Goal: Task Accomplishment & Management: Complete application form

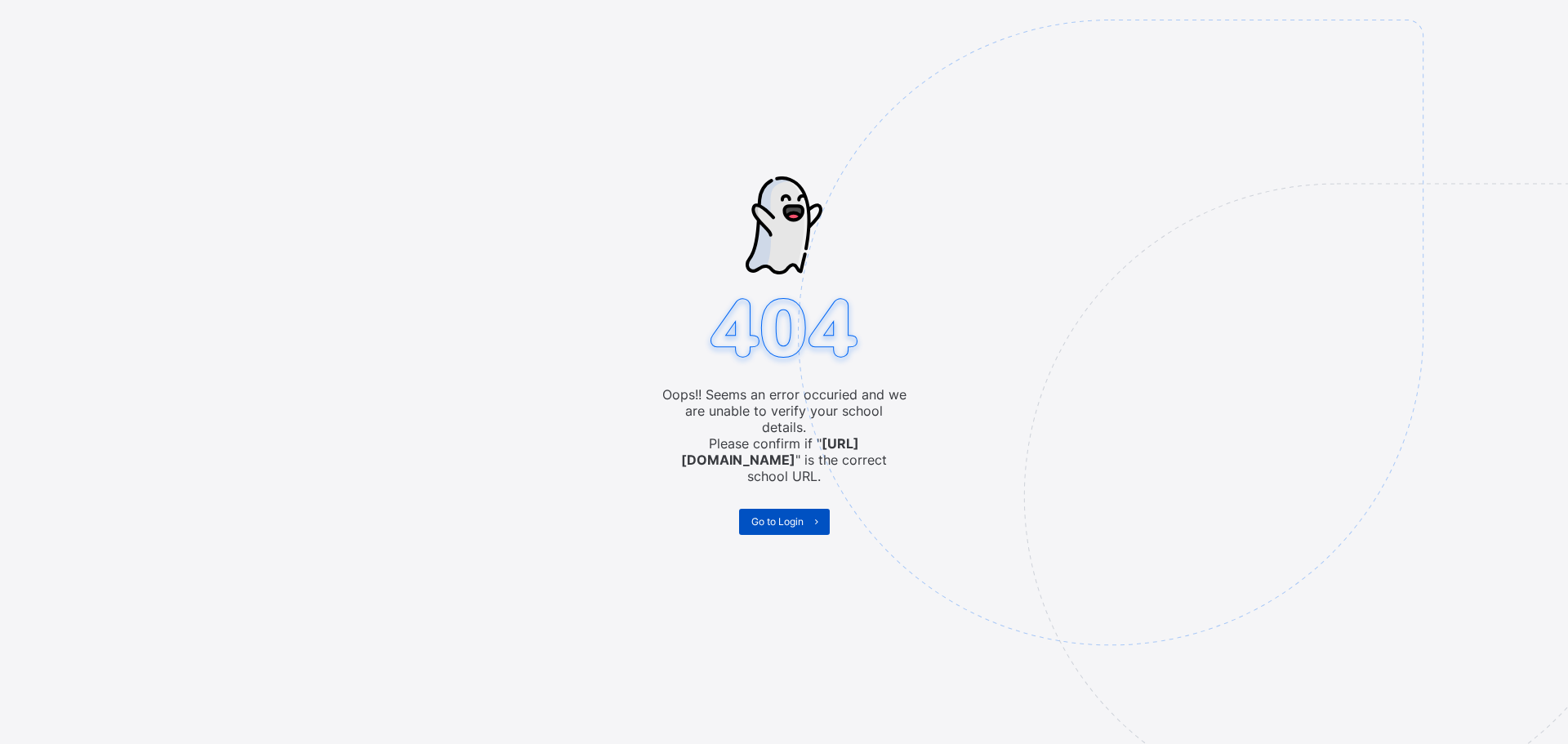
click at [788, 515] on span "Go to Login" at bounding box center [777, 521] width 52 height 12
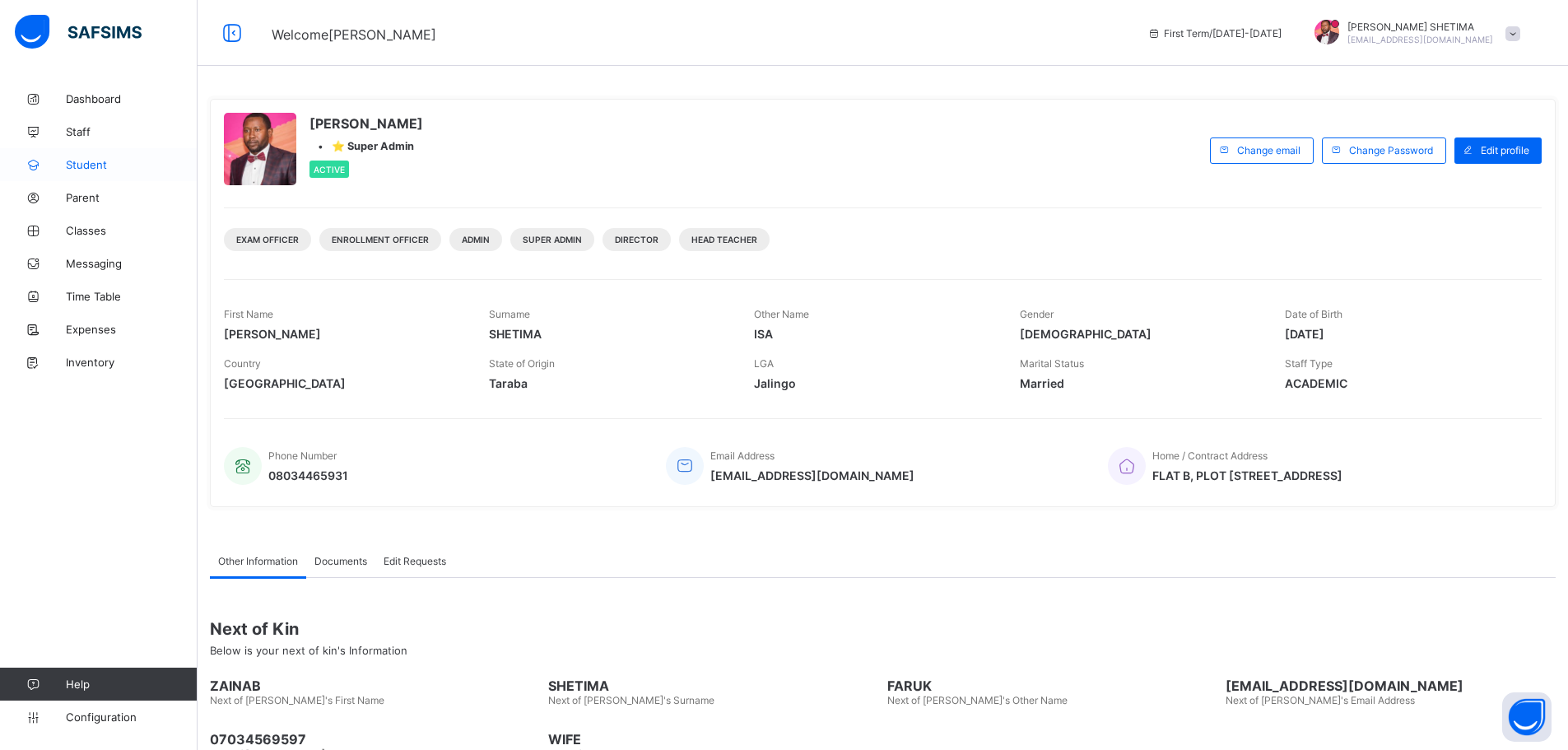
click at [95, 168] on span "Student" at bounding box center [131, 164] width 131 height 13
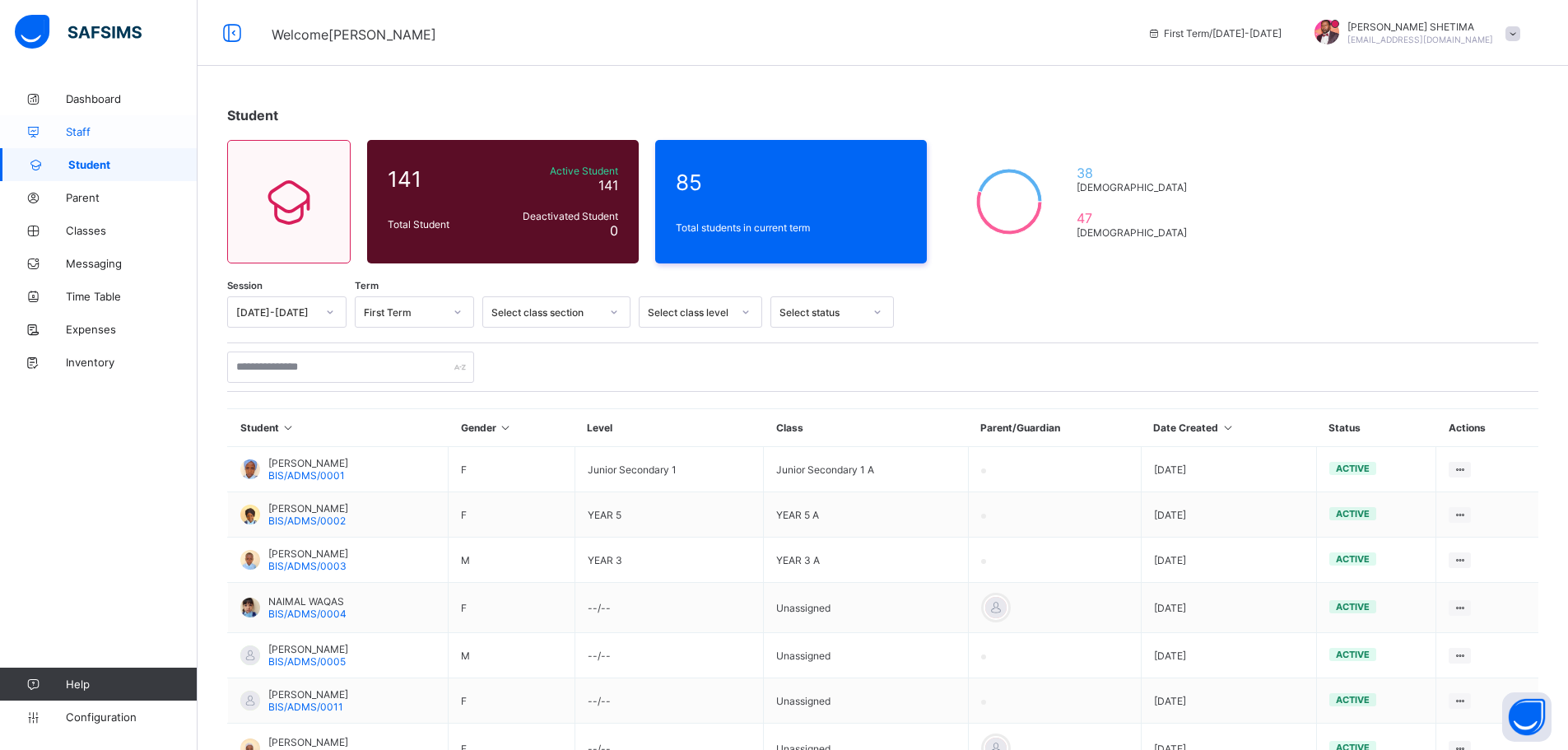
click at [68, 128] on span "Staff" at bounding box center [131, 131] width 131 height 13
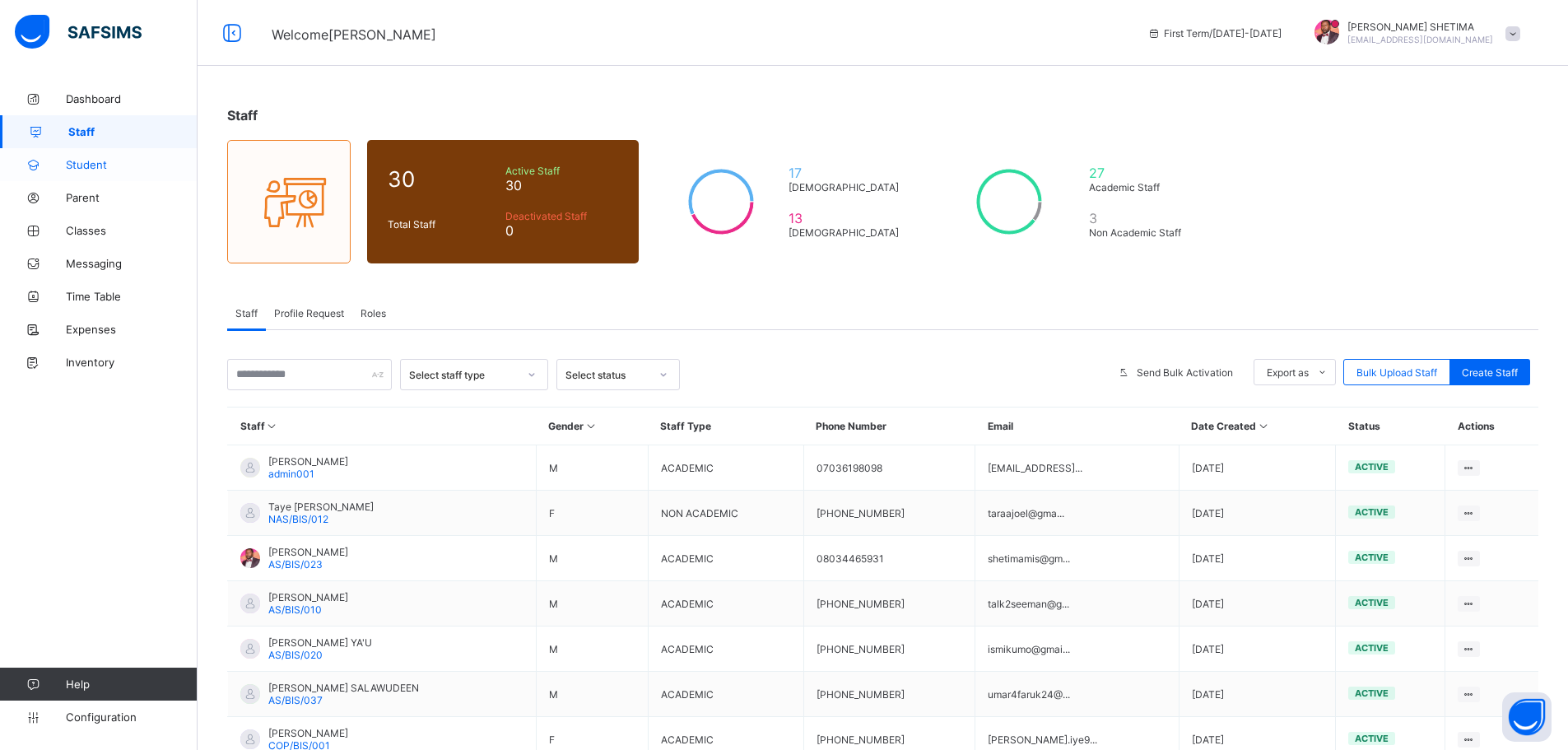
click at [94, 159] on span "Student" at bounding box center [131, 164] width 131 height 13
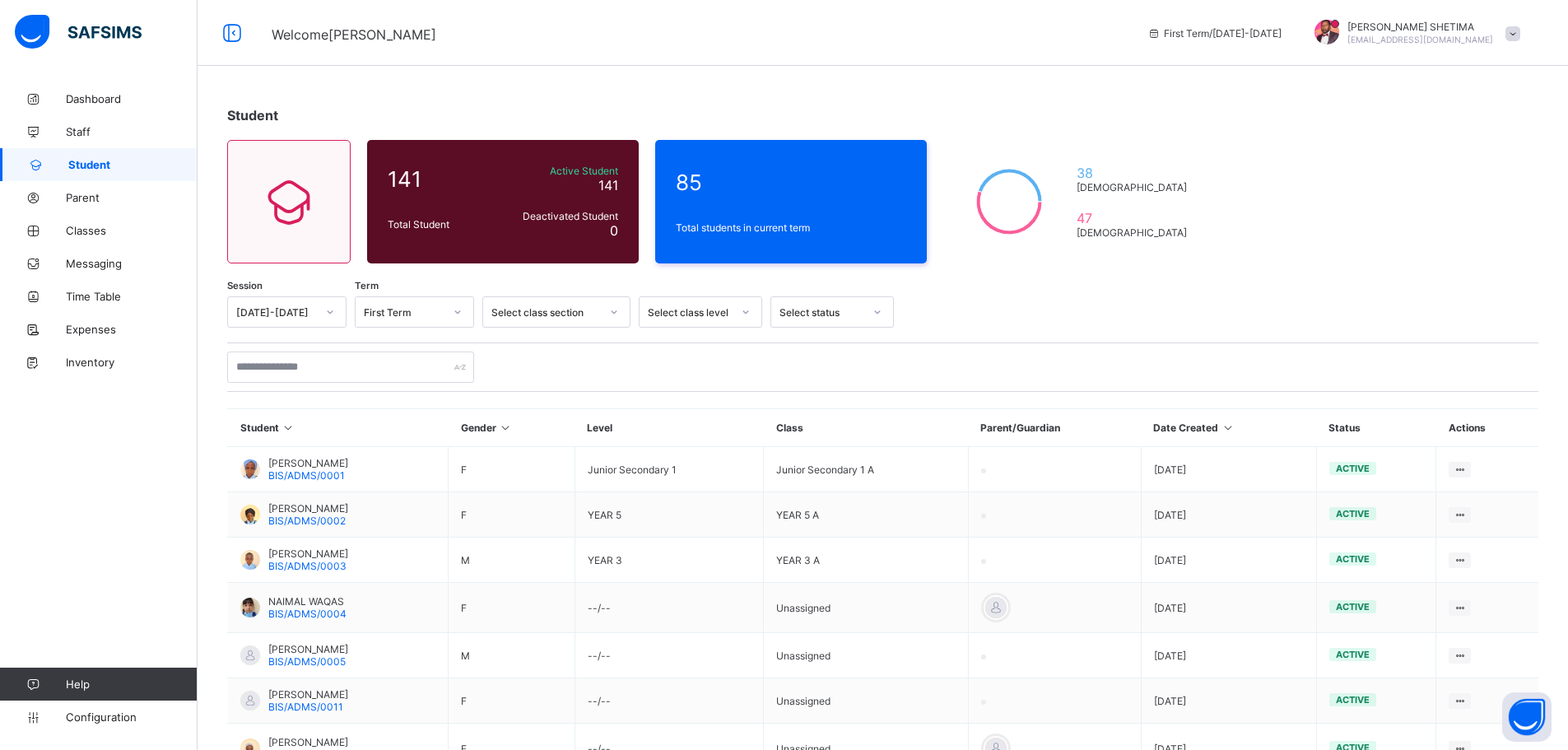
click at [1370, 368] on div at bounding box center [883, 367] width 1312 height 31
drag, startPoint x: 1438, startPoint y: 364, endPoint x: 1493, endPoint y: 380, distance: 57.3
click at [1450, 369] on div at bounding box center [883, 367] width 1312 height 31
click at [1496, 379] on div at bounding box center [883, 367] width 1312 height 31
click at [1505, 375] on div at bounding box center [883, 367] width 1312 height 31
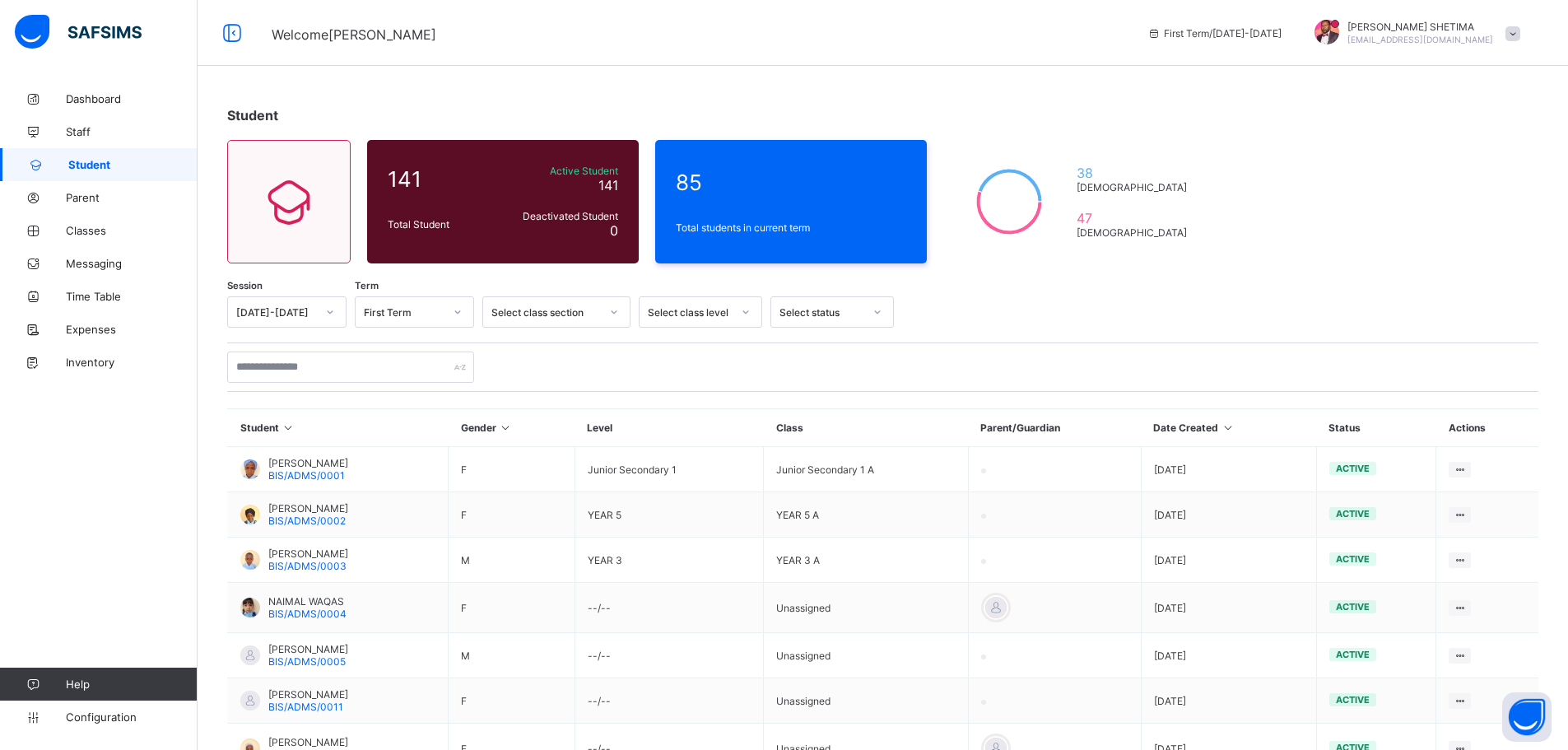
click at [1507, 374] on div at bounding box center [883, 367] width 1312 height 31
click at [93, 89] on link "Dashboard" at bounding box center [98, 99] width 198 height 33
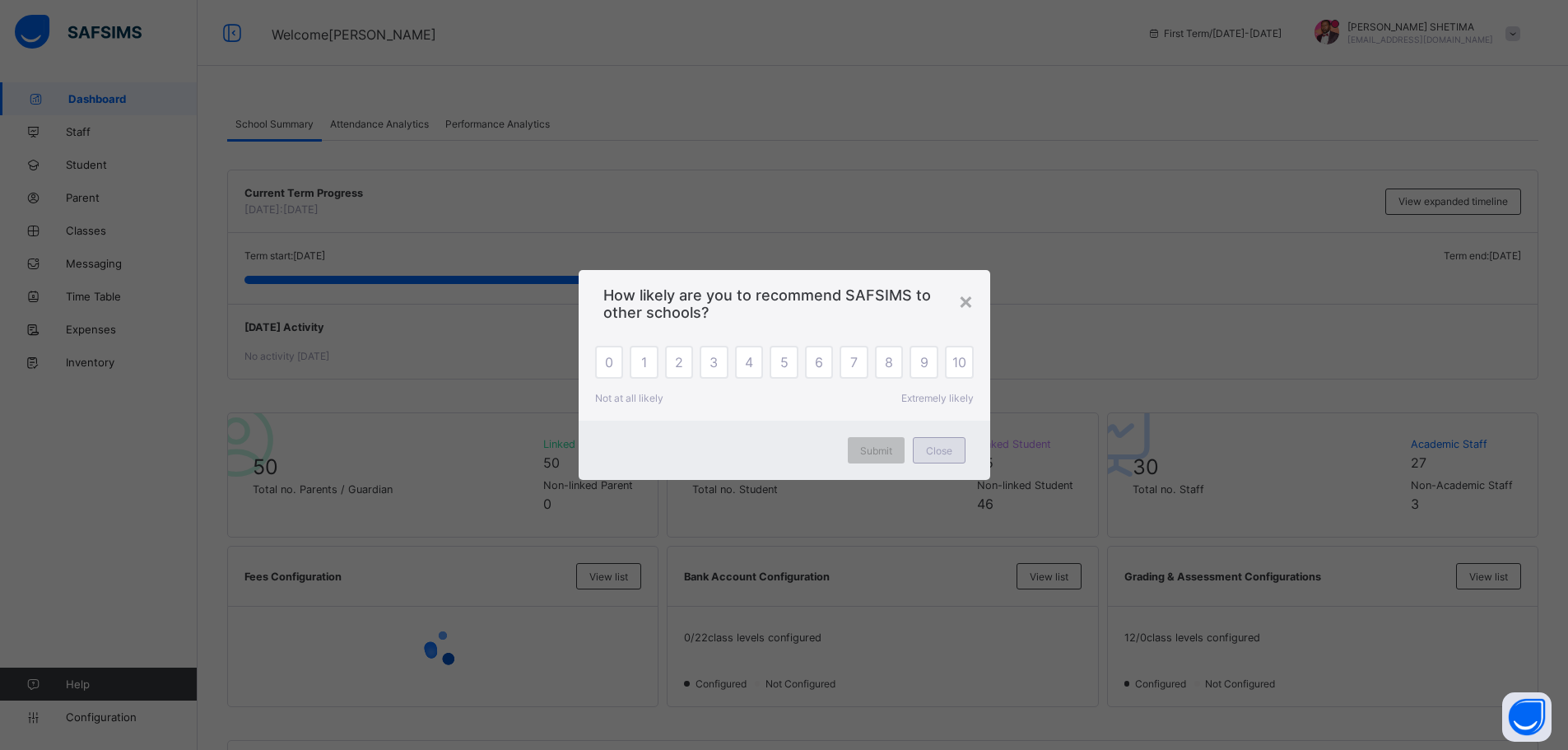
click at [933, 451] on span "Close" at bounding box center [940, 451] width 27 height 12
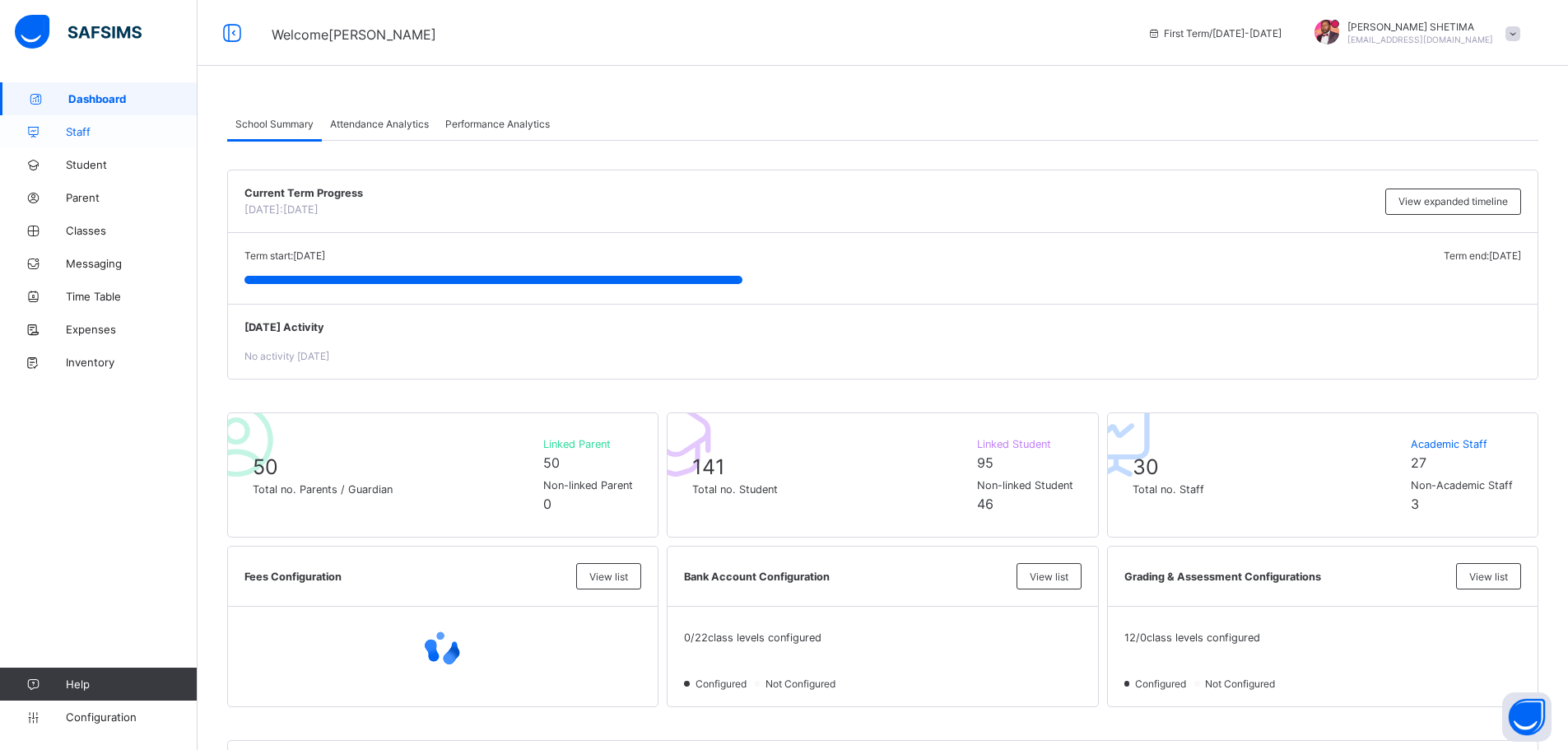
click at [87, 130] on span "Staff" at bounding box center [131, 131] width 131 height 13
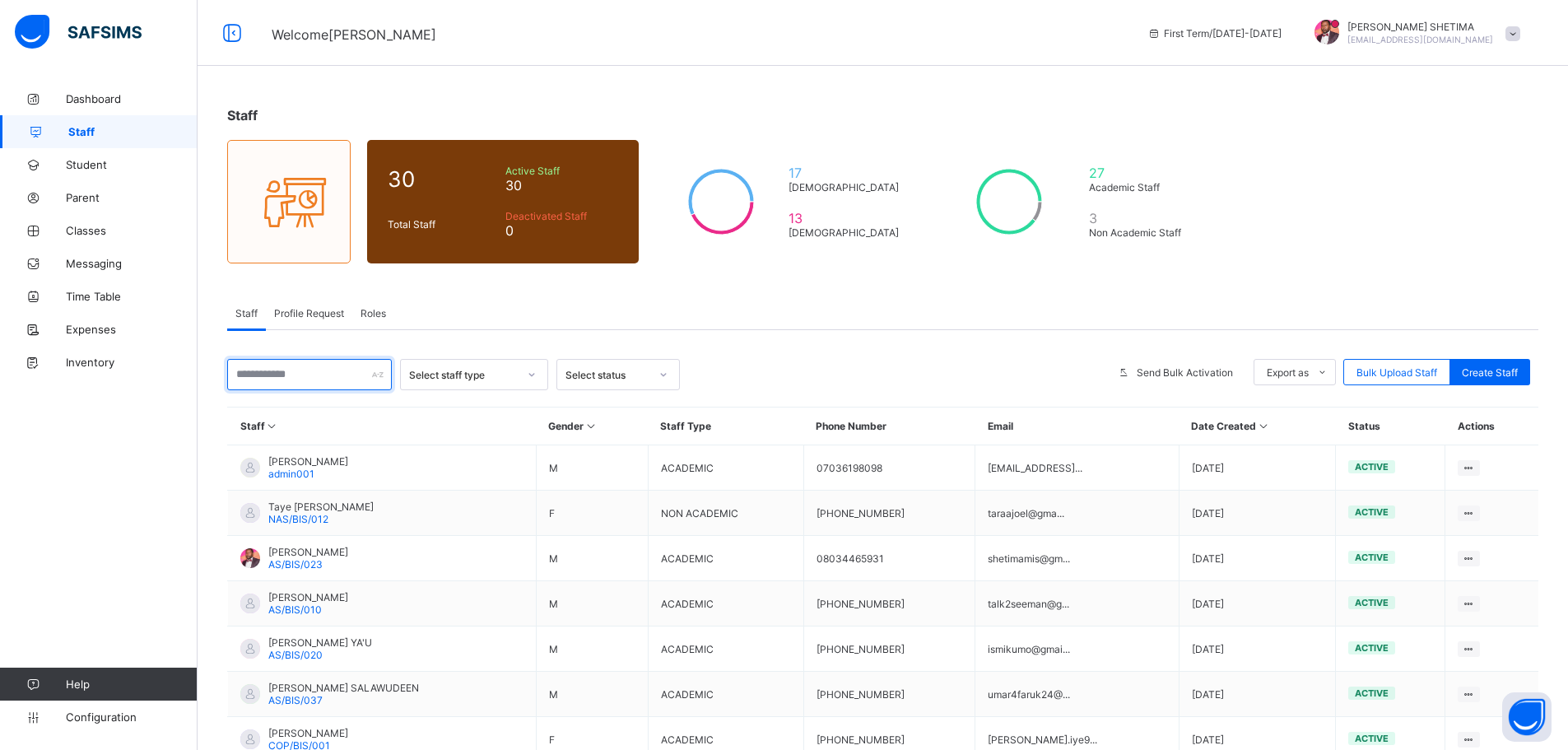
click at [298, 380] on input "text" at bounding box center [310, 374] width 165 height 31
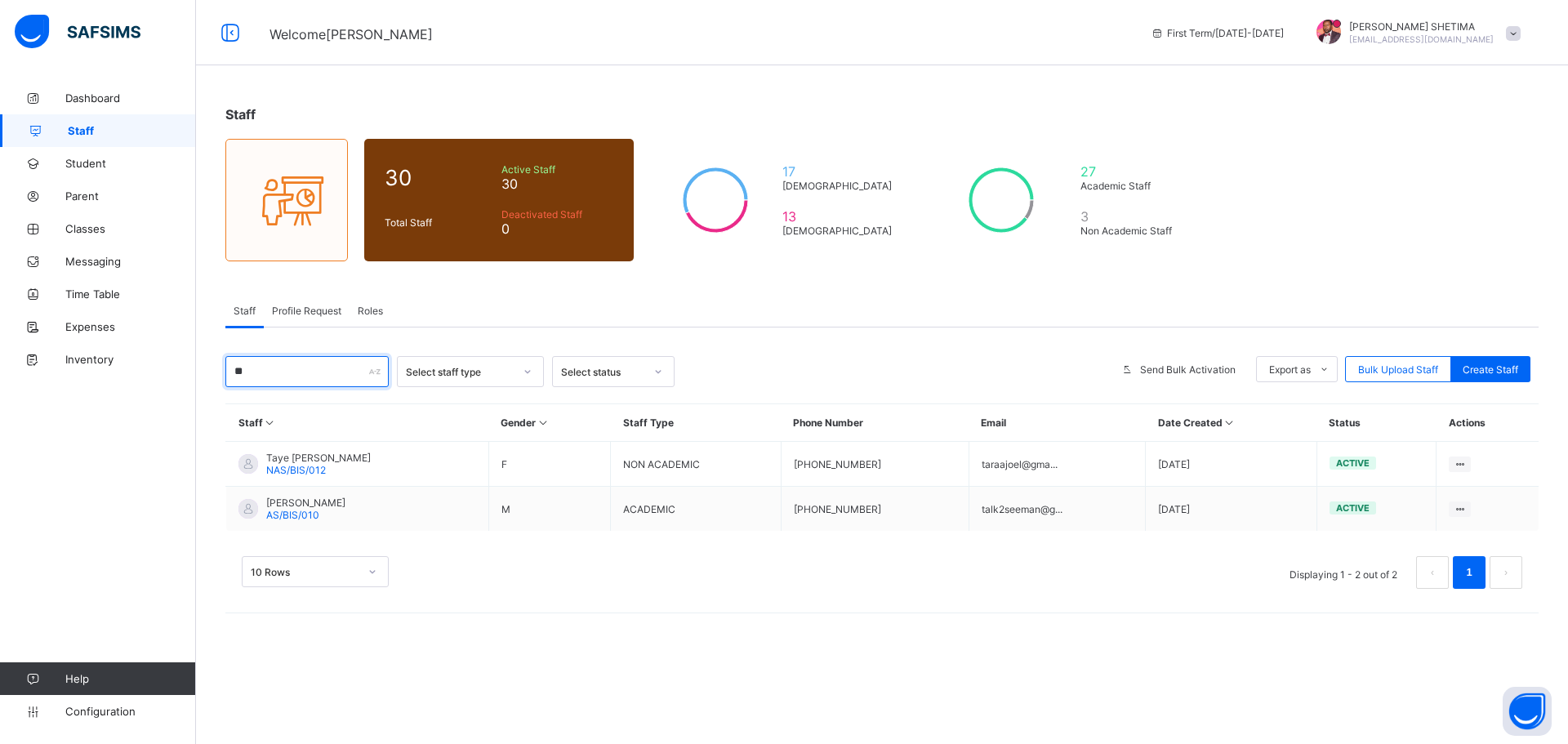
type input "*"
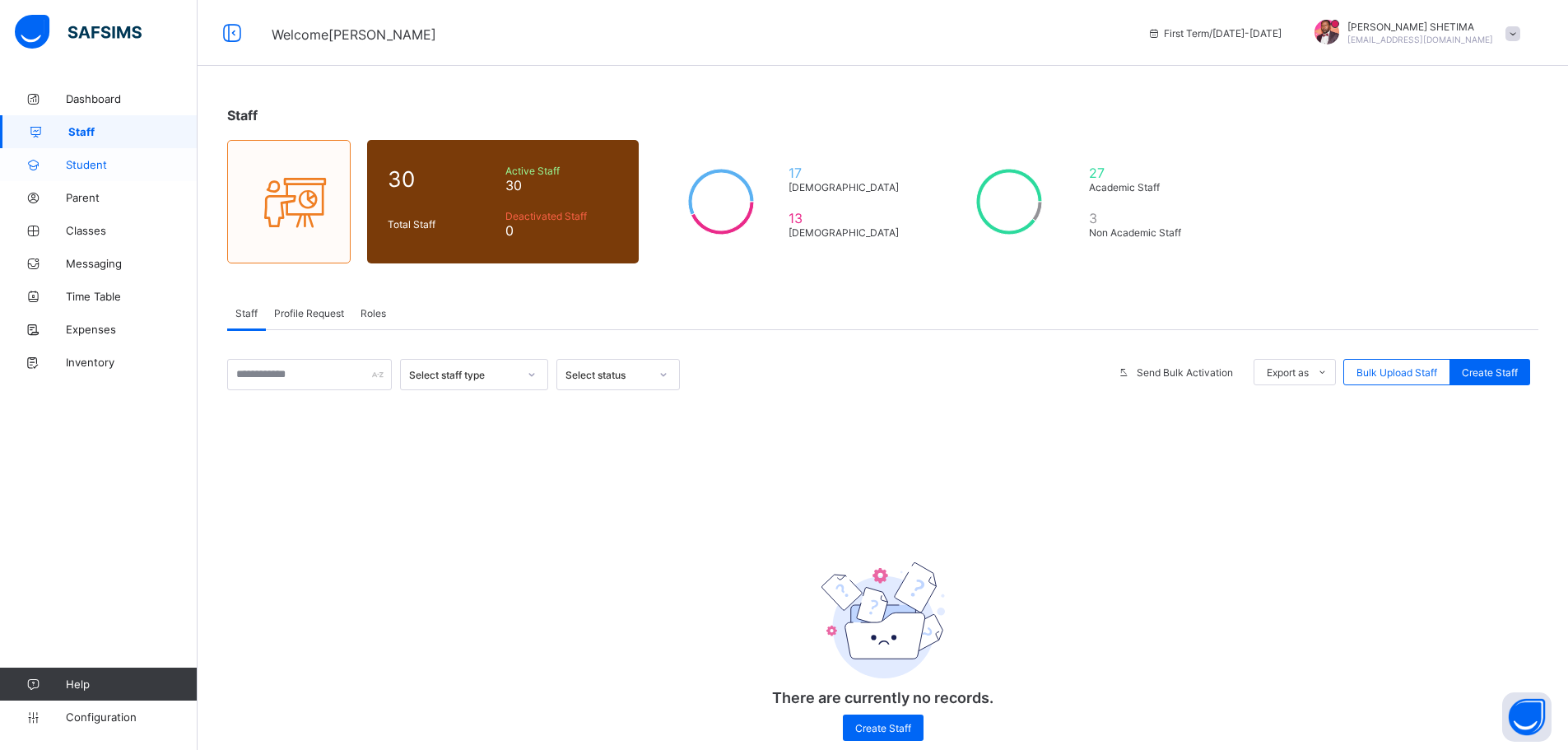
click at [89, 161] on span "Student" at bounding box center [131, 164] width 131 height 13
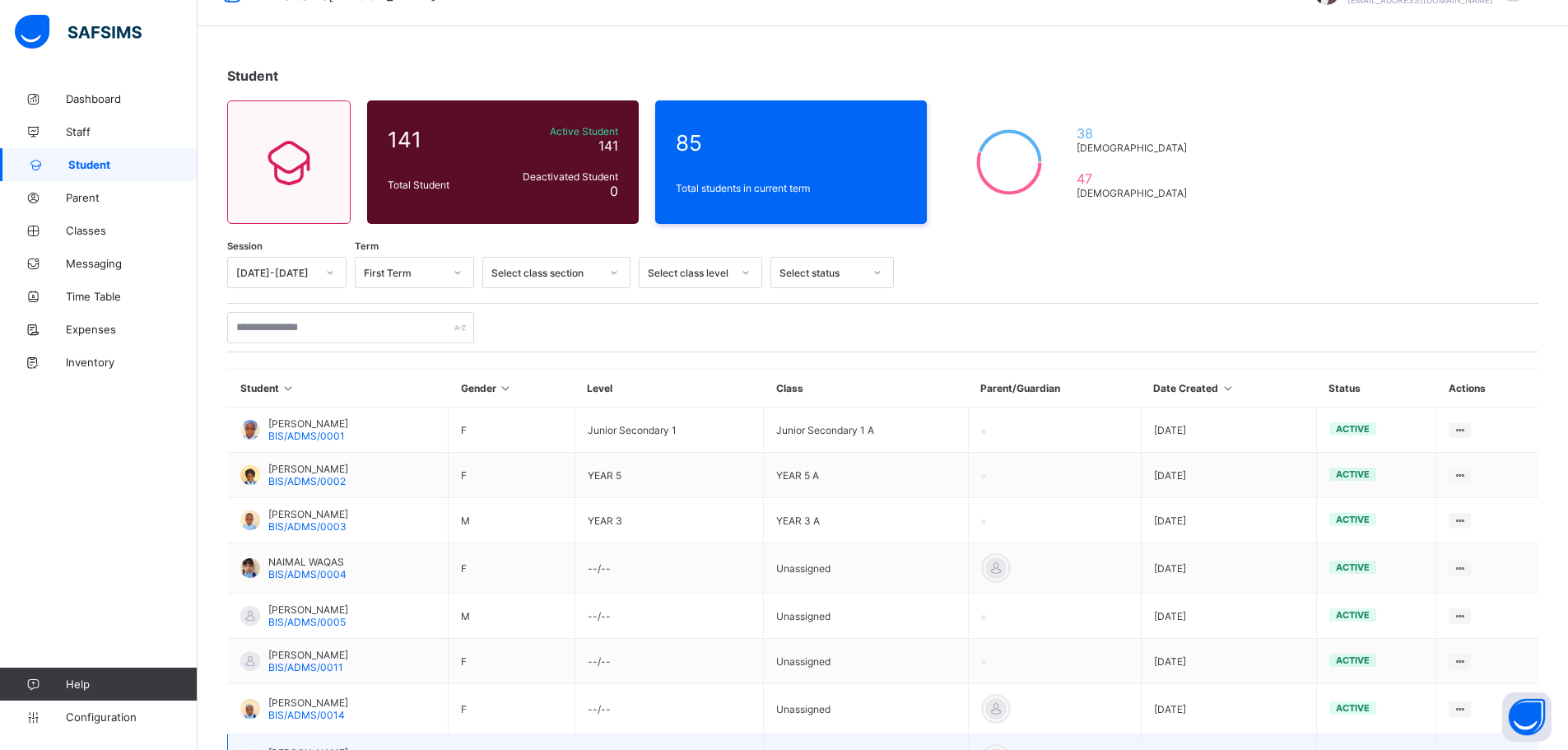
scroll to position [273, 0]
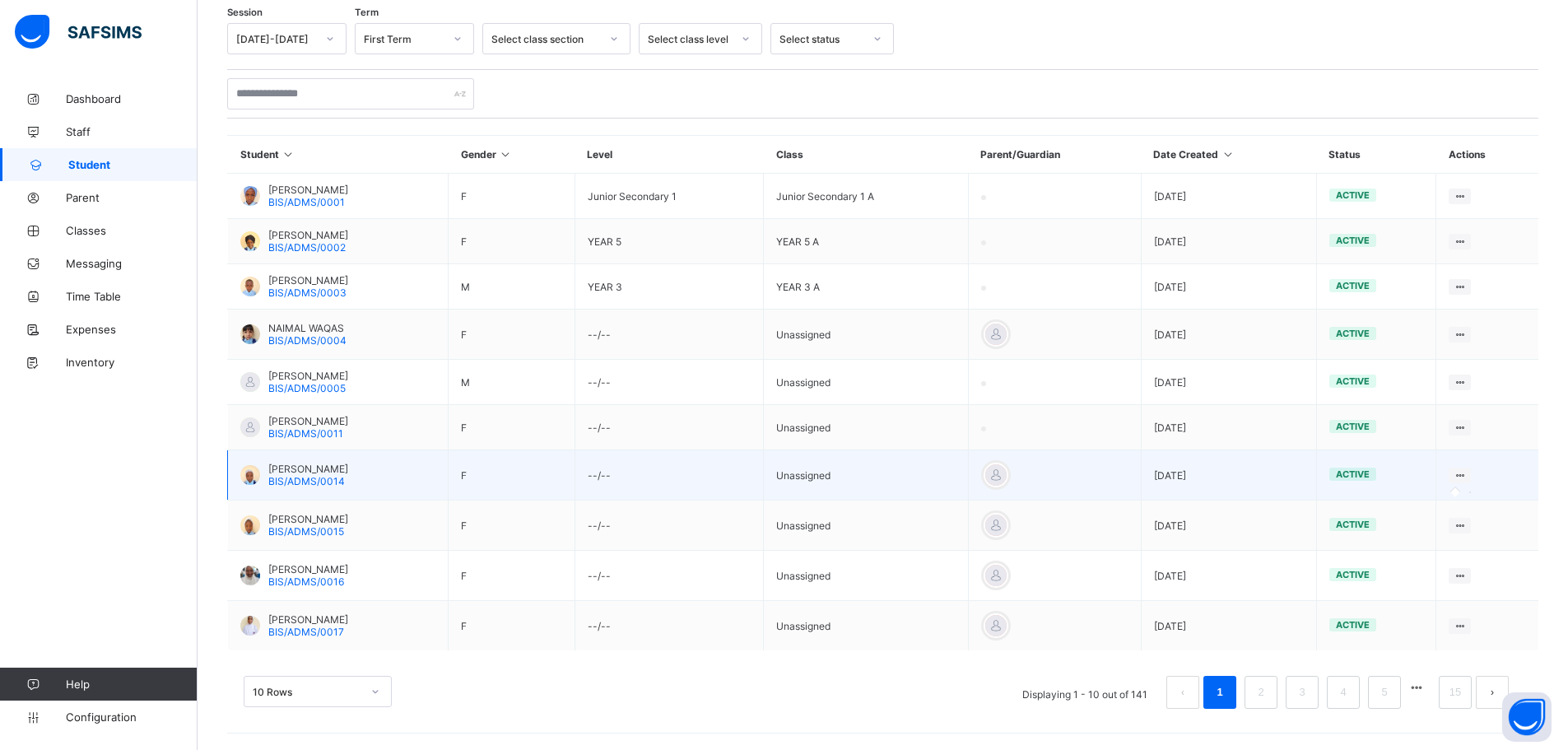
click at [1467, 474] on icon at bounding box center [1460, 476] width 14 height 12
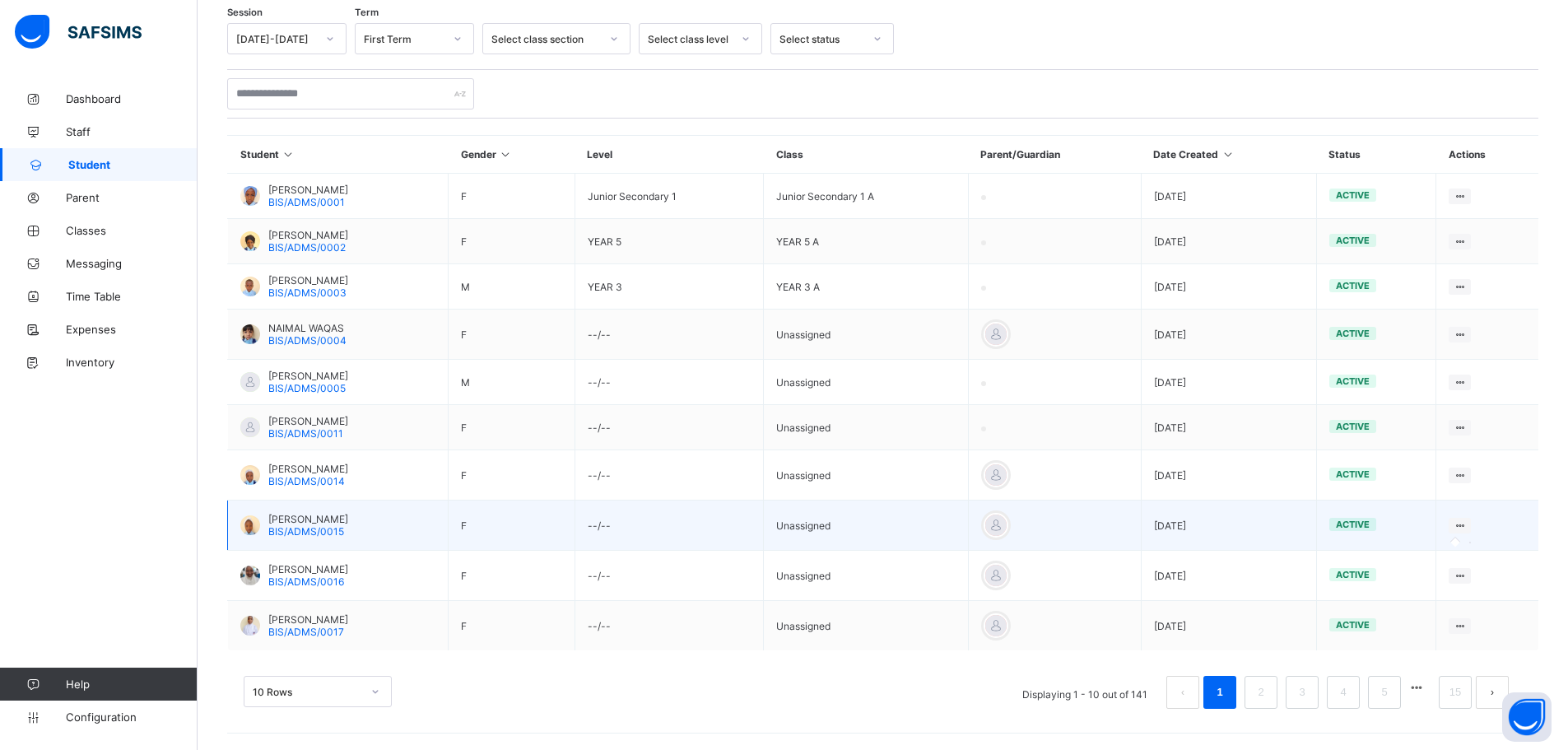
click at [1467, 527] on icon at bounding box center [1460, 525] width 14 height 12
click at [1467, 523] on icon at bounding box center [1460, 525] width 14 height 12
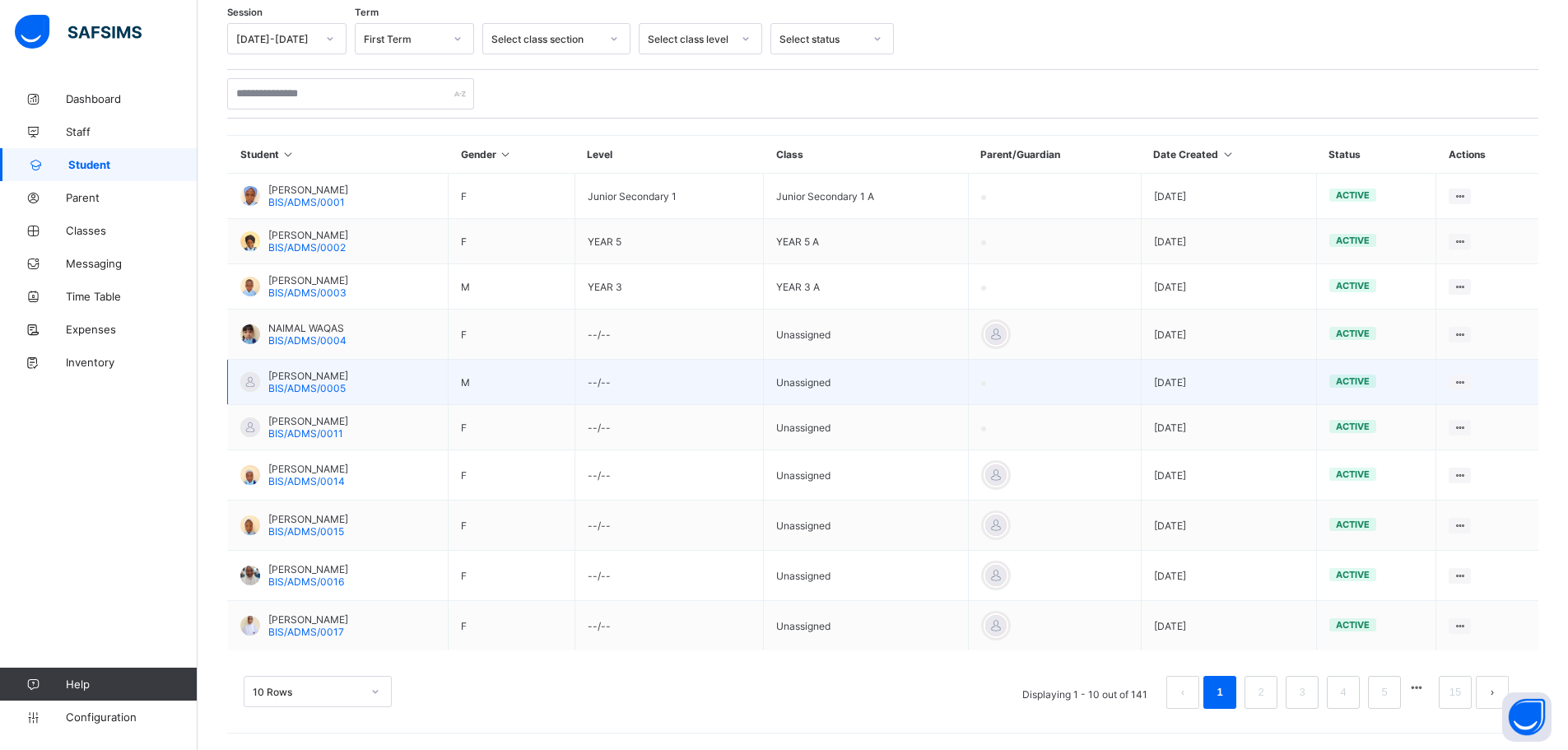
scroll to position [0, 0]
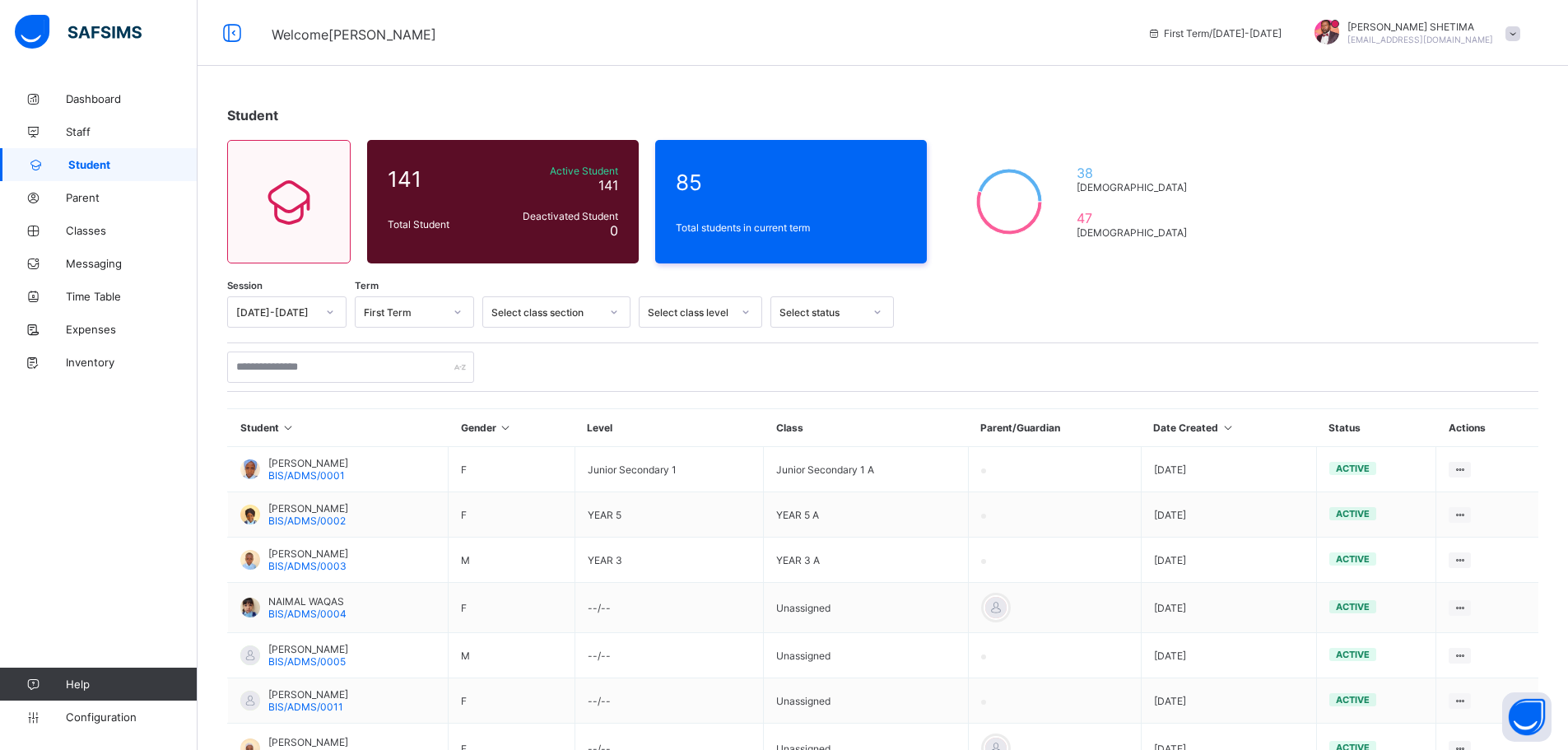
click at [329, 308] on icon at bounding box center [329, 312] width 10 height 17
click at [419, 318] on div "First Term" at bounding box center [404, 312] width 80 height 12
click at [417, 317] on div "First Term" at bounding box center [404, 312] width 80 height 12
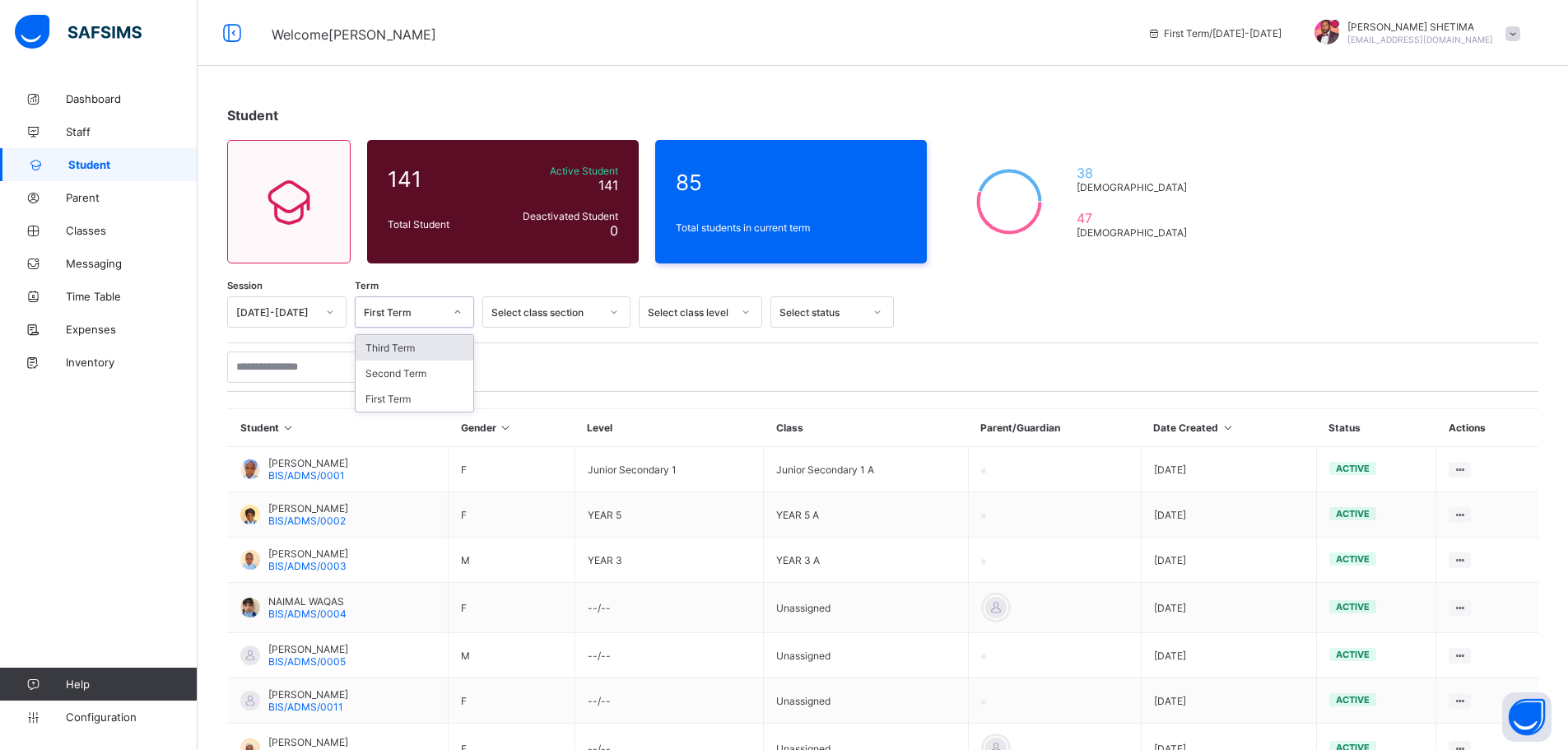
click at [417, 317] on div "First Term" at bounding box center [404, 312] width 80 height 12
click at [549, 312] on div "Select class section" at bounding box center [546, 312] width 108 height 12
click at [537, 353] on div "Nursery 1" at bounding box center [556, 348] width 146 height 26
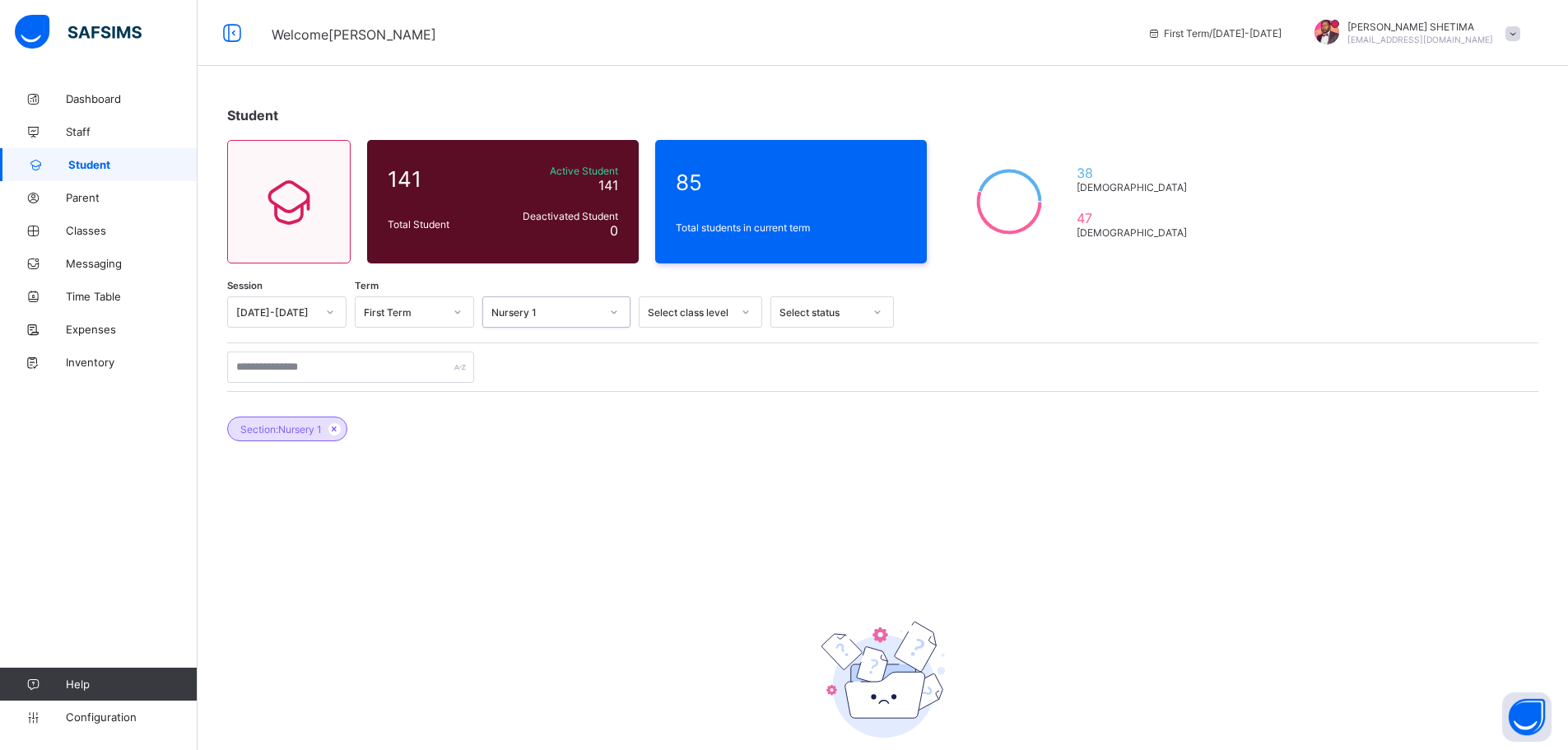
click at [698, 316] on div "Select class level" at bounding box center [689, 312] width 84 height 12
click at [689, 447] on div "YEAR 1" at bounding box center [700, 450] width 122 height 26
click at [449, 429] on icon at bounding box center [443, 429] width 14 height 10
click at [337, 432] on icon at bounding box center [335, 429] width 14 height 10
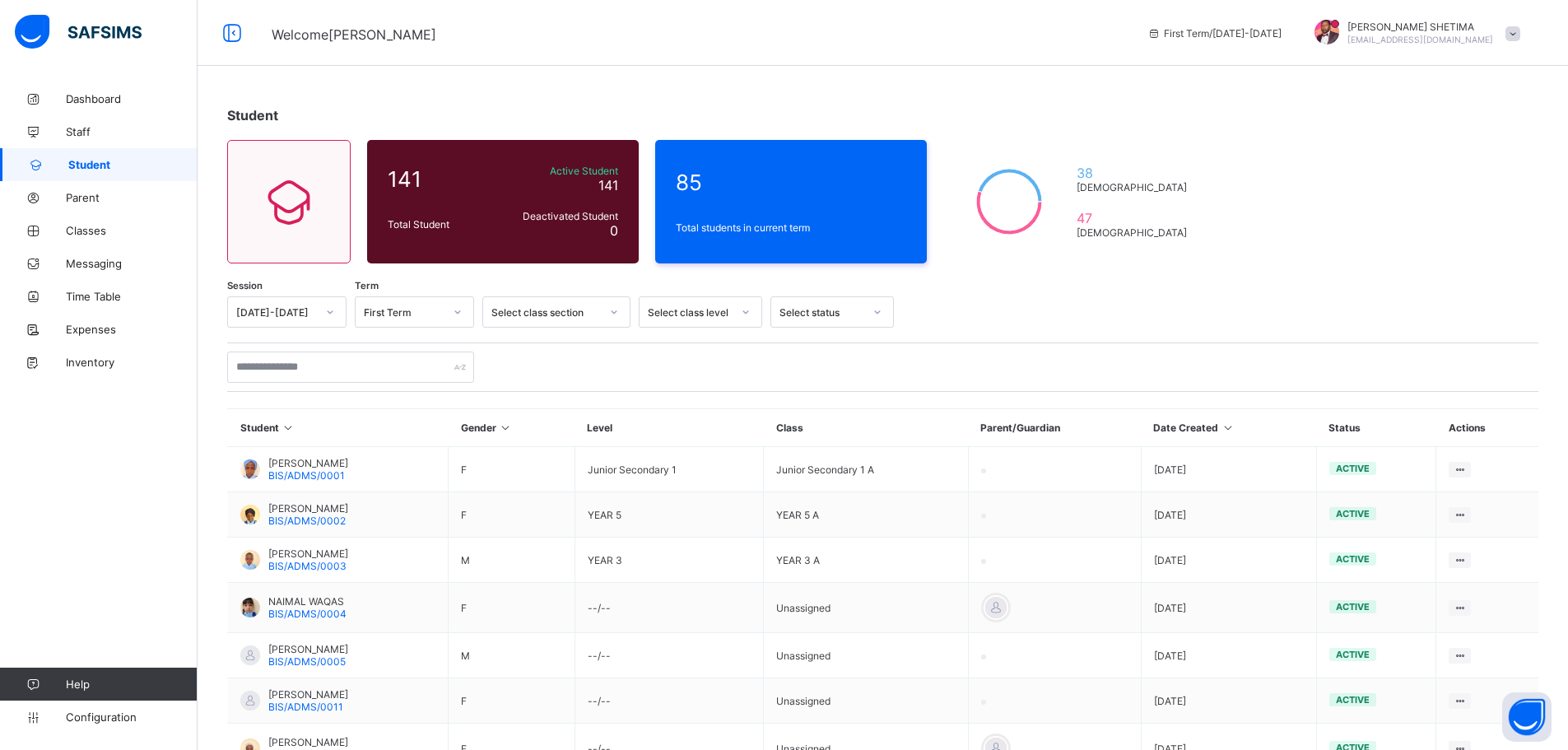
click at [1509, 374] on div at bounding box center [883, 367] width 1312 height 31
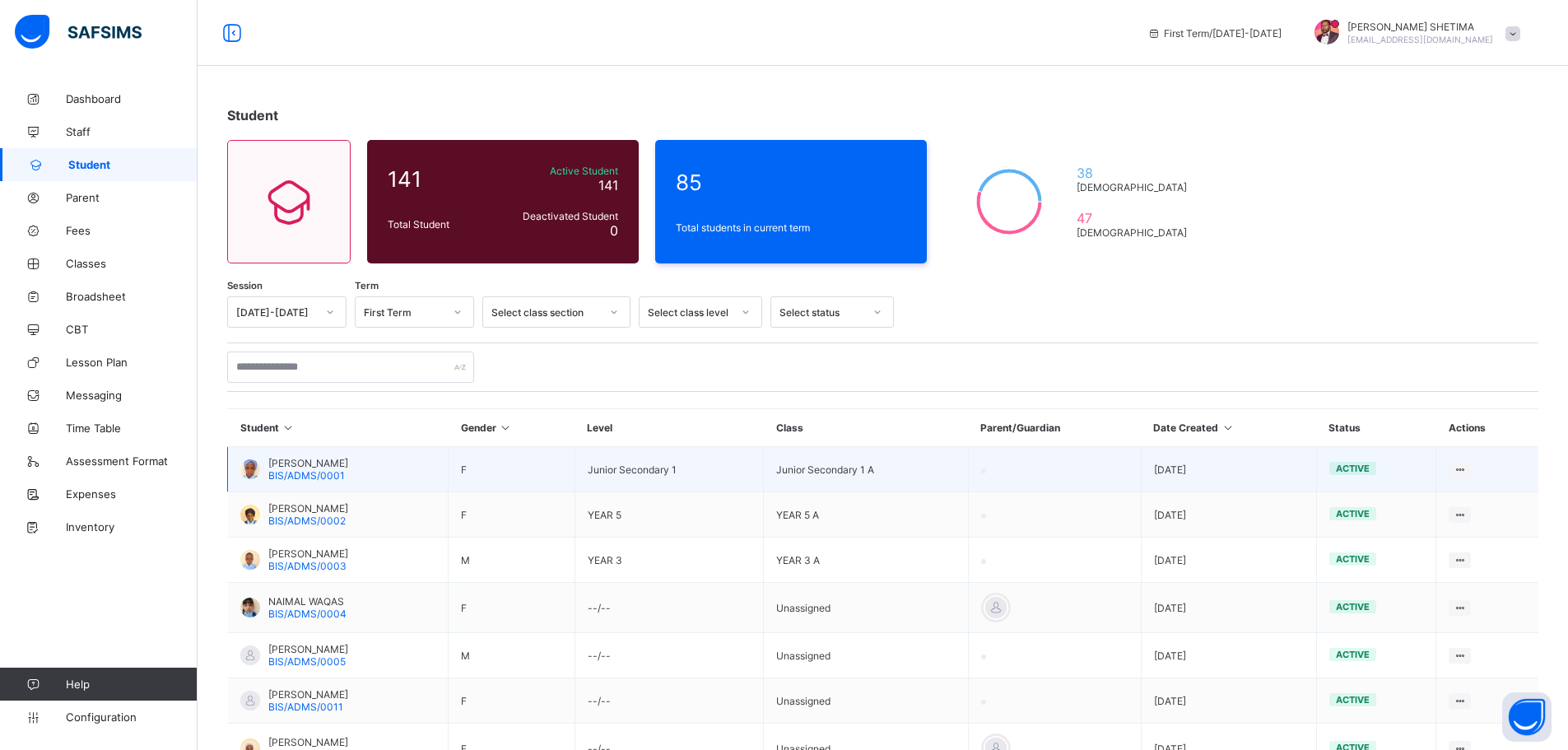
click at [348, 462] on span "[PERSON_NAME]" at bounding box center [308, 463] width 80 height 12
click at [313, 474] on span "BIS/ADMS/0001" at bounding box center [306, 476] width 76 height 12
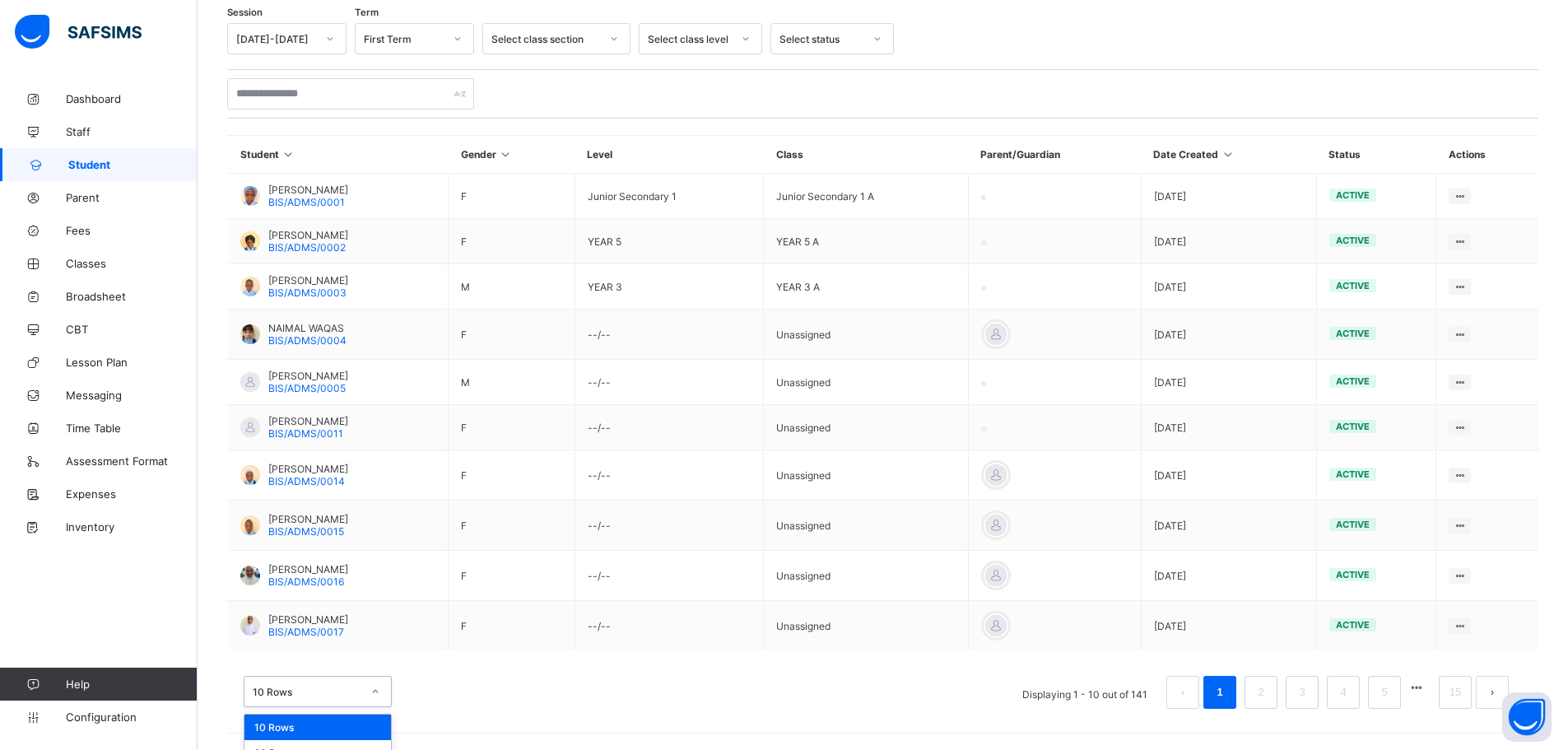
scroll to position [315, 0]
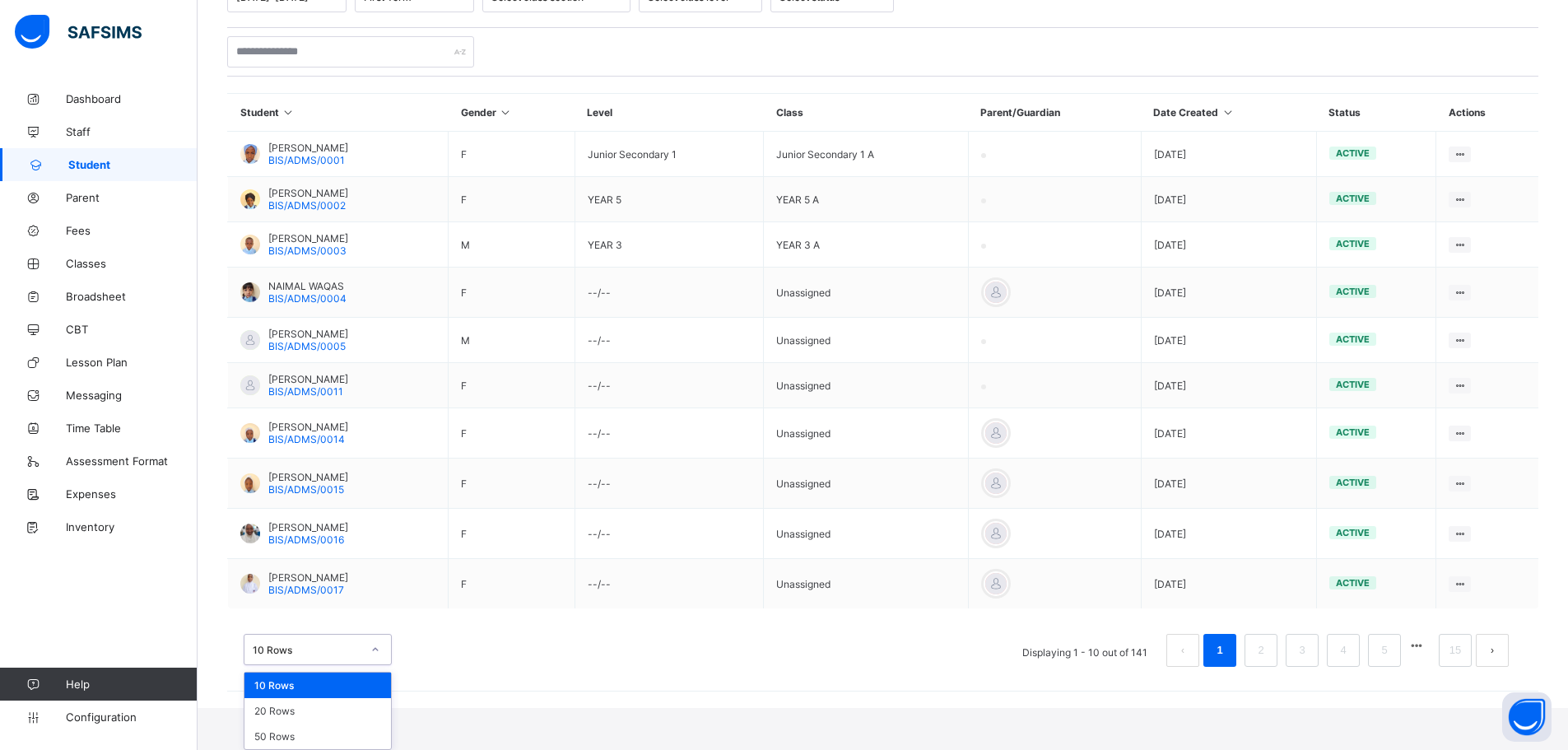
click at [377, 666] on div "option 10 Rows focused, 1 of 3. 3 results available. Use Up and Down to choose …" at bounding box center [318, 649] width 148 height 31
click at [287, 736] on div "50 Rows" at bounding box center [317, 736] width 146 height 26
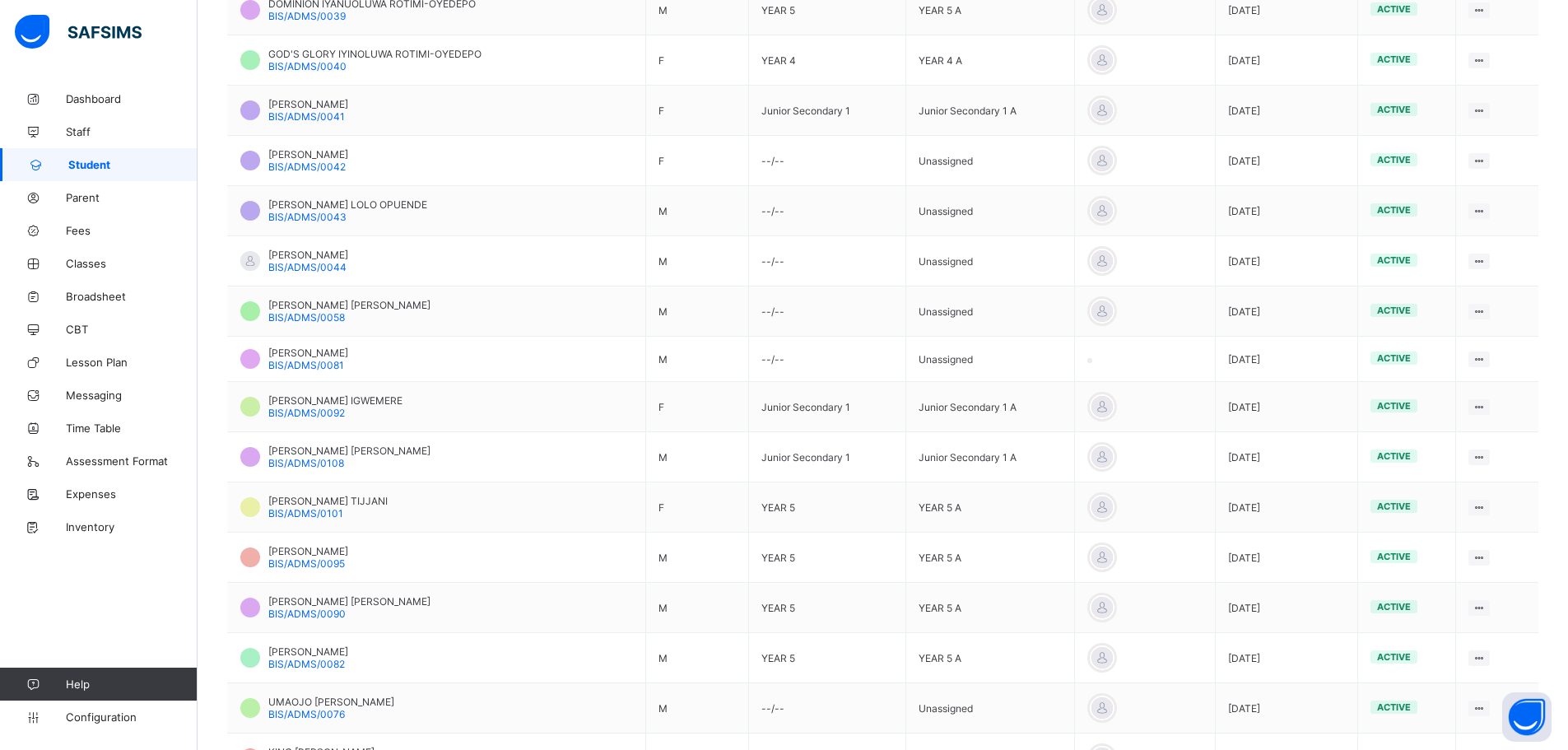
scroll to position [2272, 0]
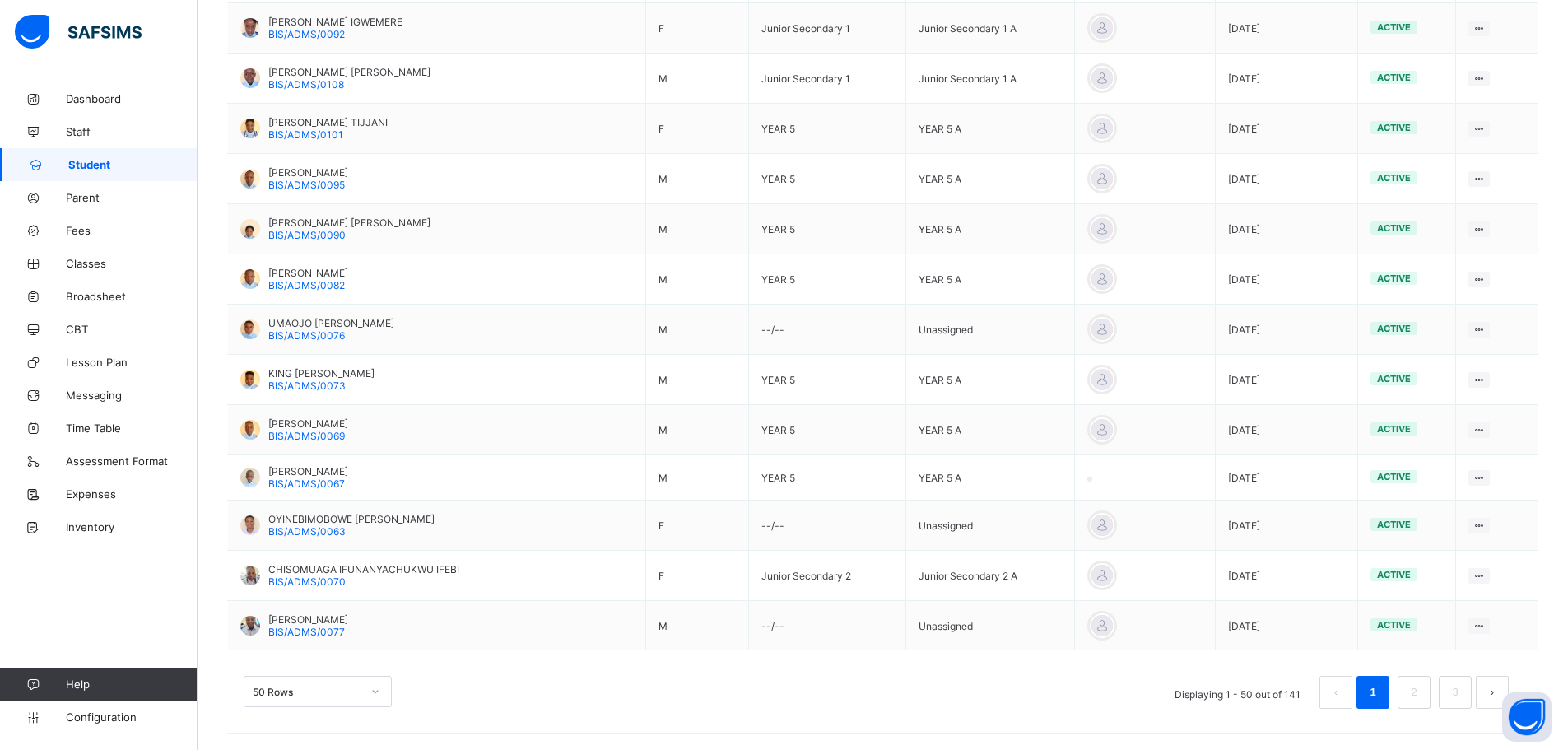
click at [1504, 688] on button "next page" at bounding box center [1492, 692] width 33 height 33
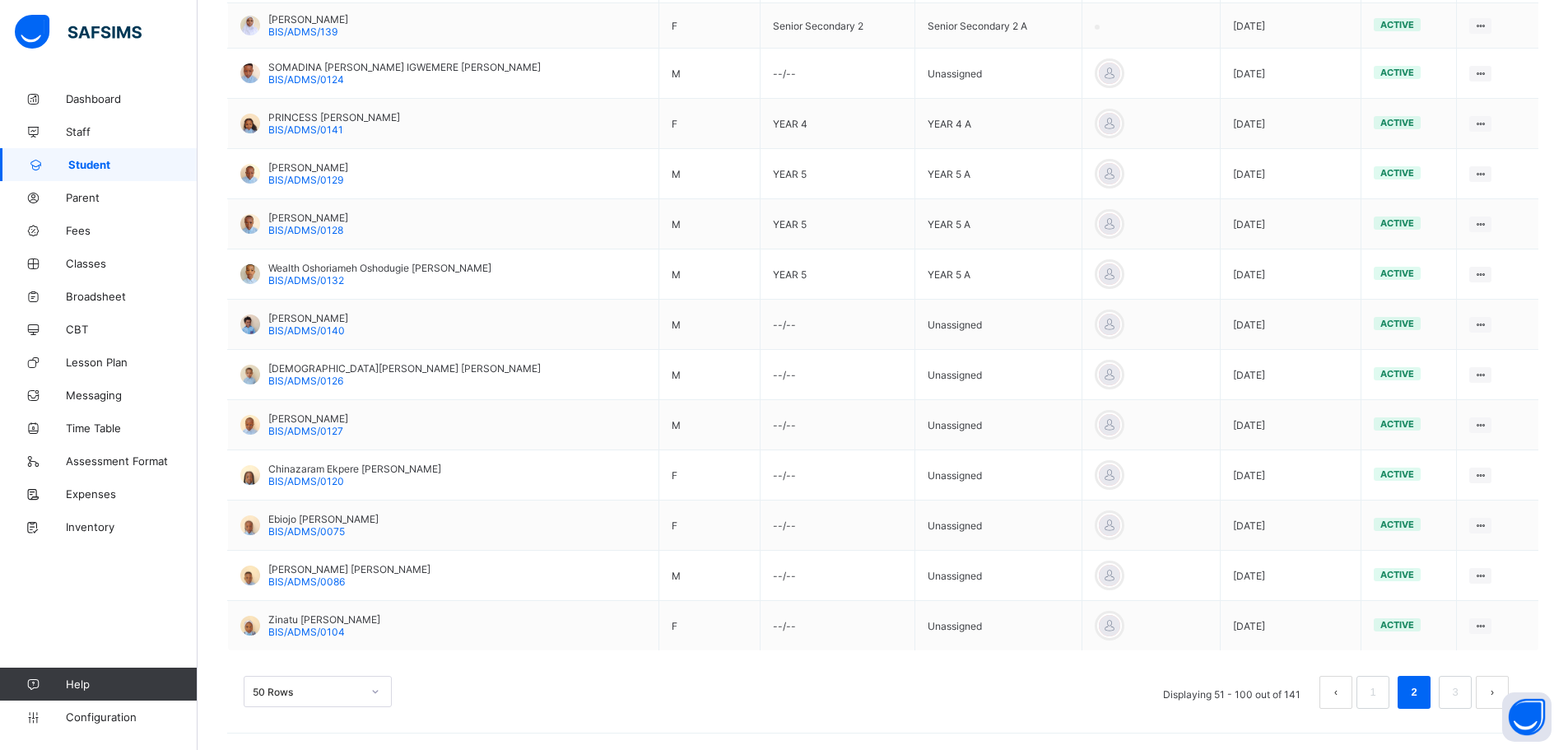
click at [1502, 691] on button "next page" at bounding box center [1492, 692] width 33 height 33
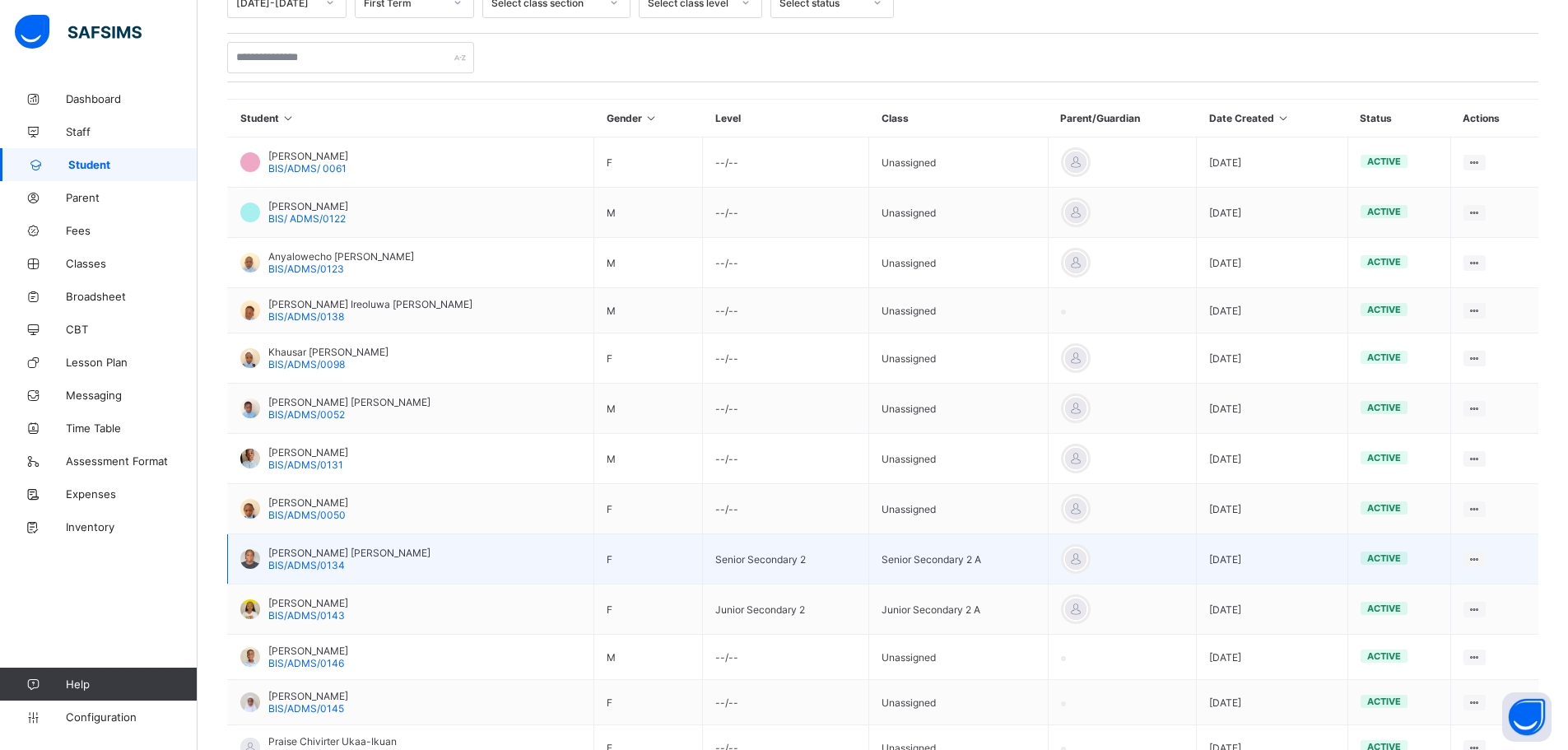
scroll to position [0, 0]
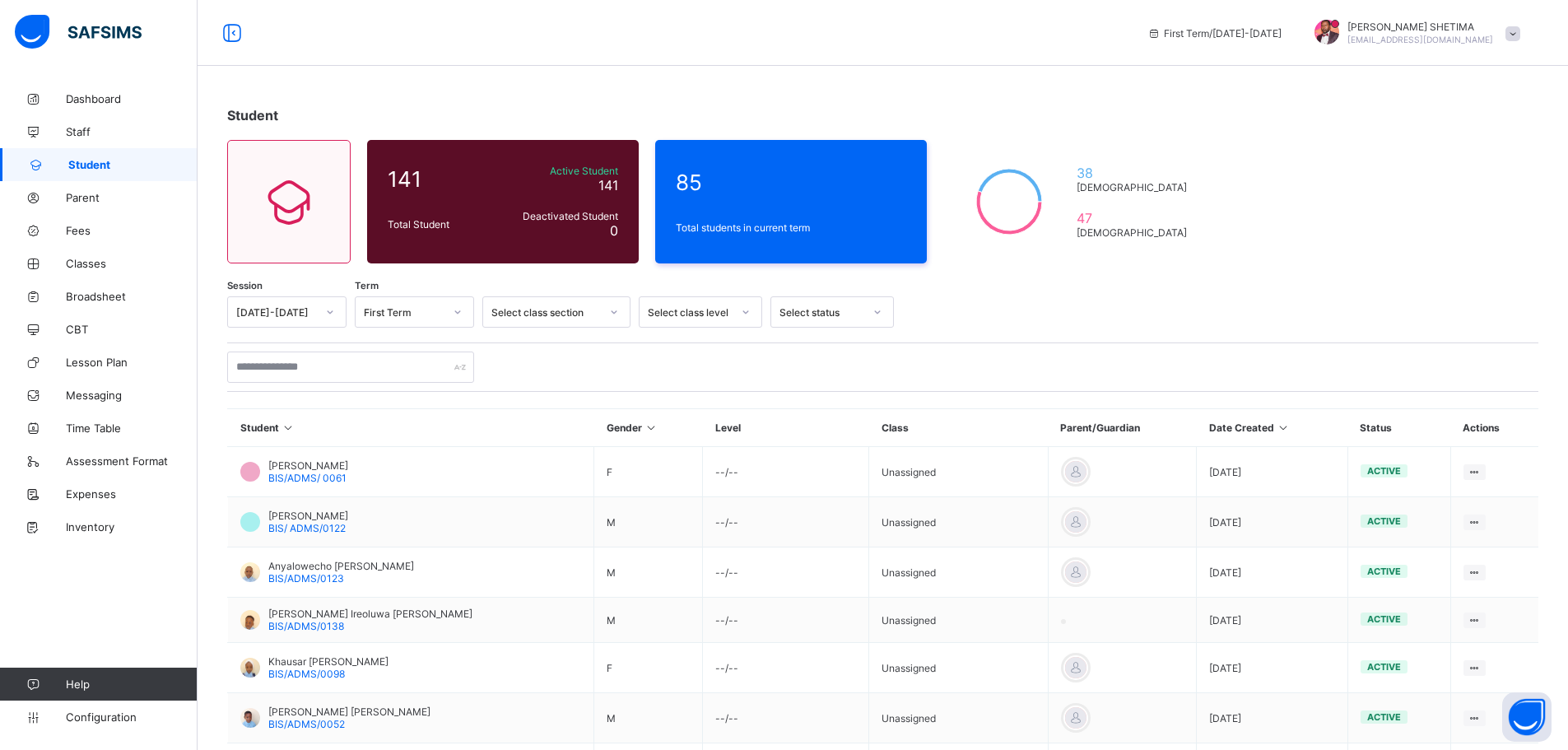
click at [1086, 365] on div at bounding box center [883, 367] width 1312 height 31
click at [1496, 369] on div at bounding box center [883, 367] width 1312 height 31
drag, startPoint x: 1497, startPoint y: 367, endPoint x: 1523, endPoint y: 394, distance: 37.5
click at [1497, 366] on div at bounding box center [883, 367] width 1312 height 31
click at [824, 314] on div "Select status" at bounding box center [821, 312] width 84 height 12
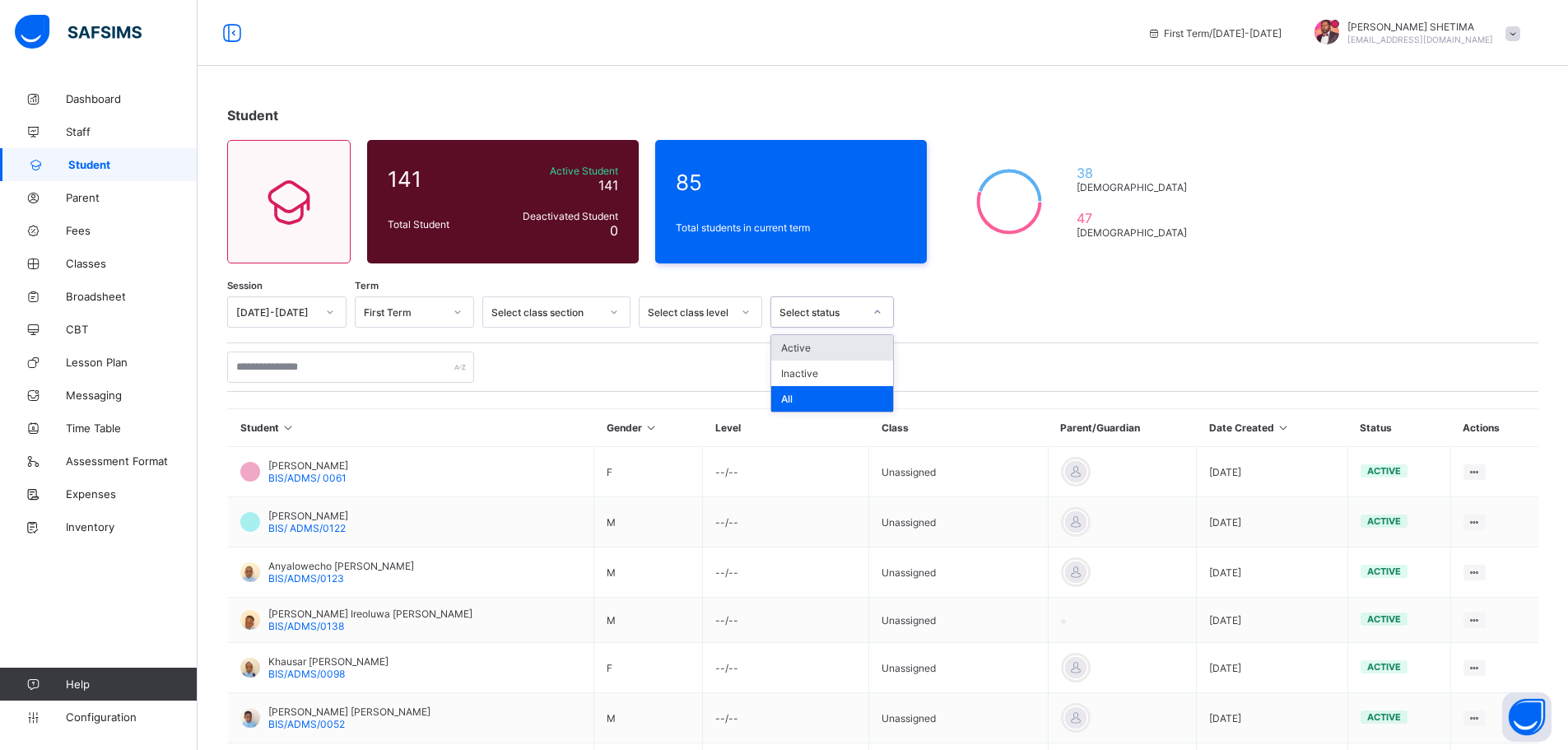
click at [819, 351] on div "Active" at bounding box center [831, 348] width 122 height 26
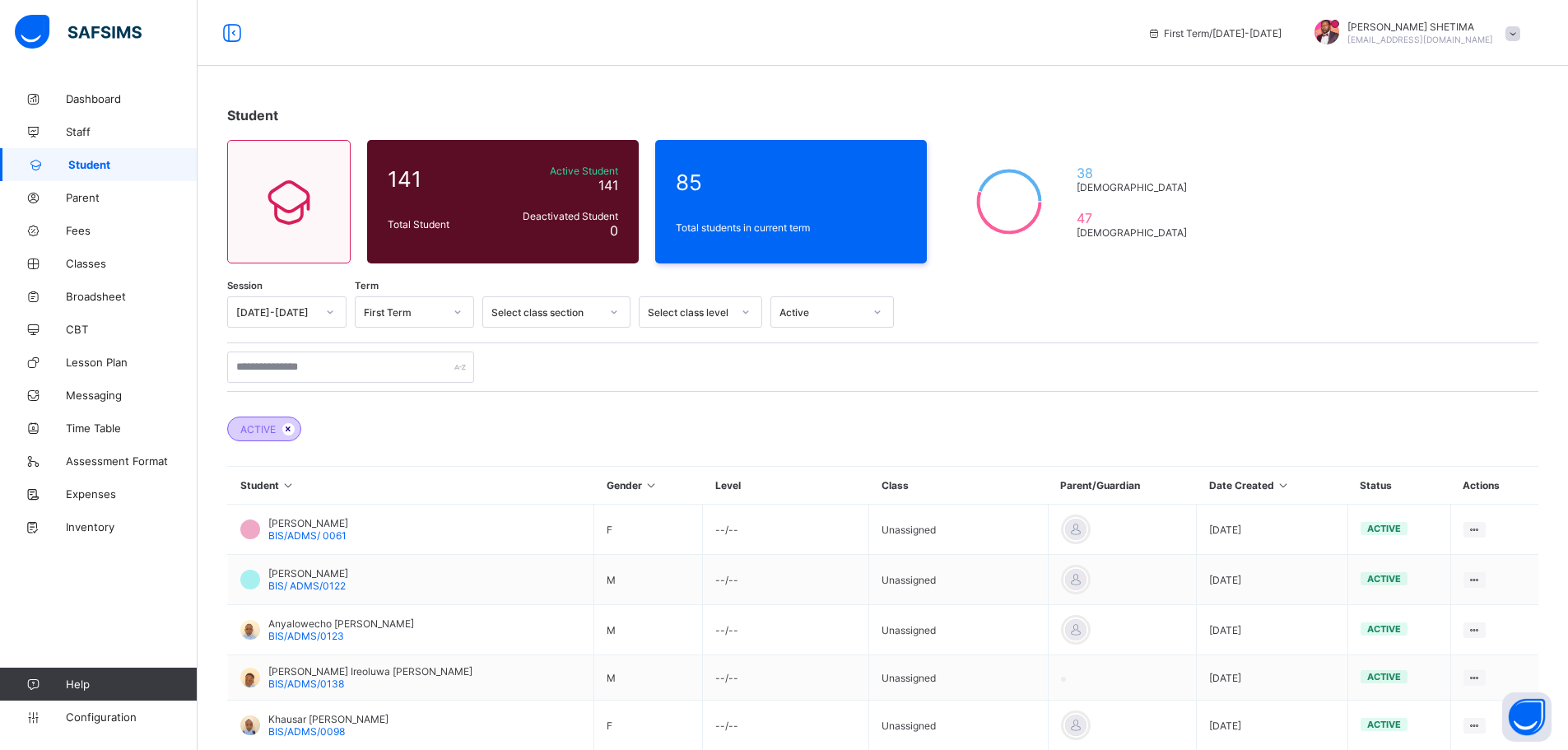
click at [288, 427] on icon at bounding box center [288, 429] width 14 height 10
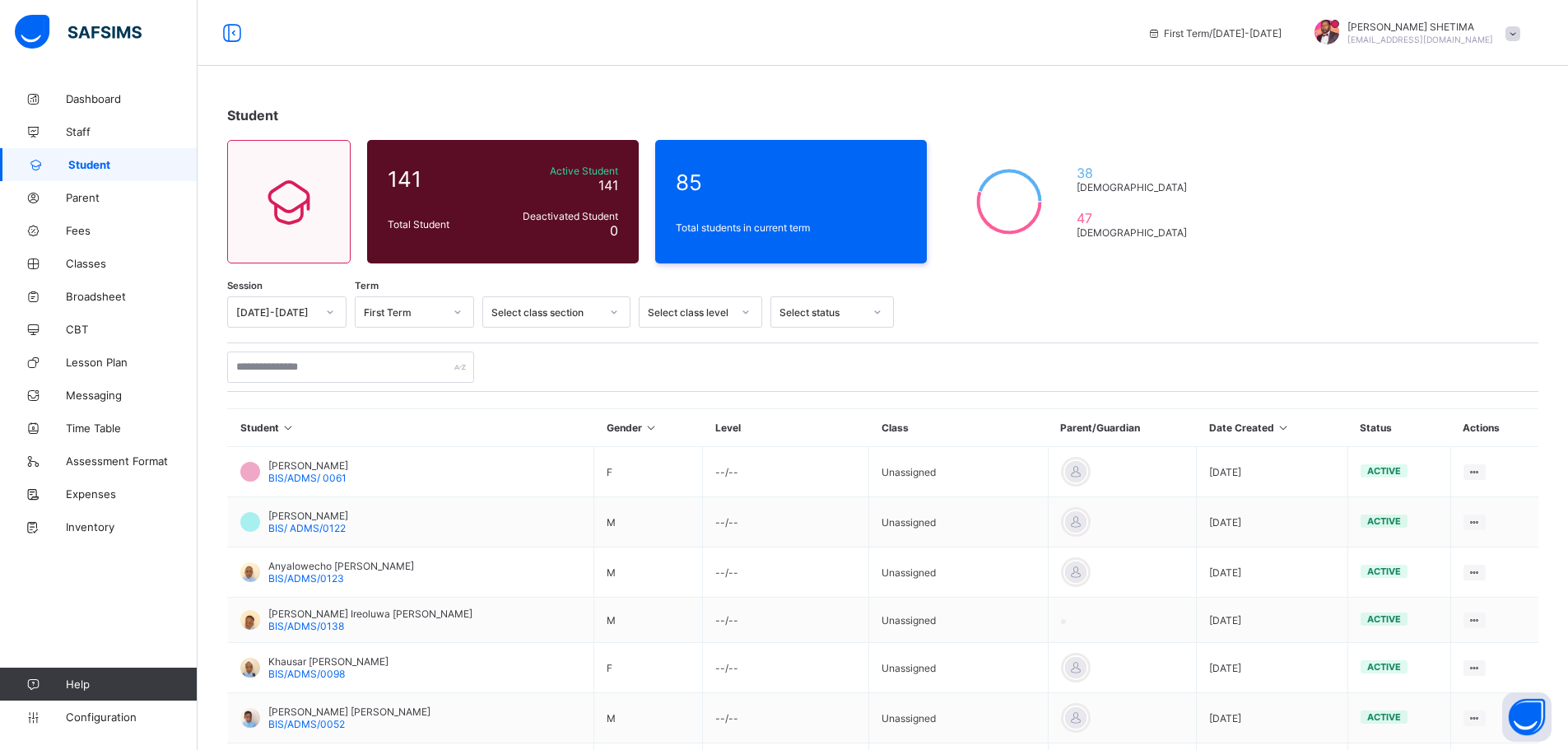
click at [1005, 209] on icon at bounding box center [1009, 201] width 91 height 83
click at [77, 130] on span "Staff" at bounding box center [131, 131] width 131 height 13
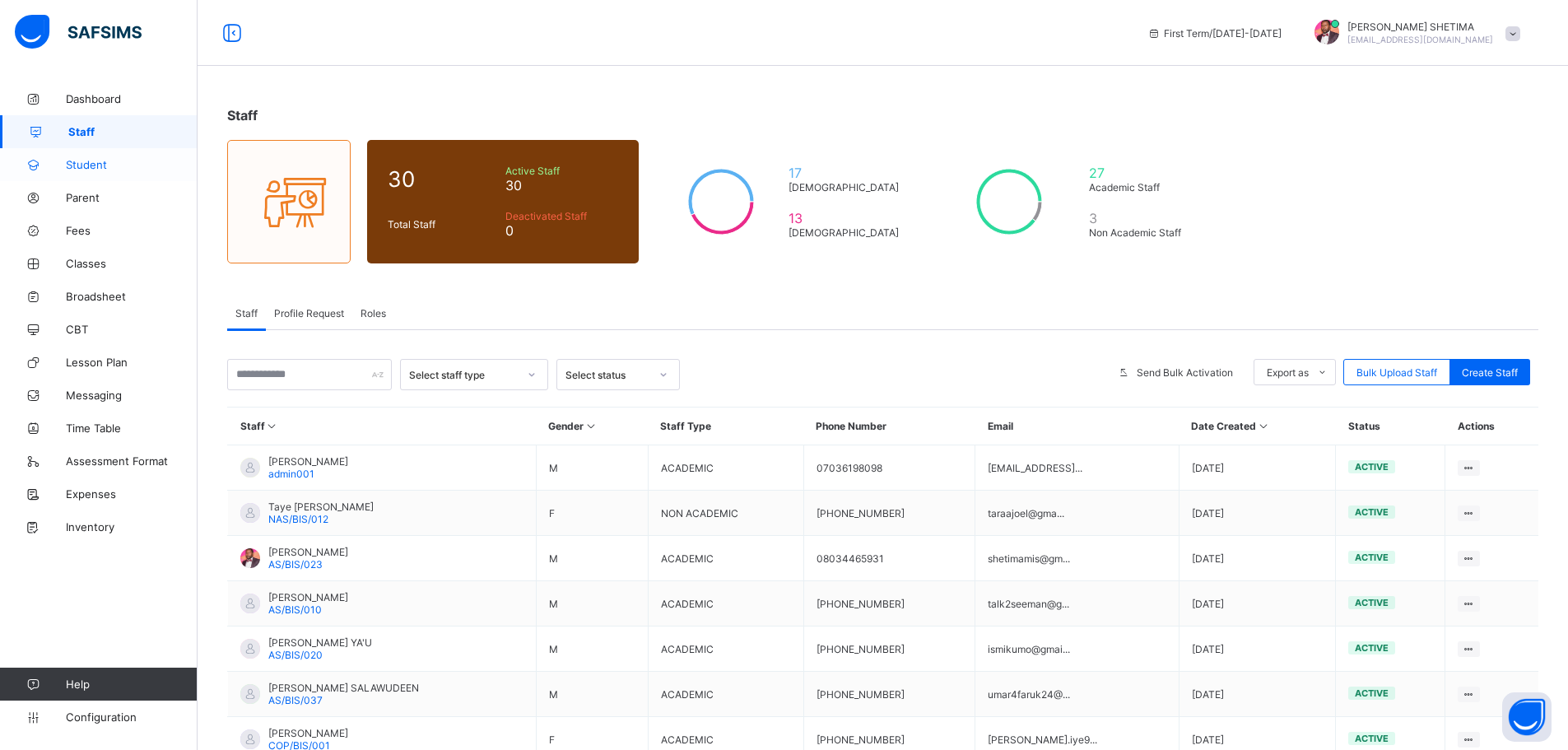
click at [89, 162] on span "Student" at bounding box center [131, 164] width 131 height 13
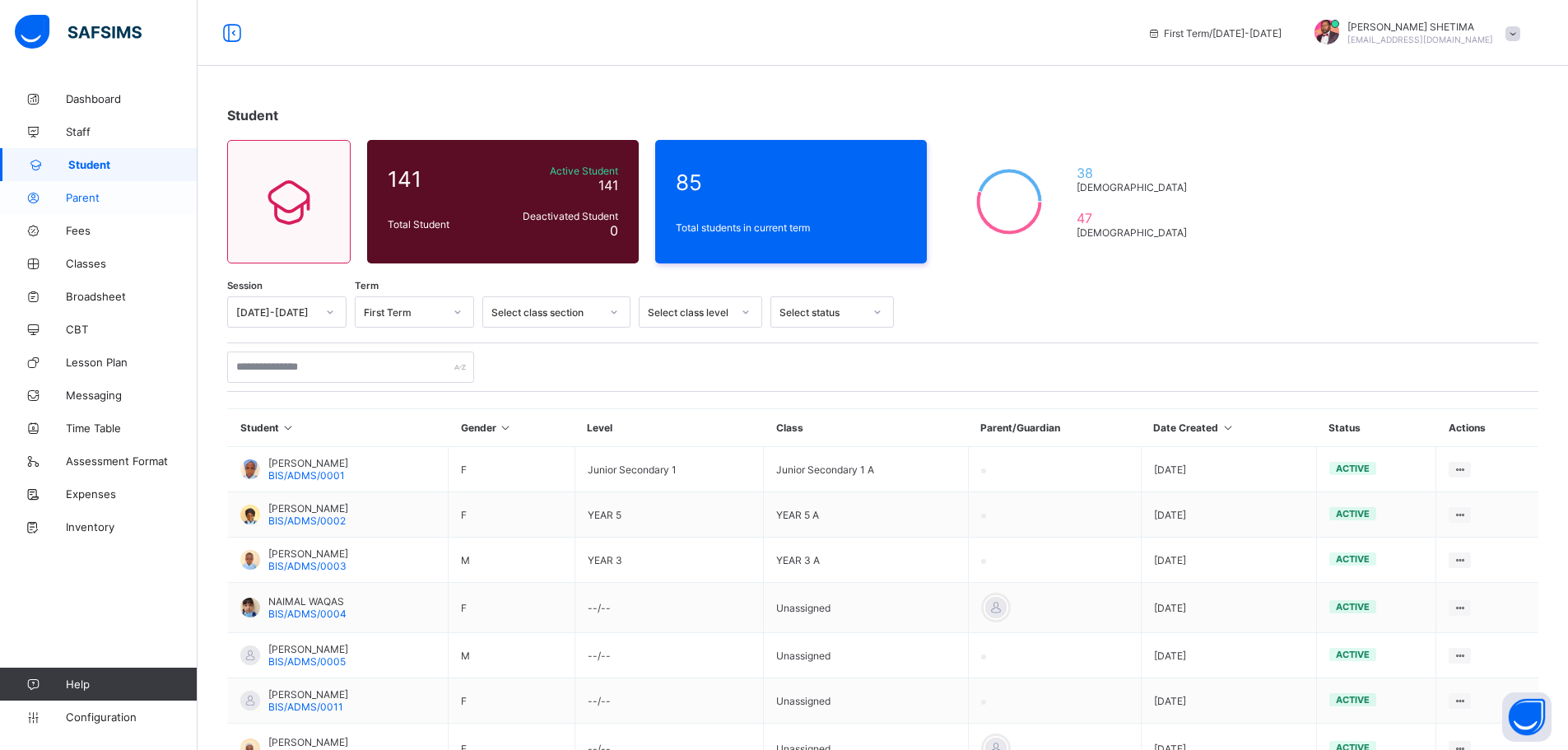
click at [91, 194] on span "Parent" at bounding box center [131, 197] width 131 height 13
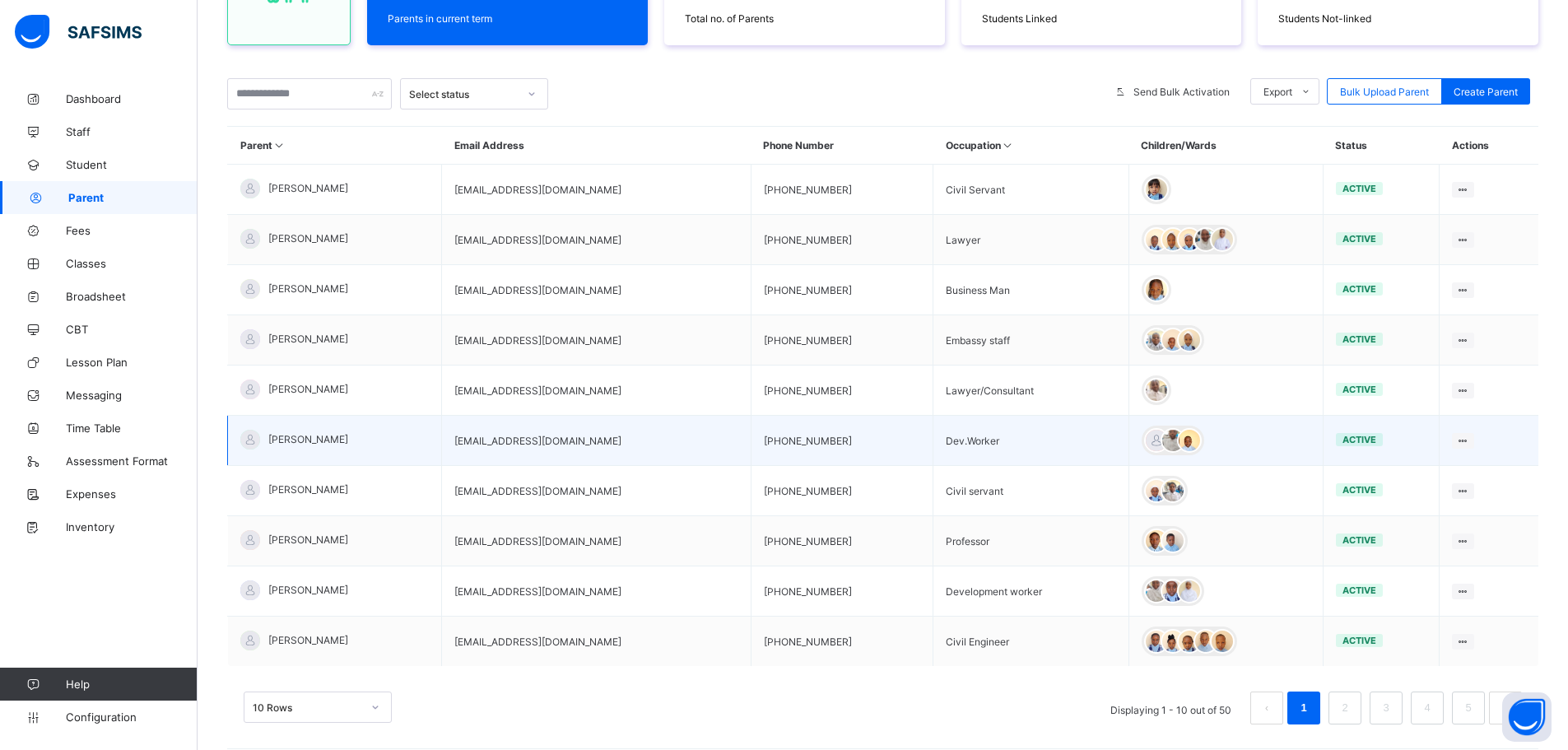
scroll to position [279, 0]
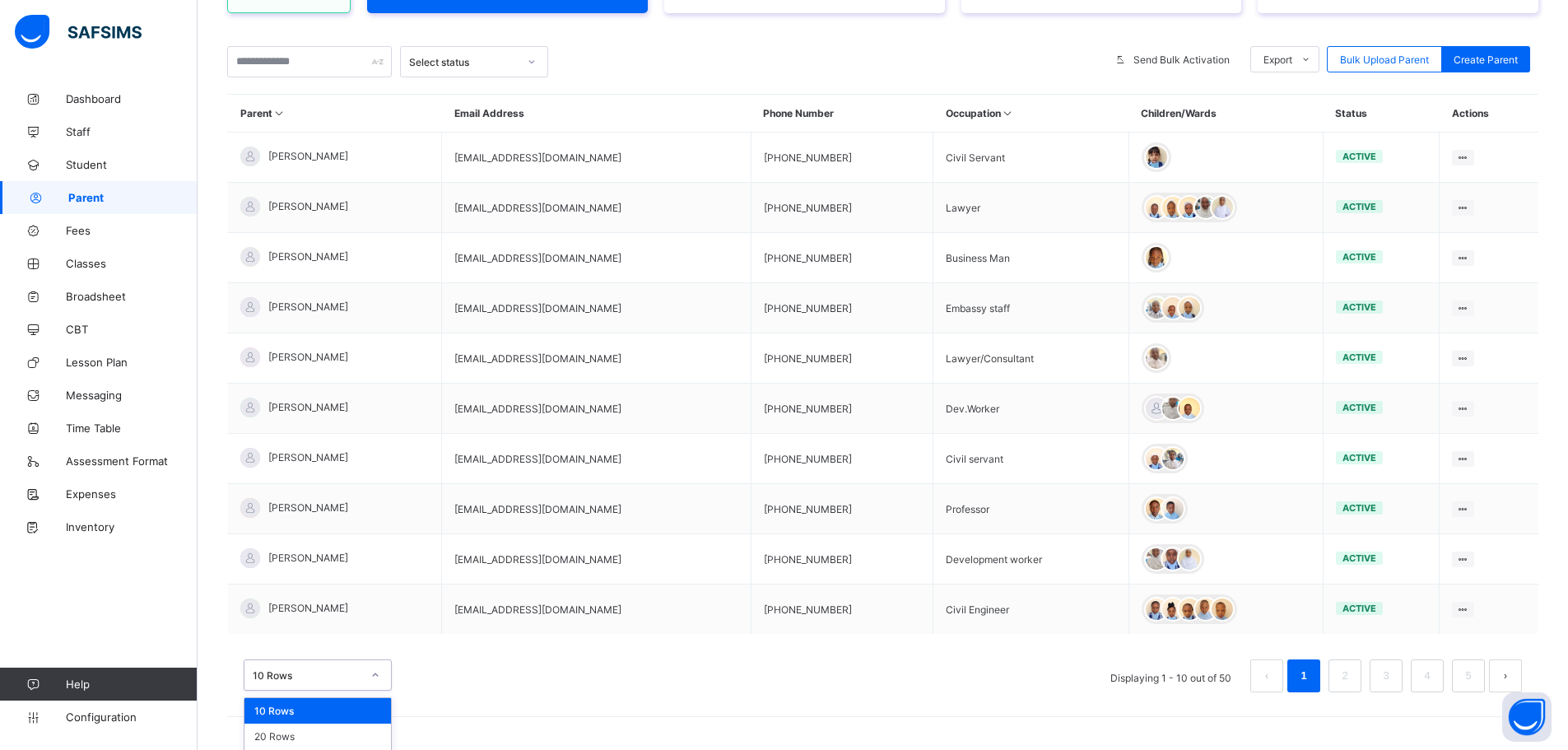
click at [374, 673] on div "option 10 Rows focused, 1 of 3. 3 results available. Use Up and Down to choose …" at bounding box center [318, 675] width 148 height 31
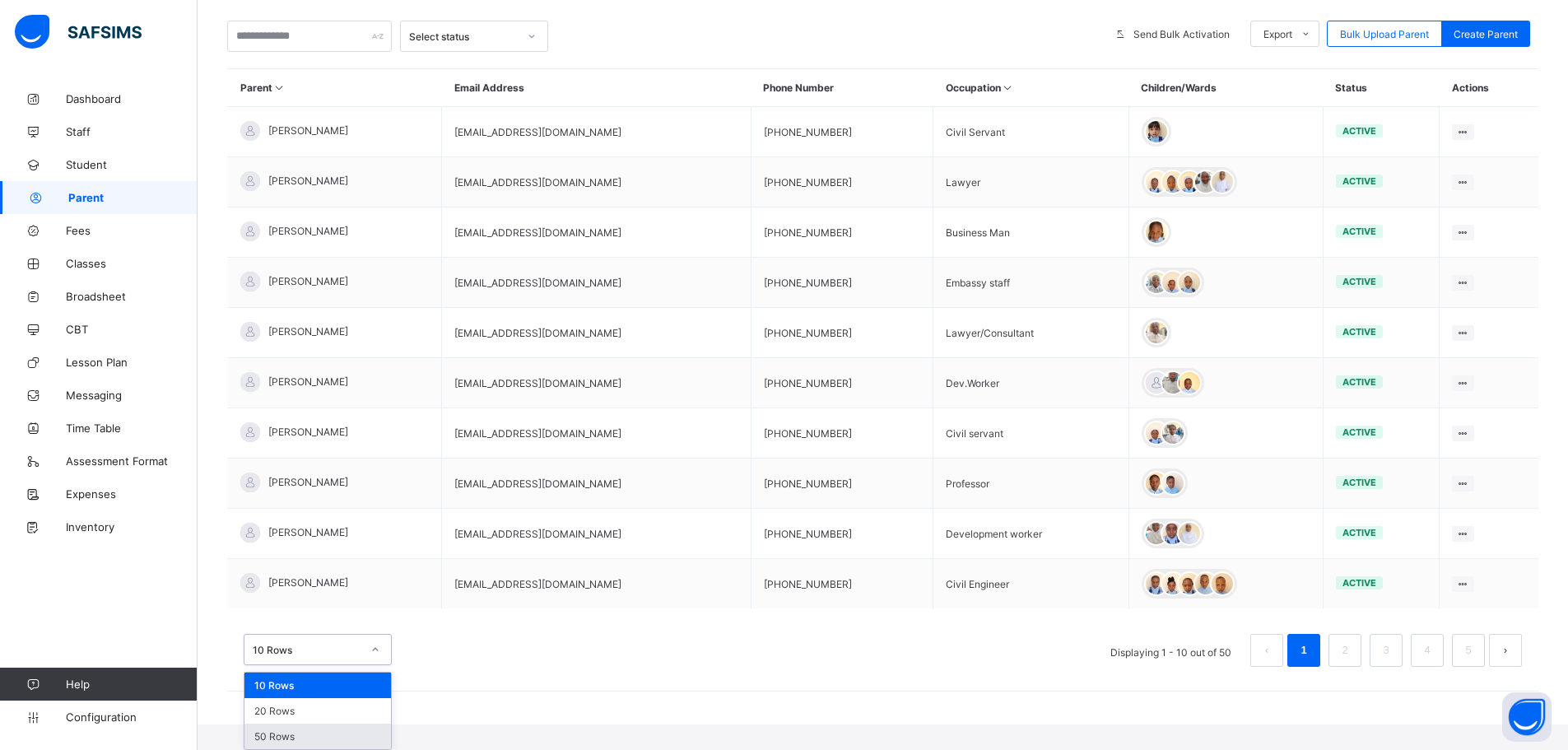
click at [289, 736] on div "50 Rows" at bounding box center [317, 736] width 146 height 26
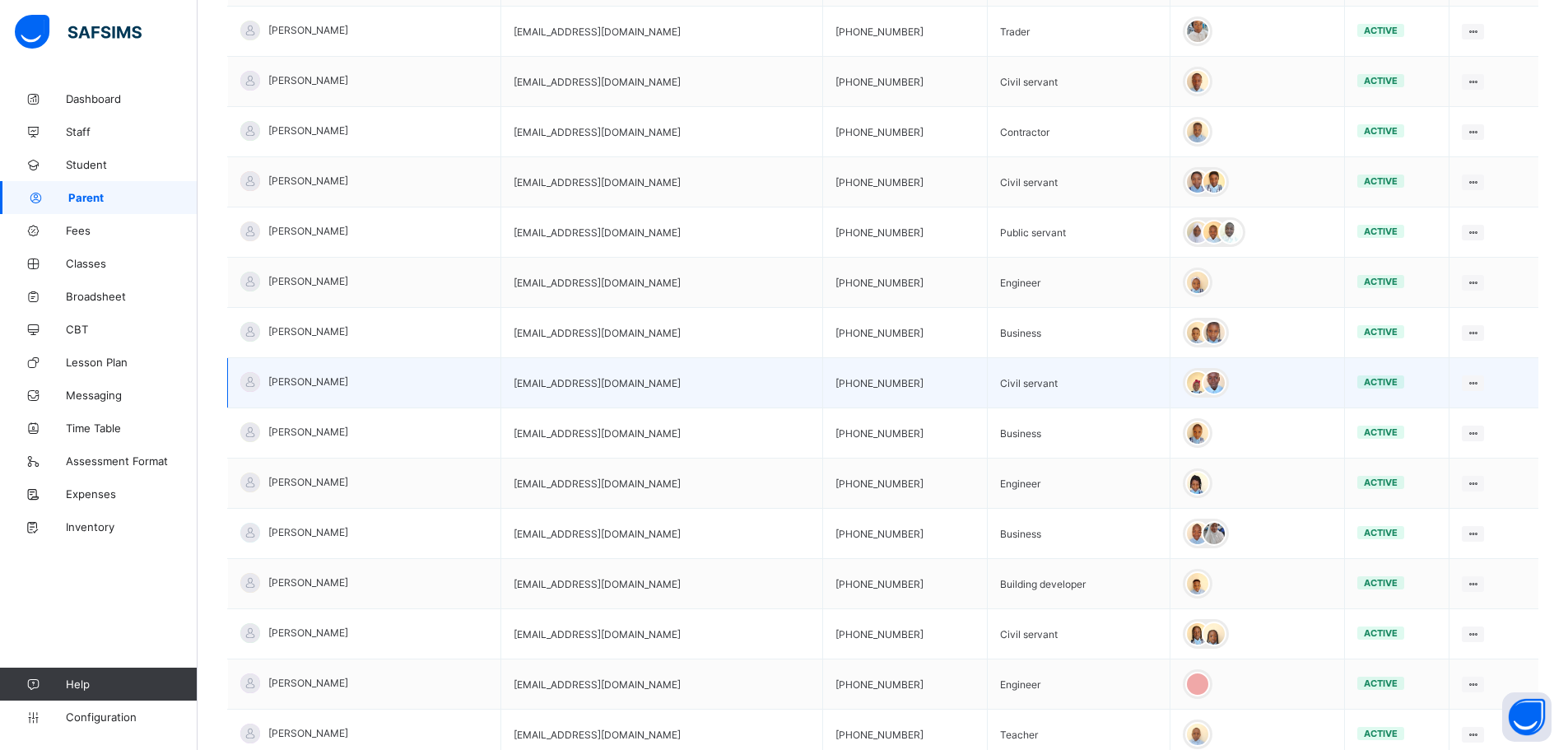
scroll to position [1894, 0]
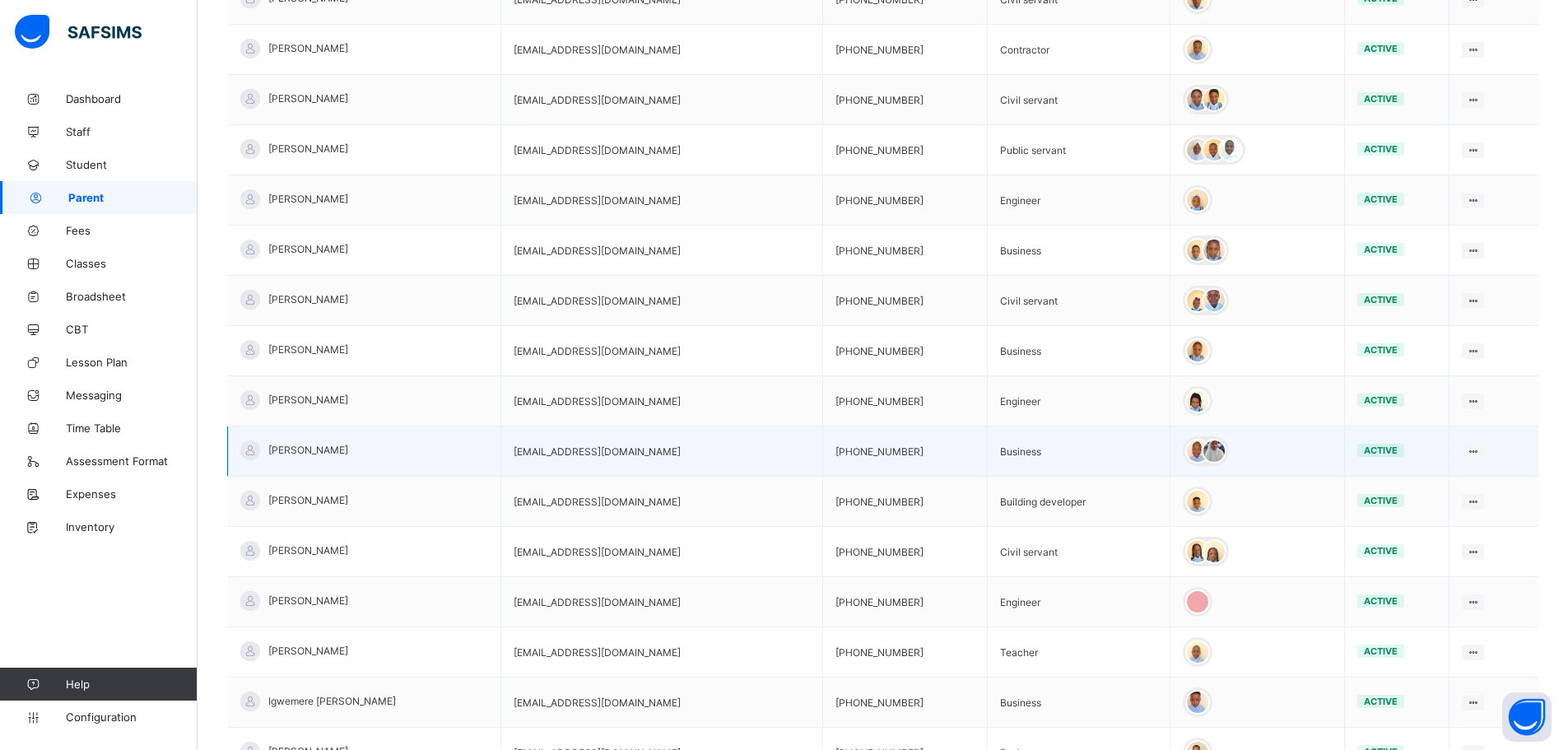
click at [1200, 448] on div at bounding box center [1206, 451] width 46 height 29
click at [1186, 455] on div at bounding box center [1198, 451] width 25 height 25
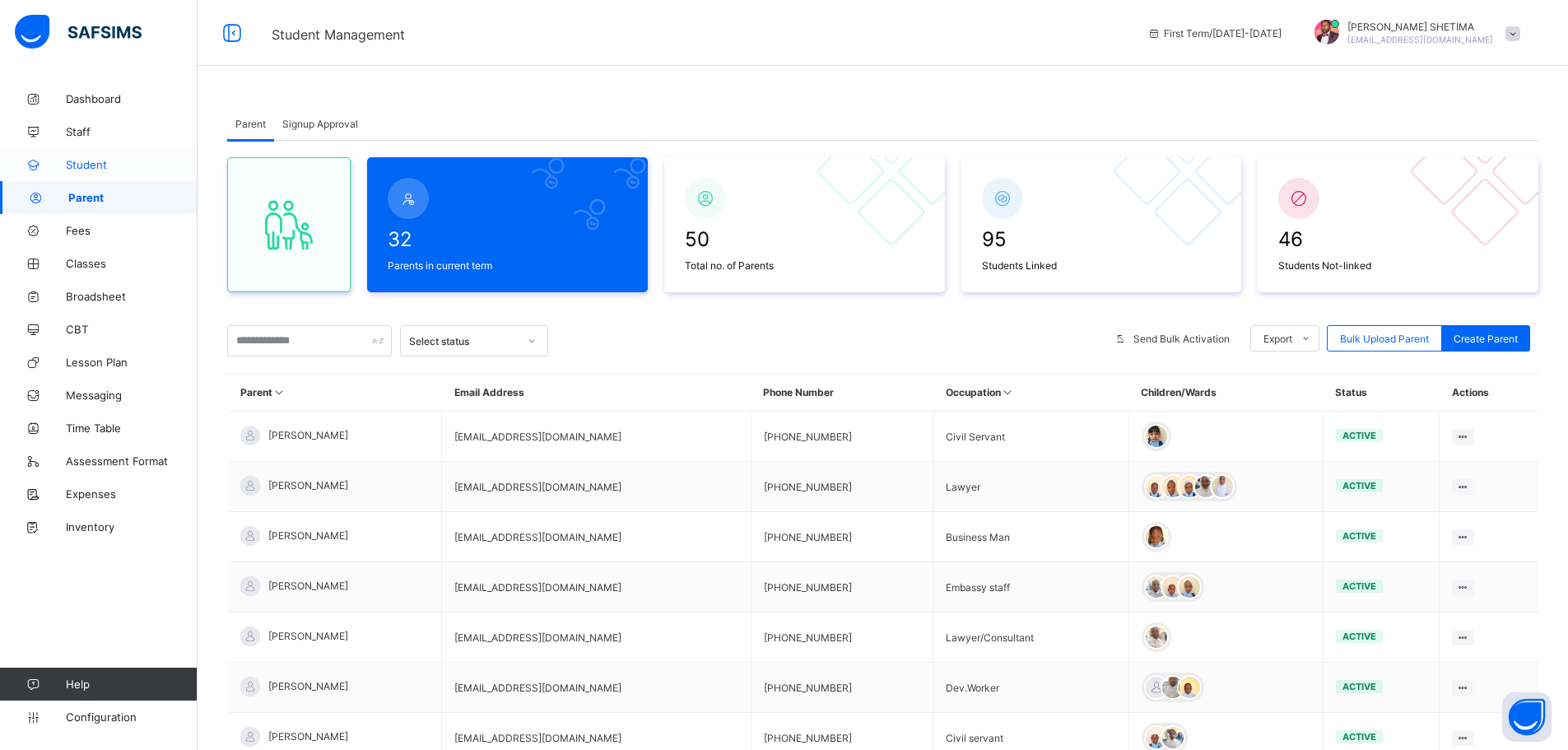
click at [89, 159] on span "Student" at bounding box center [131, 164] width 131 height 13
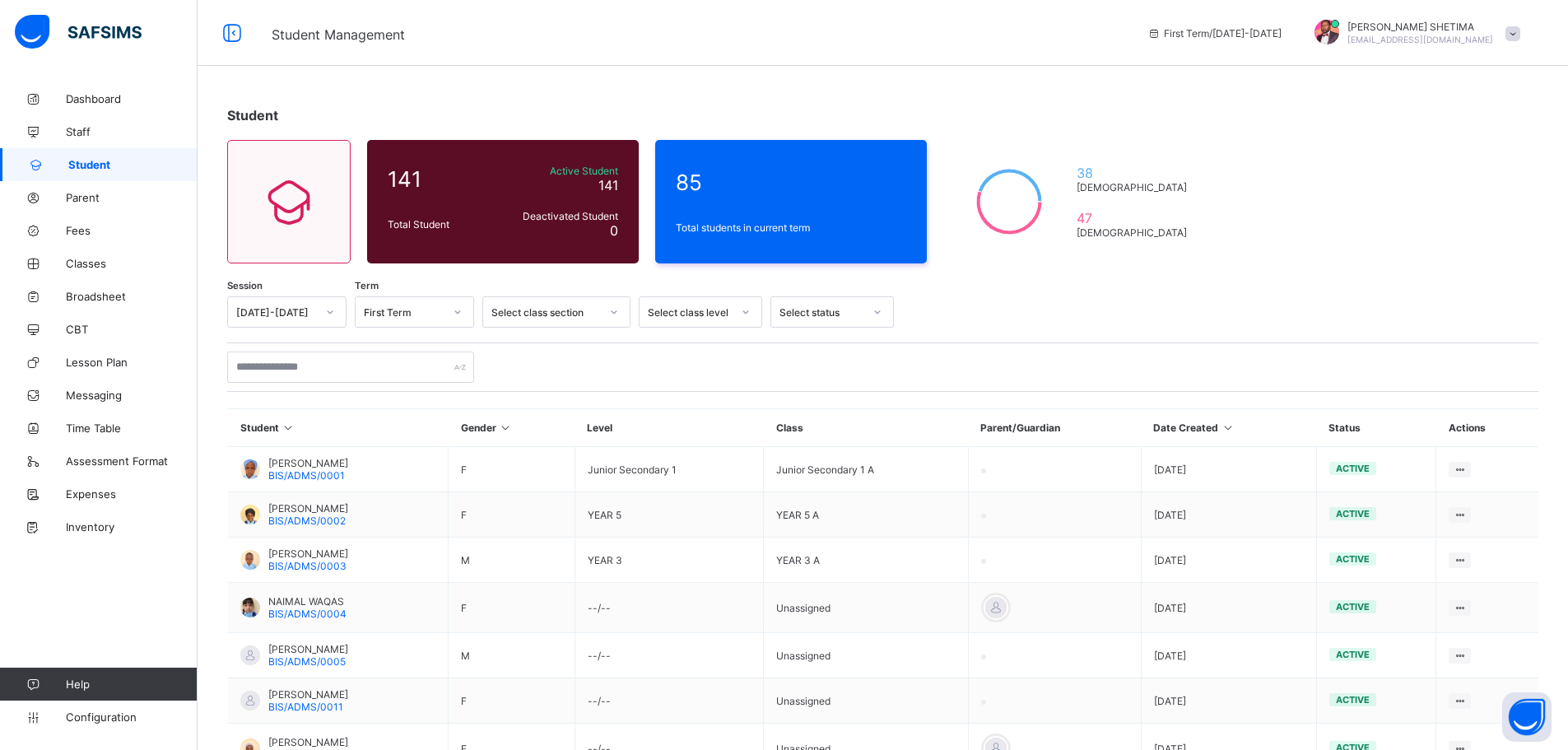
click at [87, 160] on span "Student" at bounding box center [133, 164] width 130 height 13
click at [1520, 36] on span at bounding box center [1513, 34] width 15 height 15
click at [1430, 223] on span "Logout" at bounding box center [1454, 222] width 133 height 19
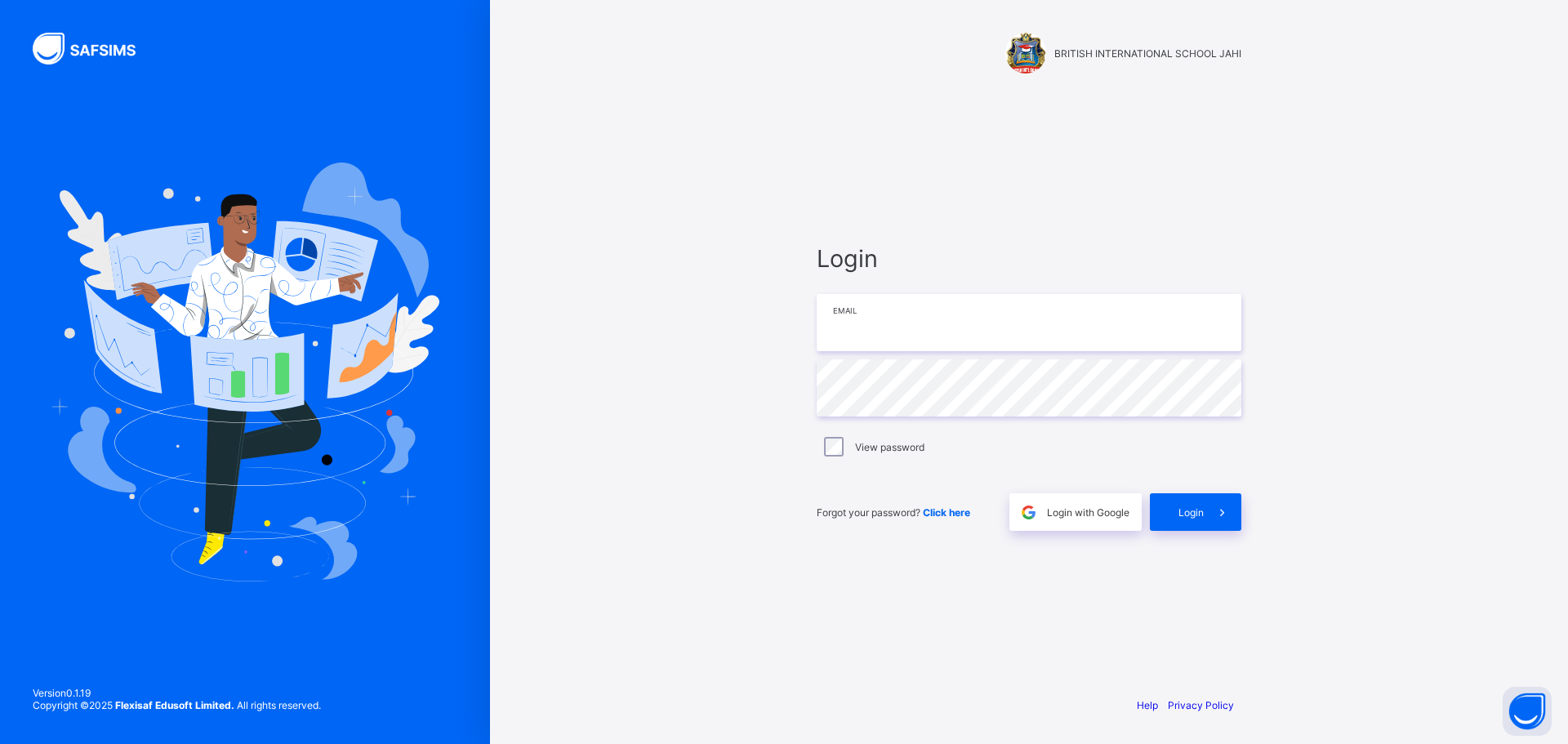
click at [934, 325] on input "email" at bounding box center [1029, 322] width 424 height 57
type input "**********"
click at [1190, 501] on div "Login" at bounding box center [1196, 512] width 92 height 38
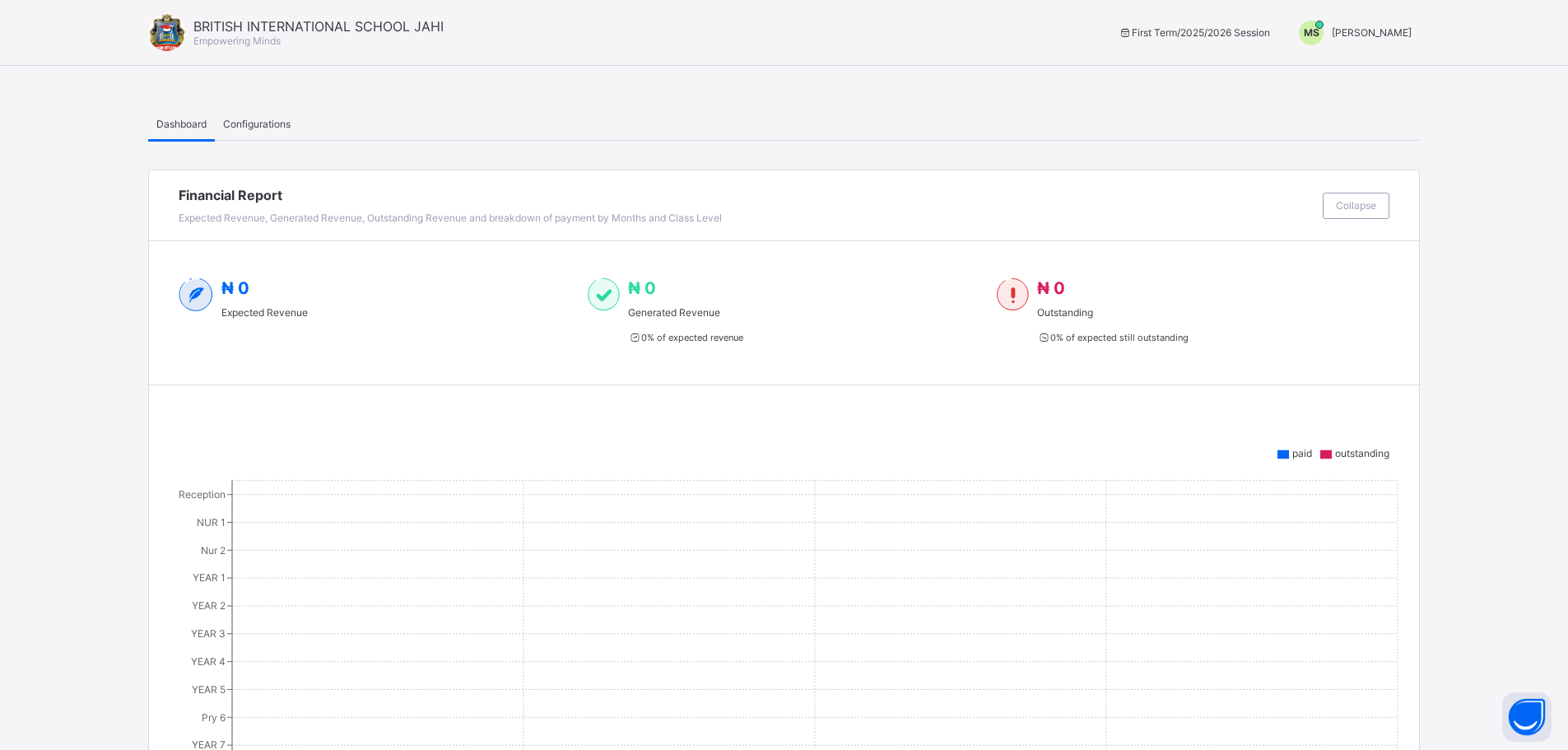
click at [1412, 29] on span "MAHMUD SHETIMA" at bounding box center [1372, 33] width 80 height 12
click at [1364, 72] on span "Switch to Admin View" at bounding box center [1350, 70] width 125 height 19
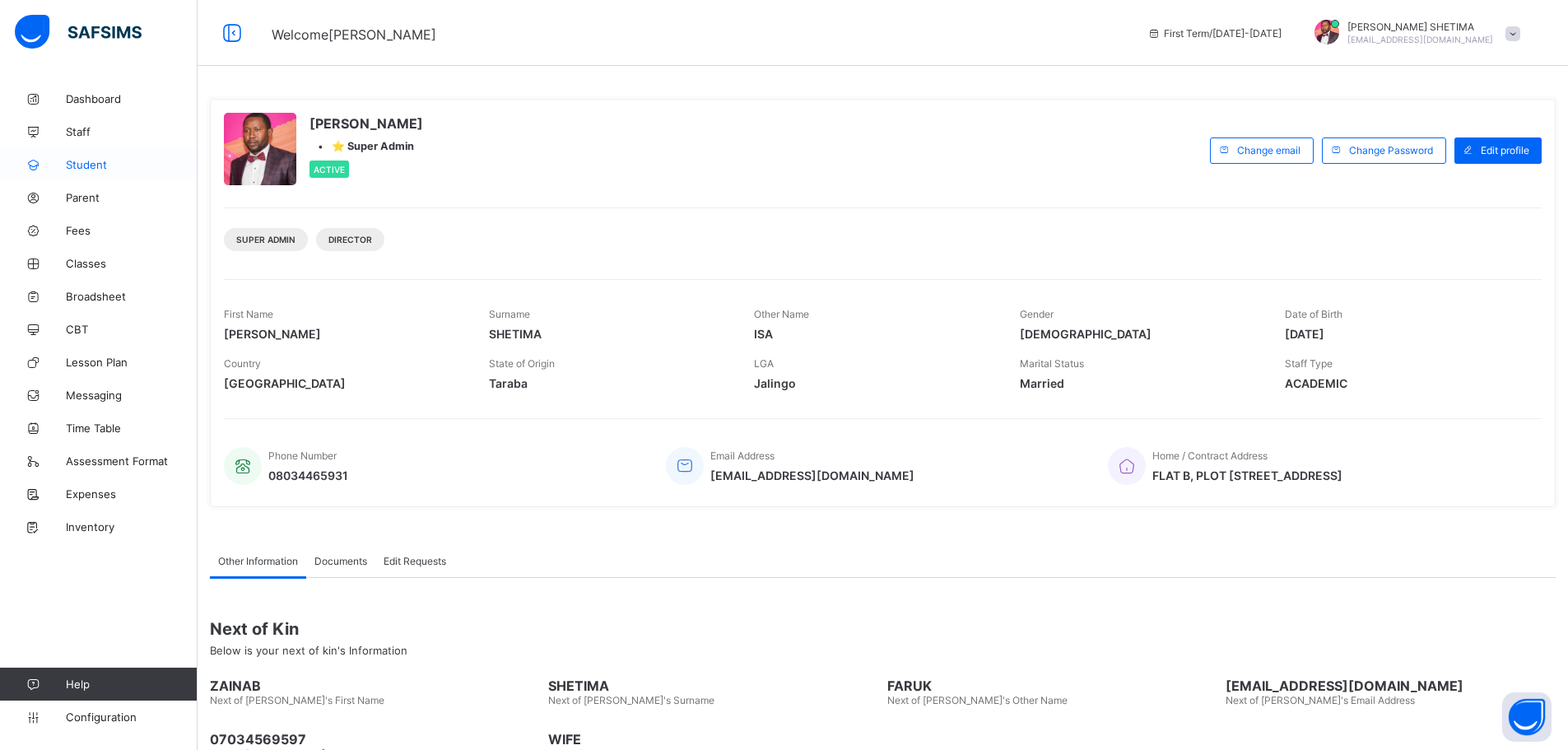
click at [97, 160] on span "Student" at bounding box center [131, 164] width 131 height 13
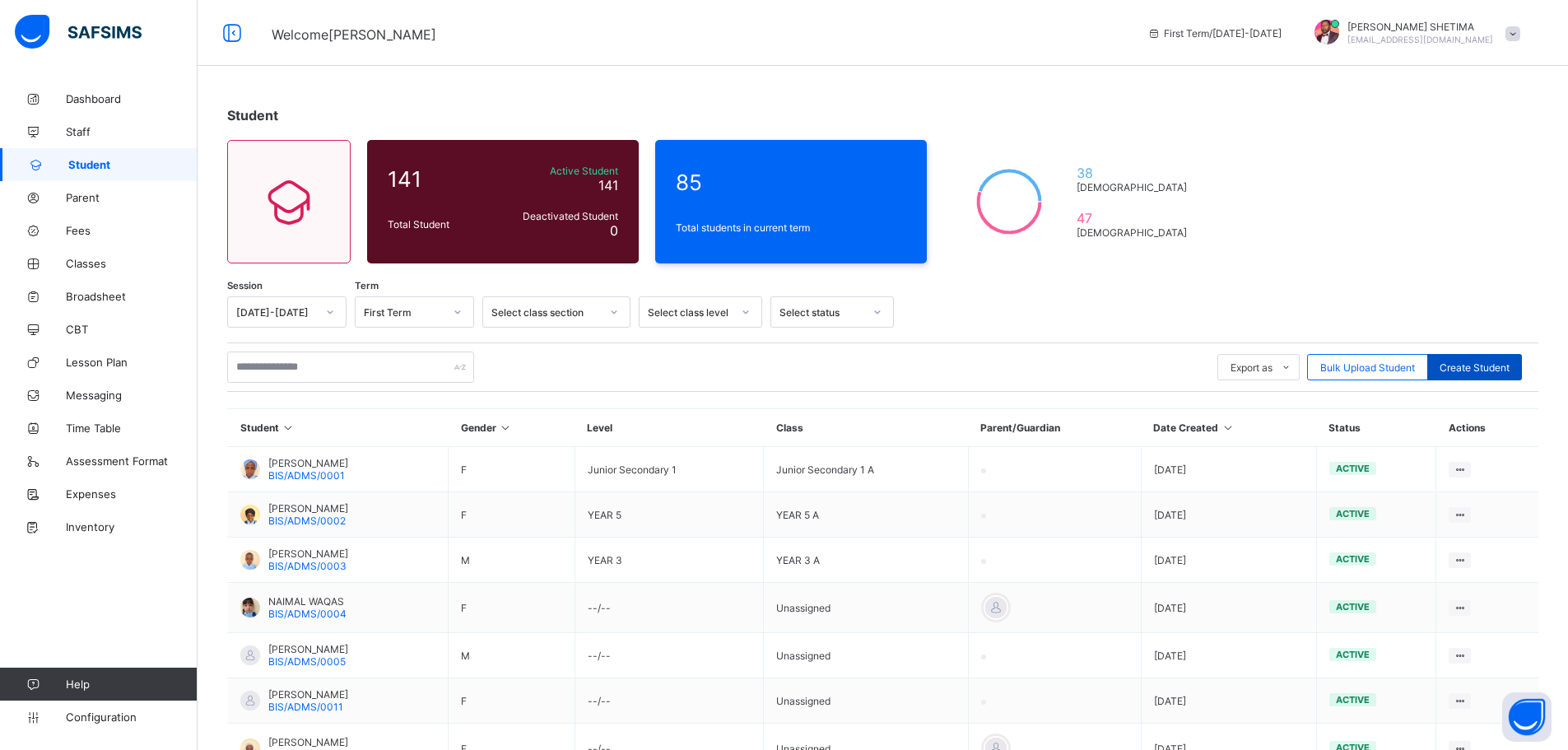
click at [1483, 362] on span "Create Student" at bounding box center [1474, 367] width 70 height 12
select select "**"
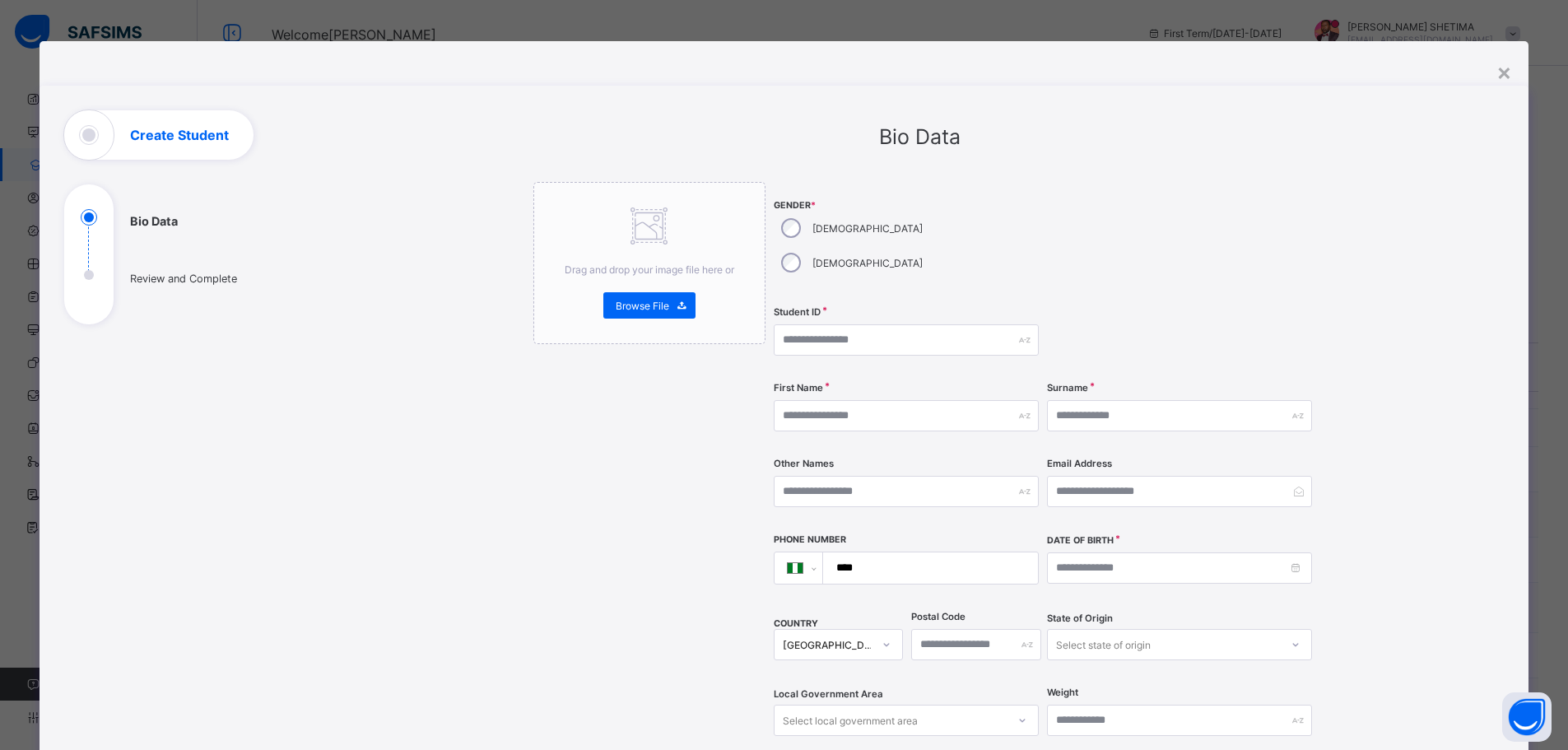
click at [863, 245] on div "[DEMOGRAPHIC_DATA]" at bounding box center [850, 262] width 154 height 35
click at [847, 324] on input "text" at bounding box center [906, 339] width 265 height 31
type input "**********"
click at [831, 400] on input "text" at bounding box center [906, 415] width 265 height 31
type input "**********"
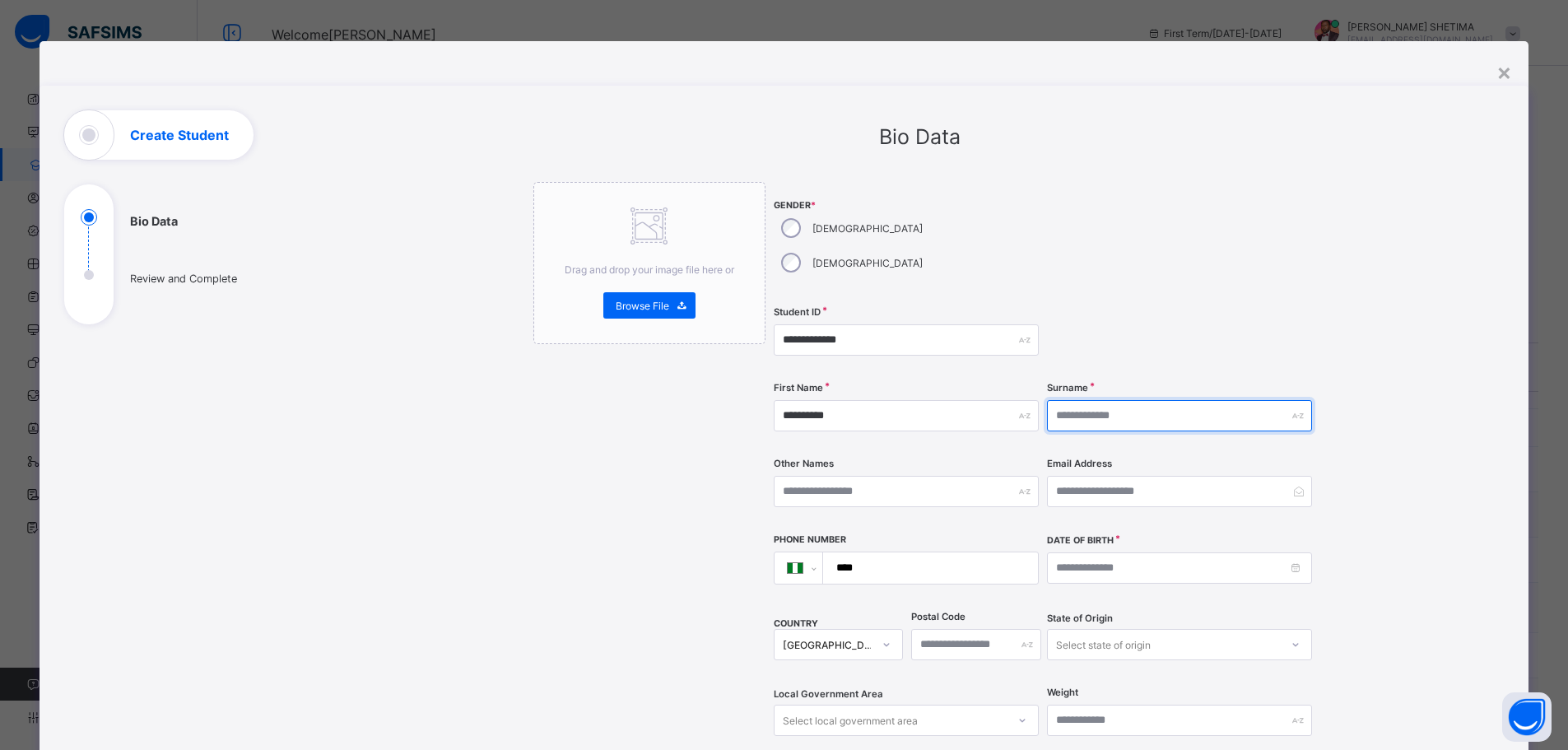
click at [1115, 400] on input "text" at bounding box center [1179, 415] width 265 height 31
type input "***"
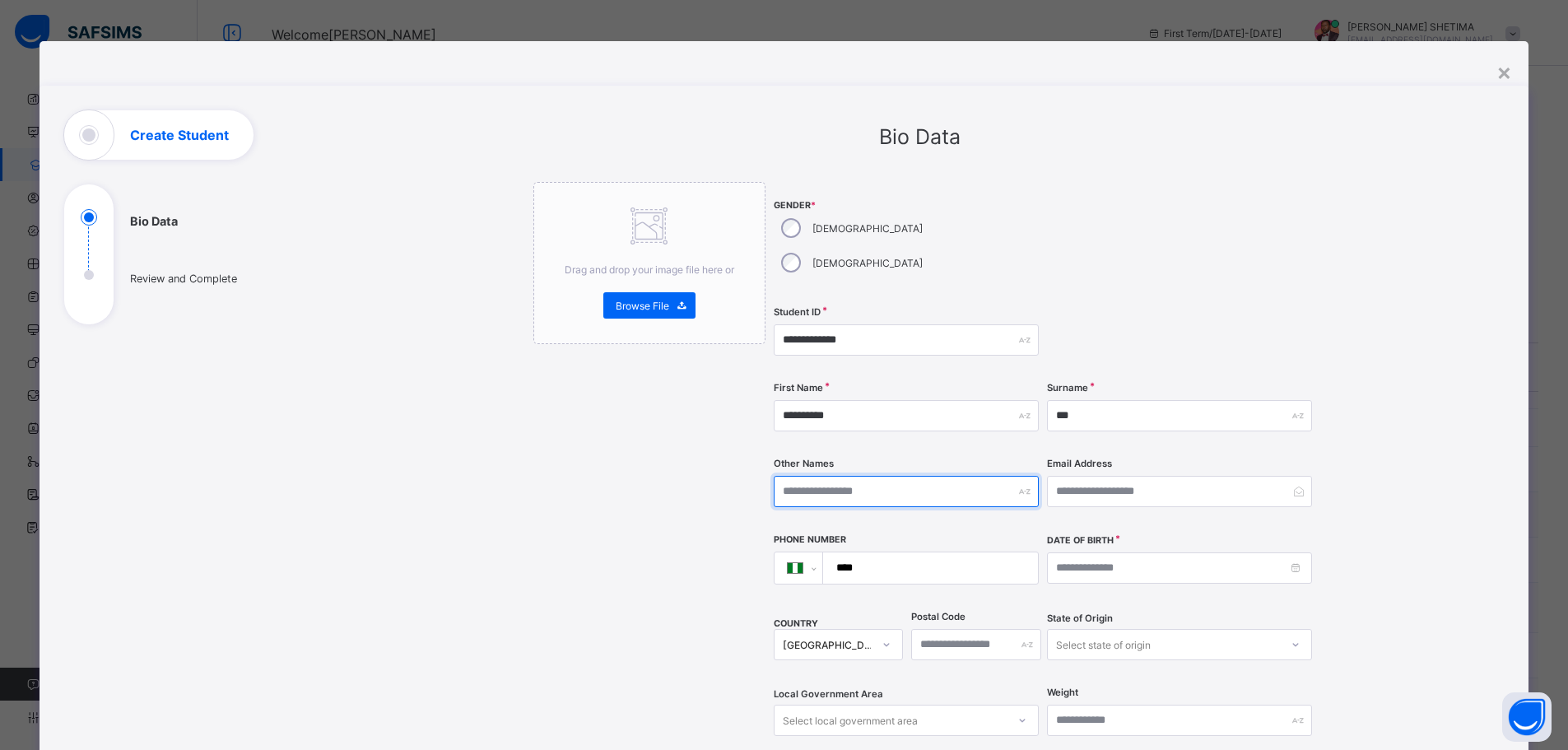
click at [872, 476] on input "text" at bounding box center [906, 491] width 265 height 31
type input "********"
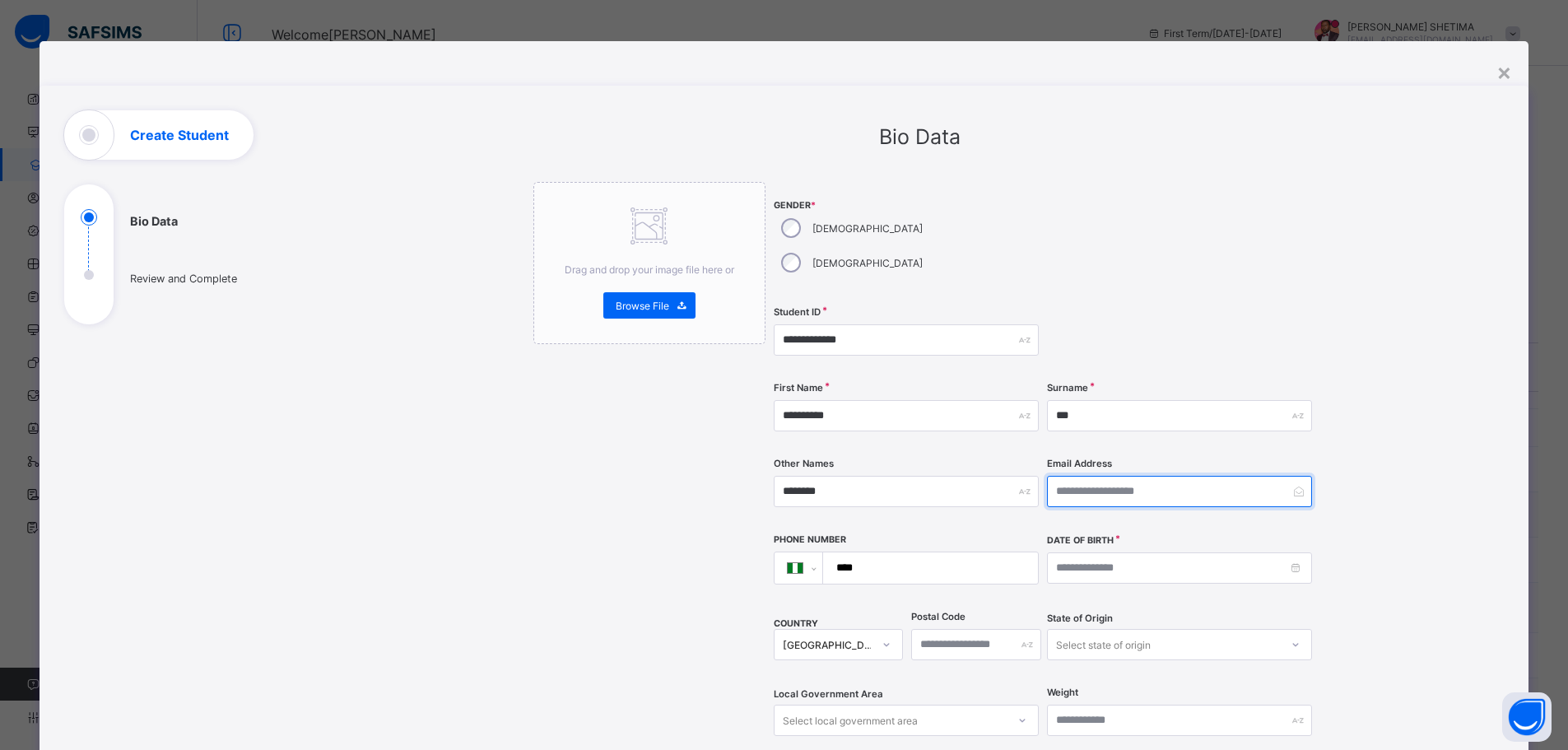
click at [1132, 476] on input "email" at bounding box center [1179, 491] width 265 height 31
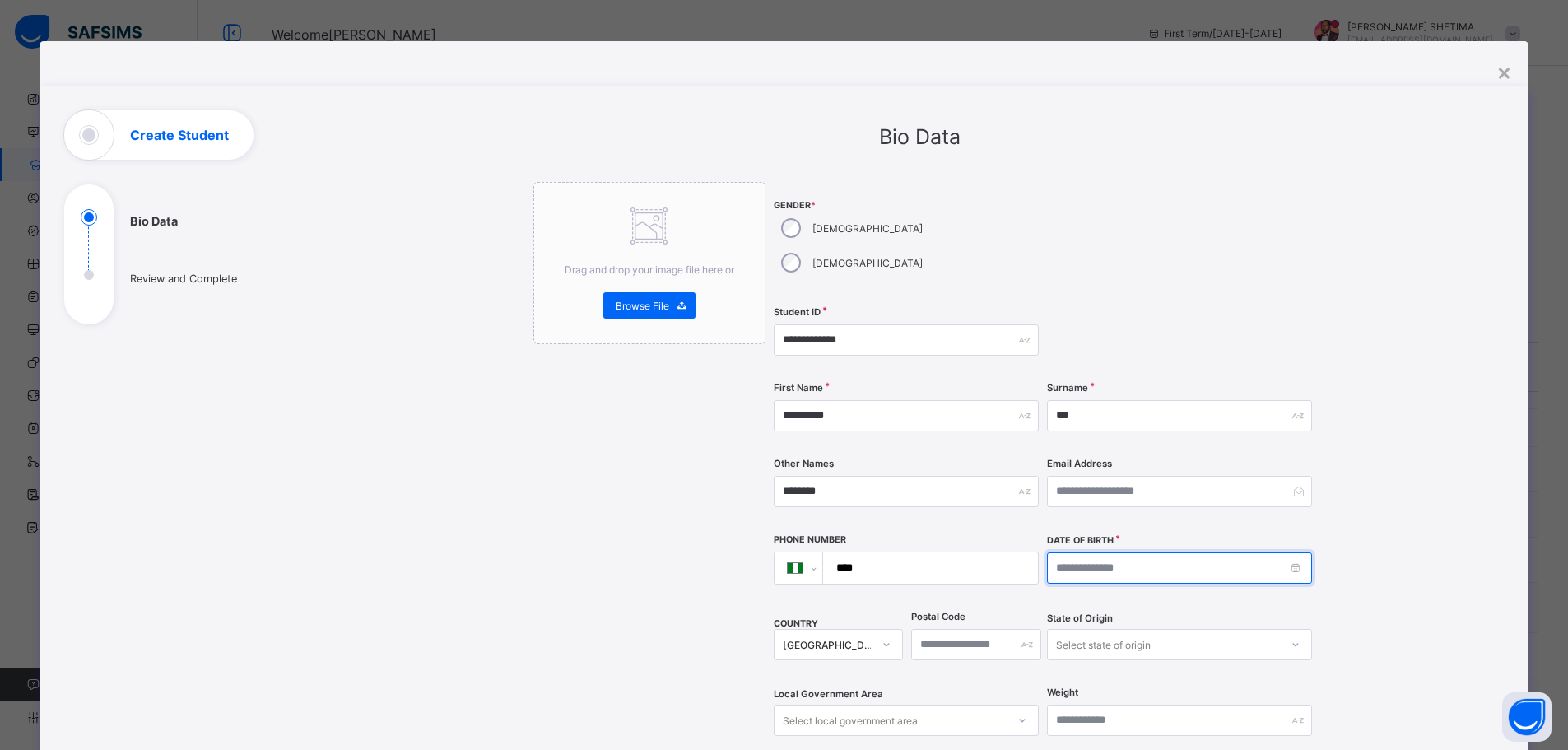
click at [1068, 552] on input at bounding box center [1179, 567] width 265 height 31
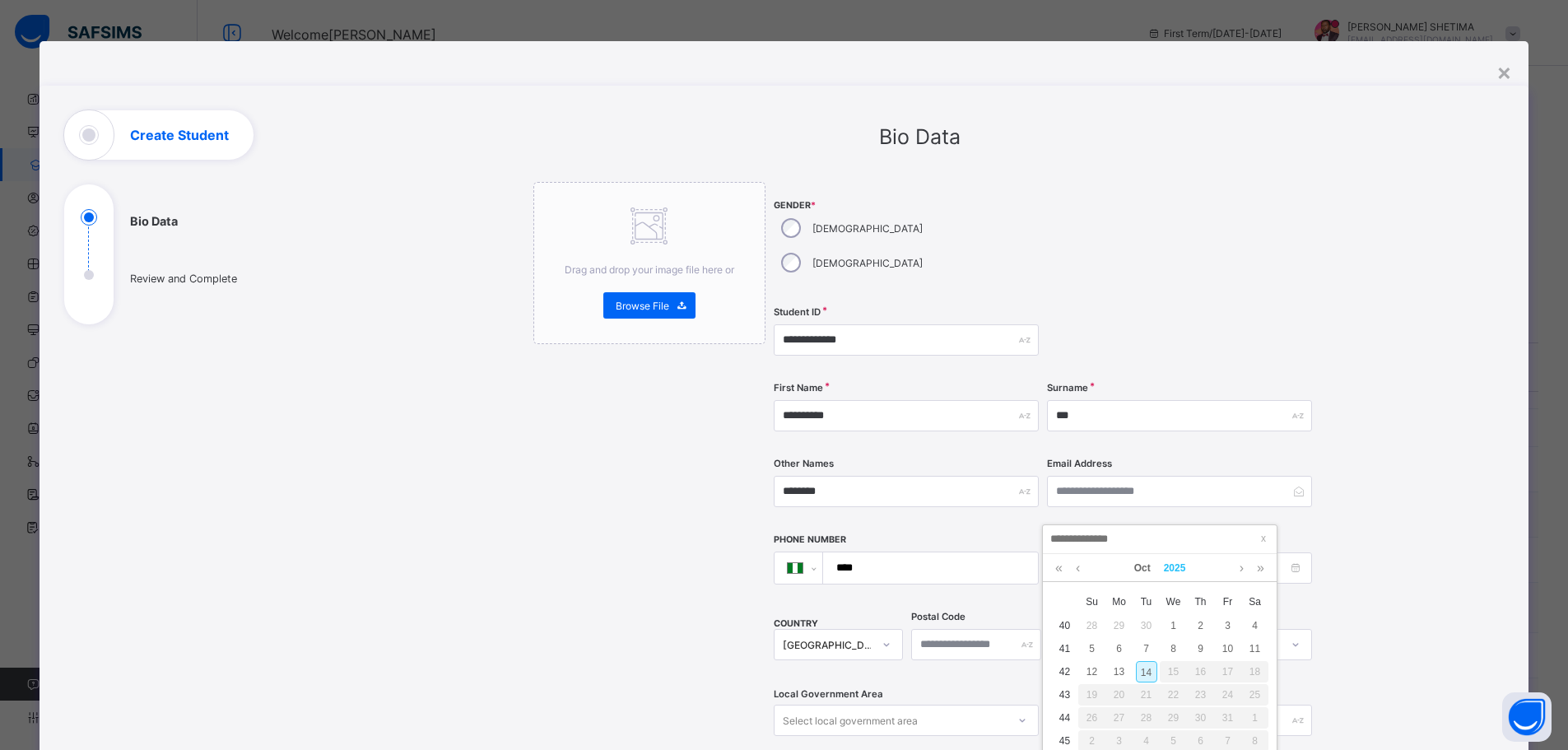
click at [1169, 564] on link "2025" at bounding box center [1175, 568] width 35 height 28
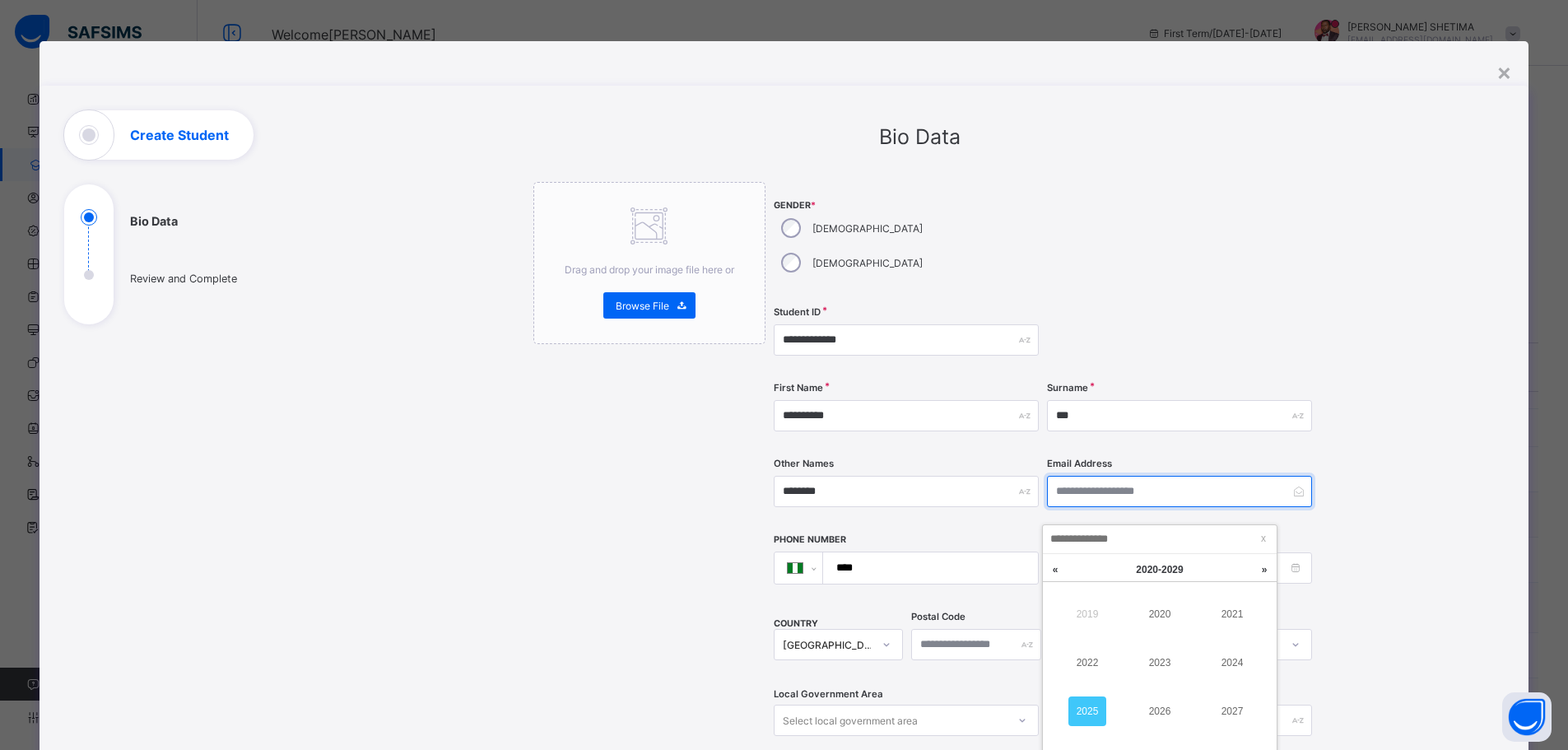
click at [1118, 476] on input "email" at bounding box center [1179, 491] width 265 height 31
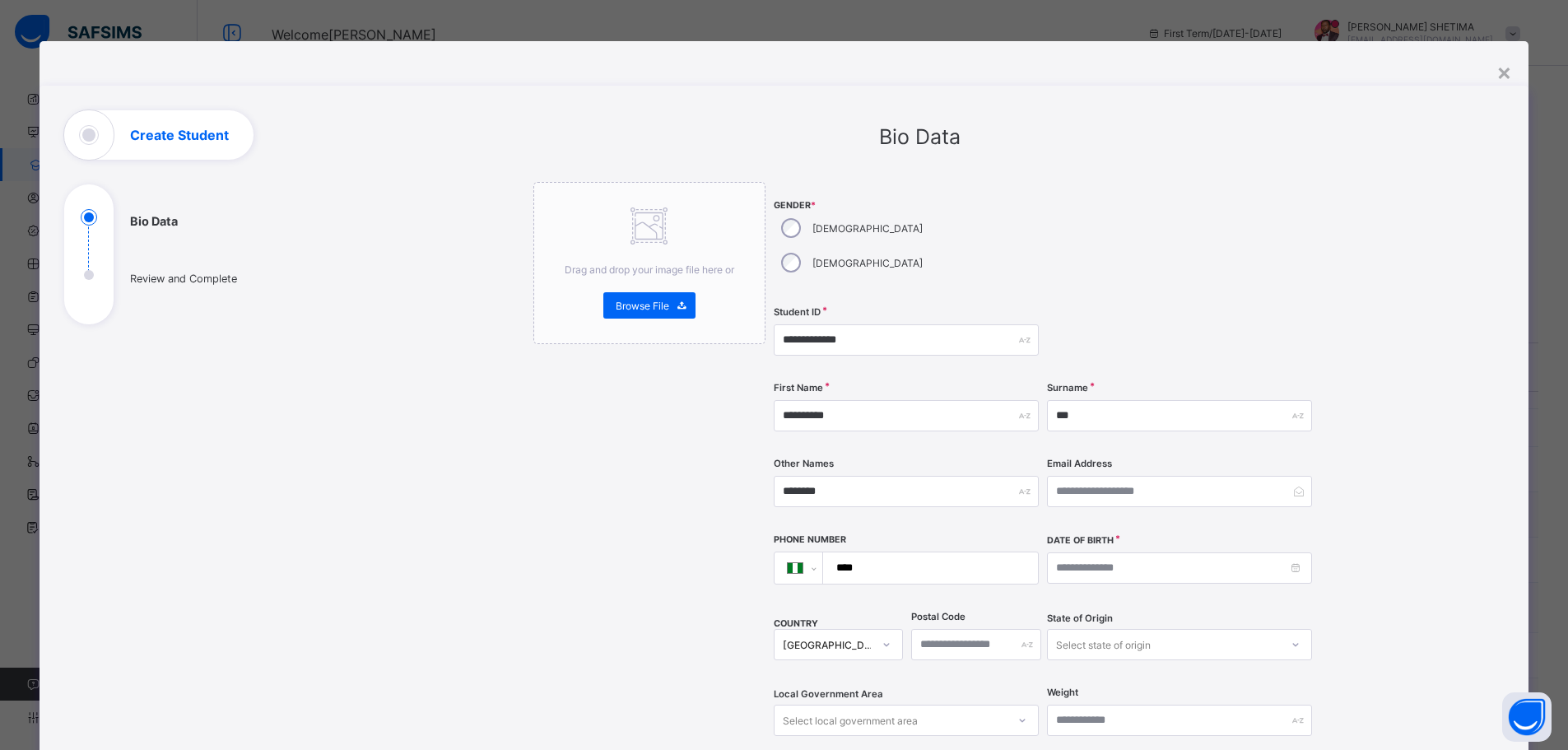
click at [1185, 306] on div at bounding box center [1179, 340] width 265 height 67
click at [909, 552] on input "****" at bounding box center [926, 567] width 201 height 31
click at [1093, 552] on input at bounding box center [1179, 567] width 265 height 31
click at [1178, 571] on link "2025" at bounding box center [1175, 568] width 35 height 28
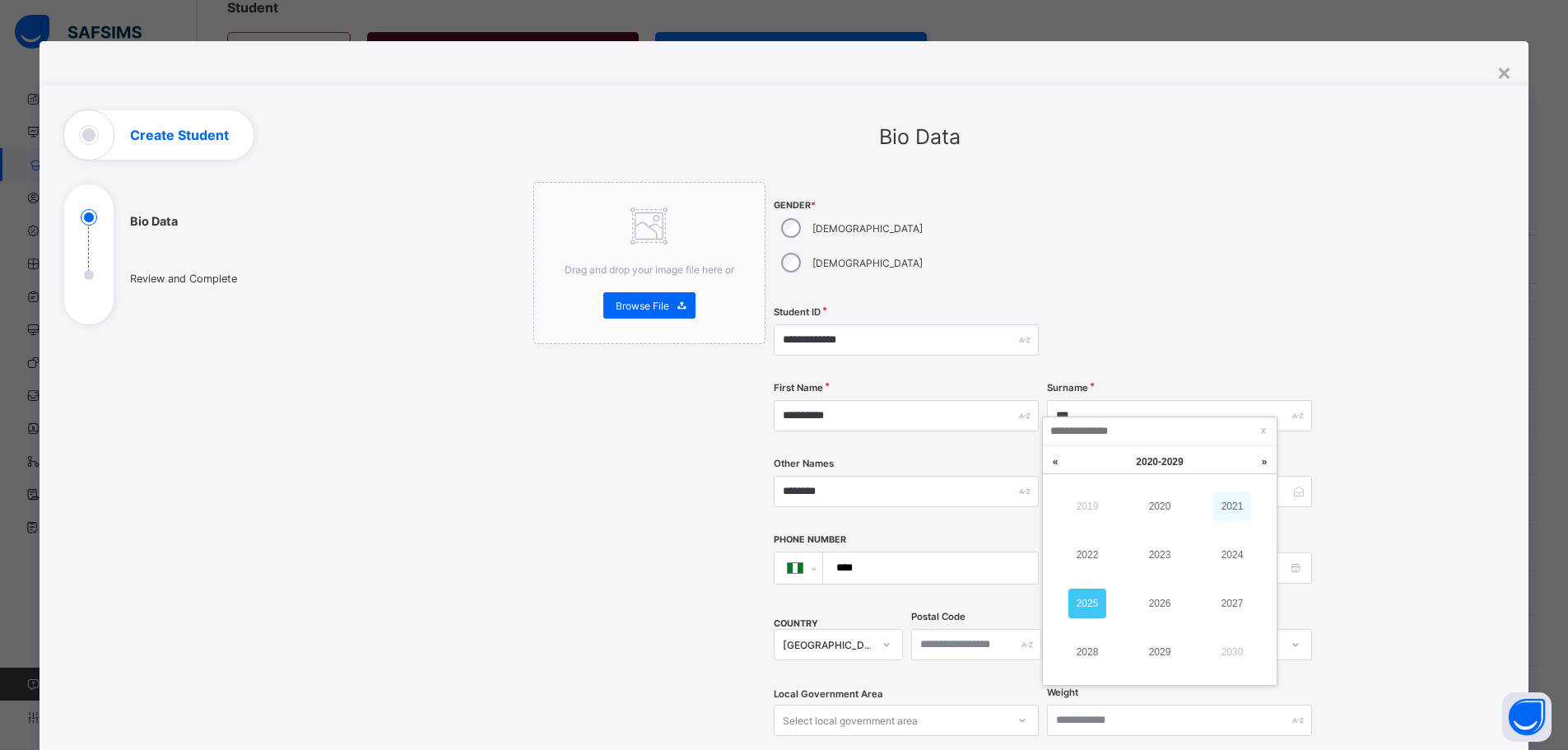
scroll to position [83, 0]
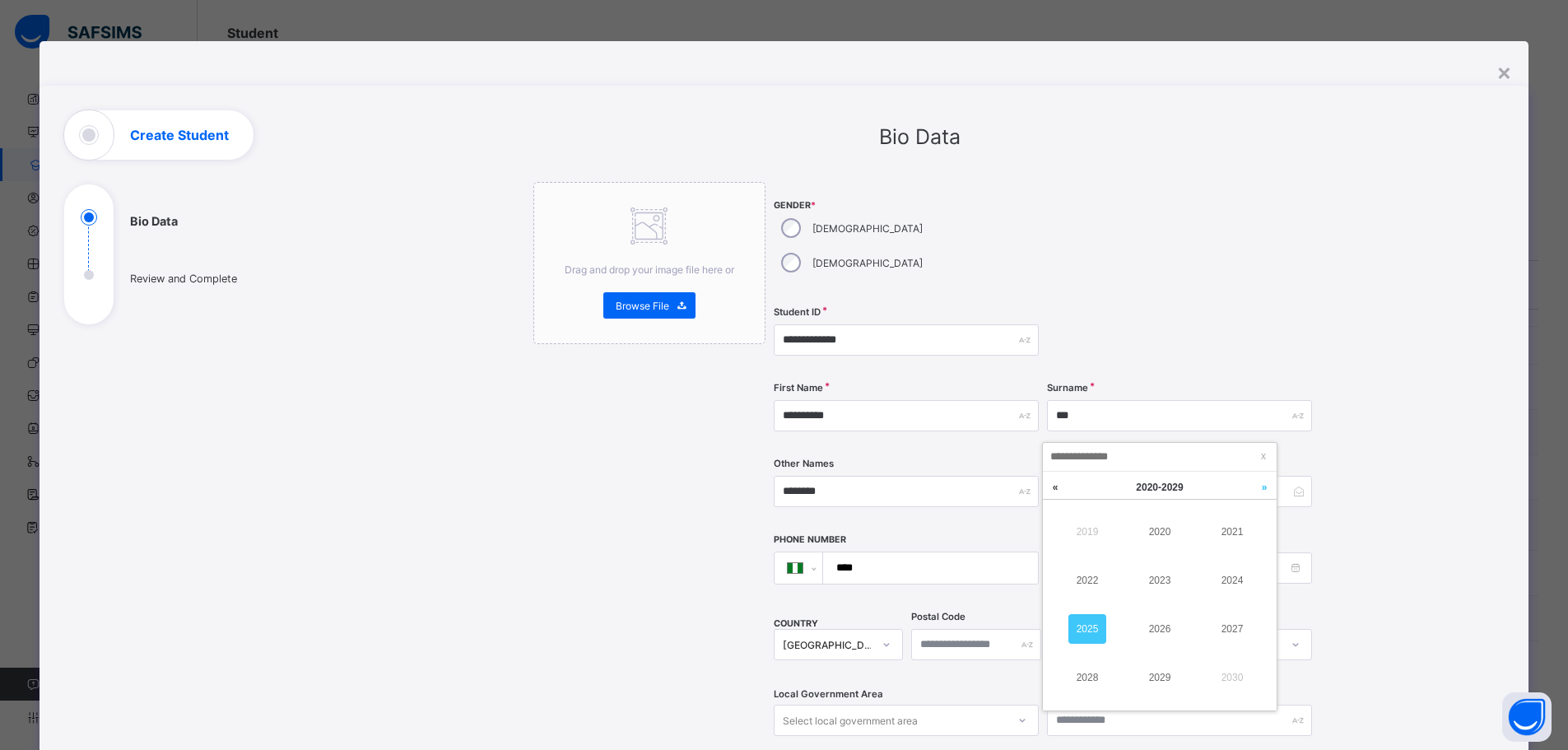
click at [1265, 486] on link at bounding box center [1265, 487] width 25 height 31
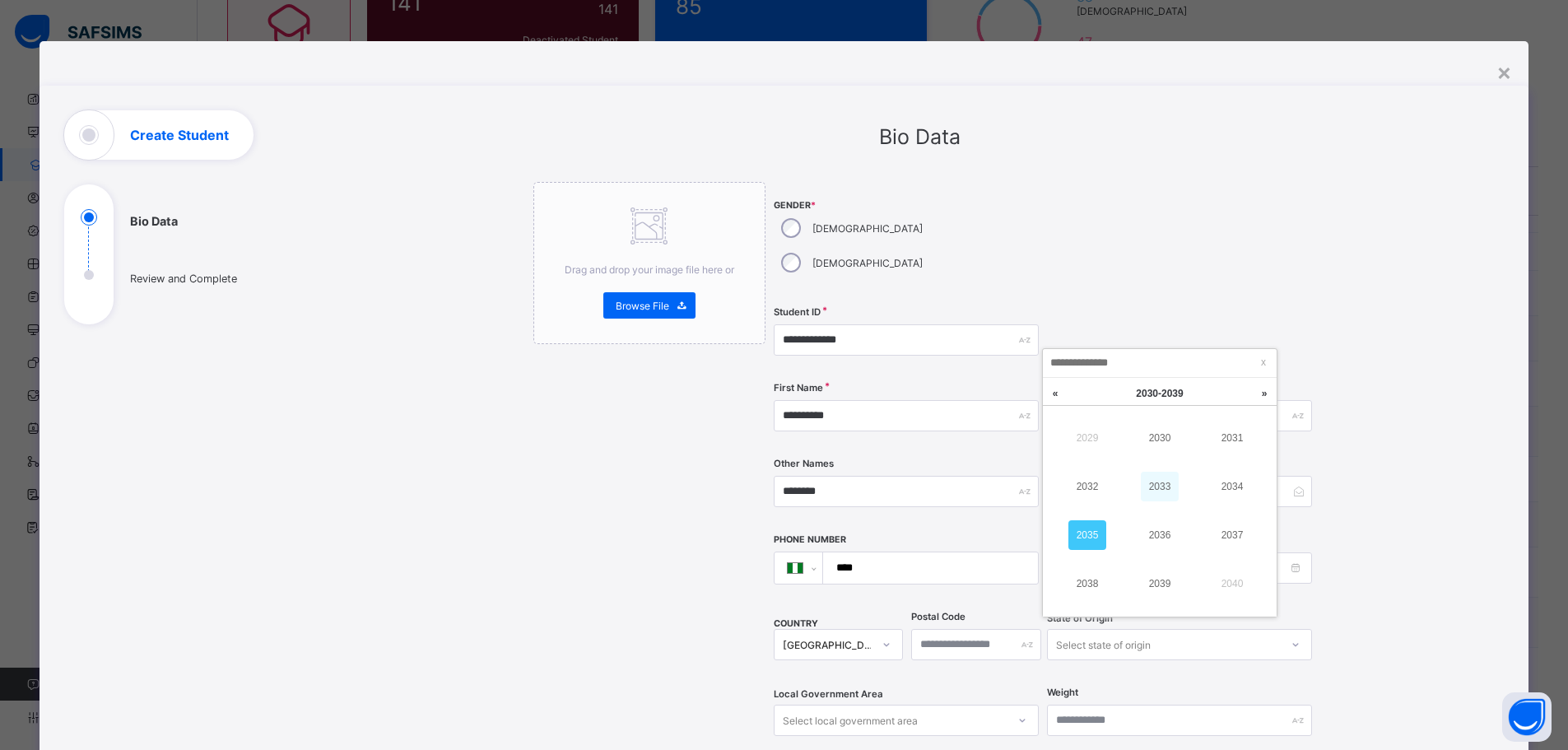
scroll to position [0, 0]
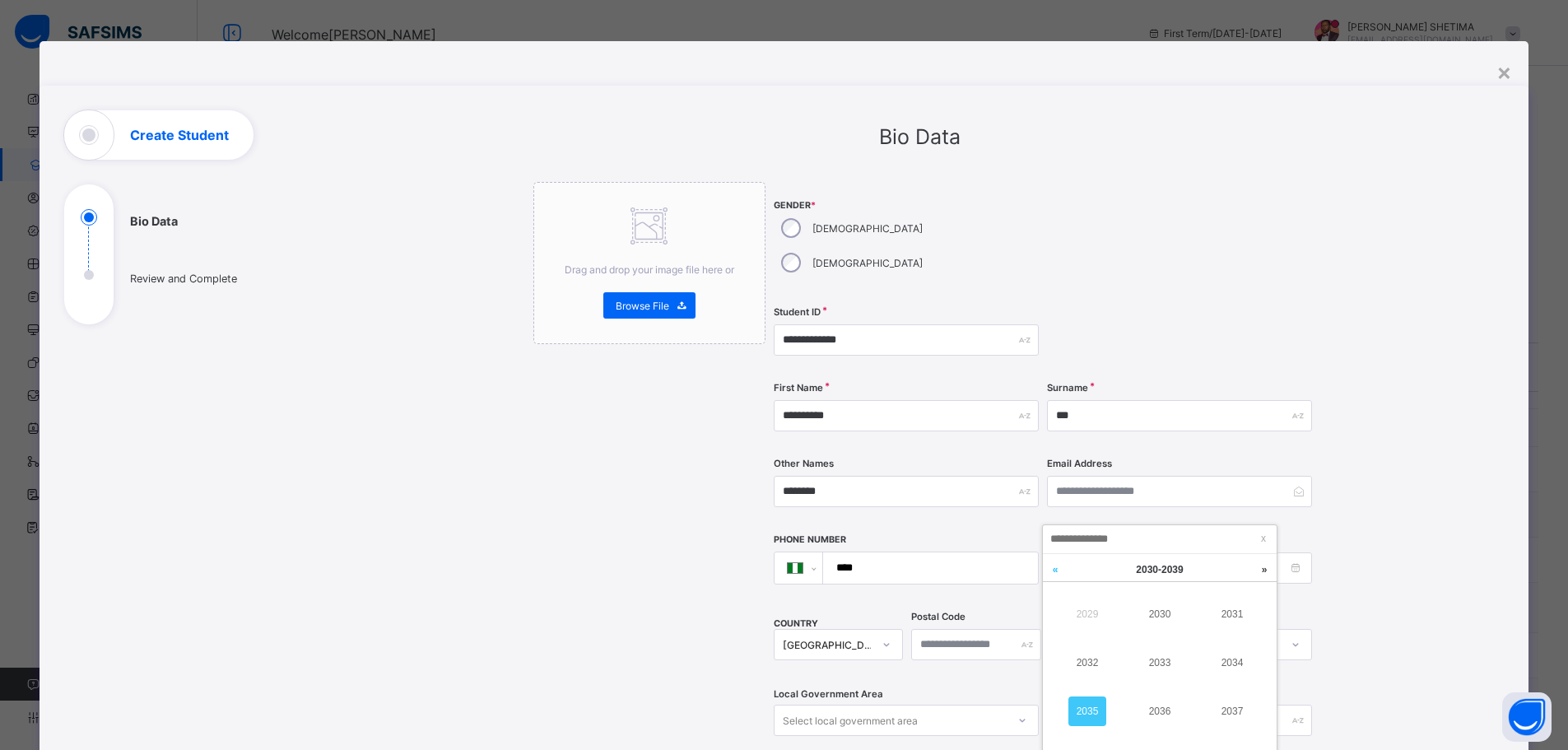
click at [1053, 567] on link at bounding box center [1055, 569] width 25 height 31
click at [1051, 568] on link at bounding box center [1055, 569] width 25 height 31
click at [1157, 662] on link "2013" at bounding box center [1160, 662] width 38 height 29
click at [1139, 567] on link "Oct" at bounding box center [1142, 568] width 29 height 28
click at [1234, 609] on link "Mar" at bounding box center [1232, 613] width 38 height 29
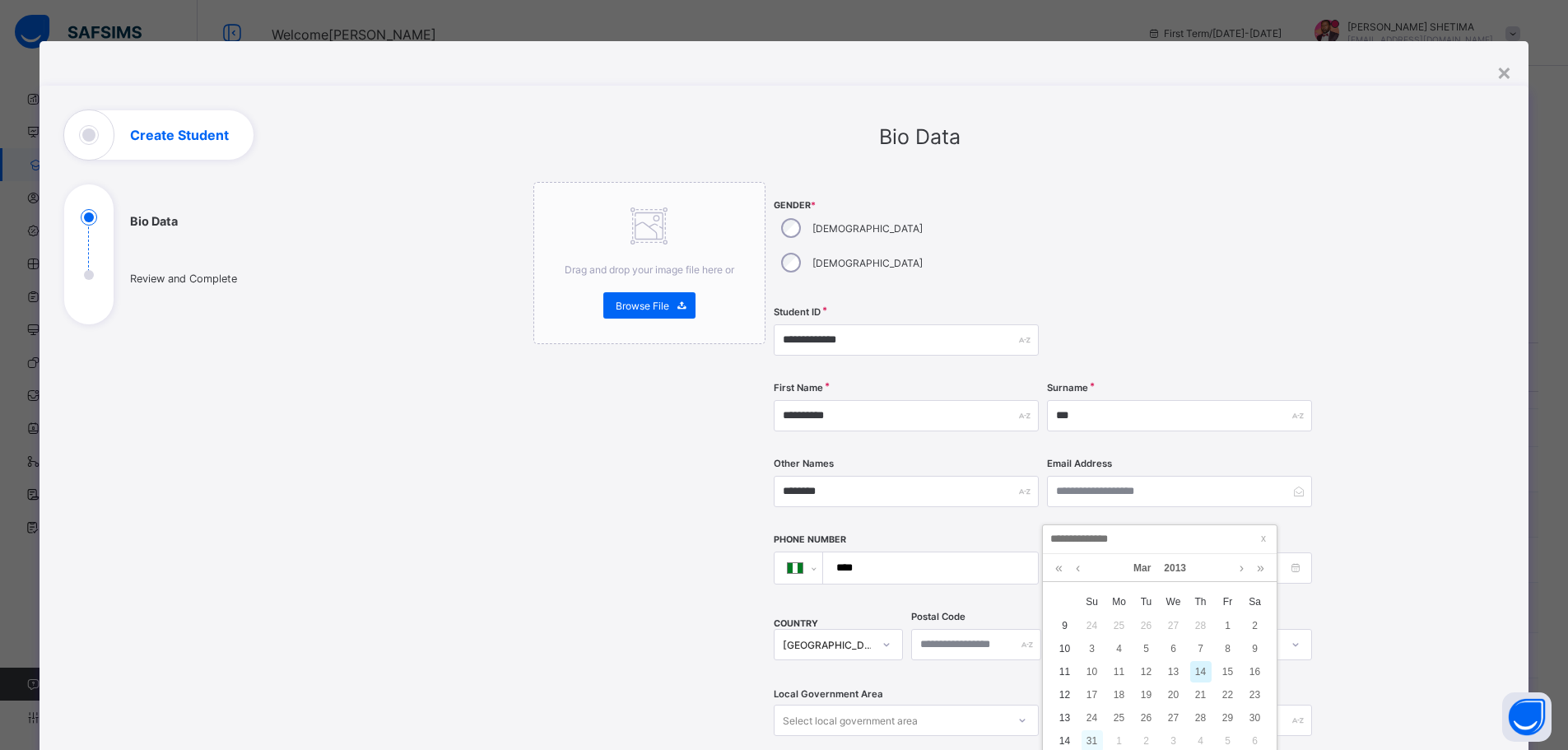
click at [1088, 740] on div "31" at bounding box center [1092, 741] width 21 height 21
type input "**********"
click at [1104, 629] on div "Select state of origin" at bounding box center [1179, 644] width 265 height 31
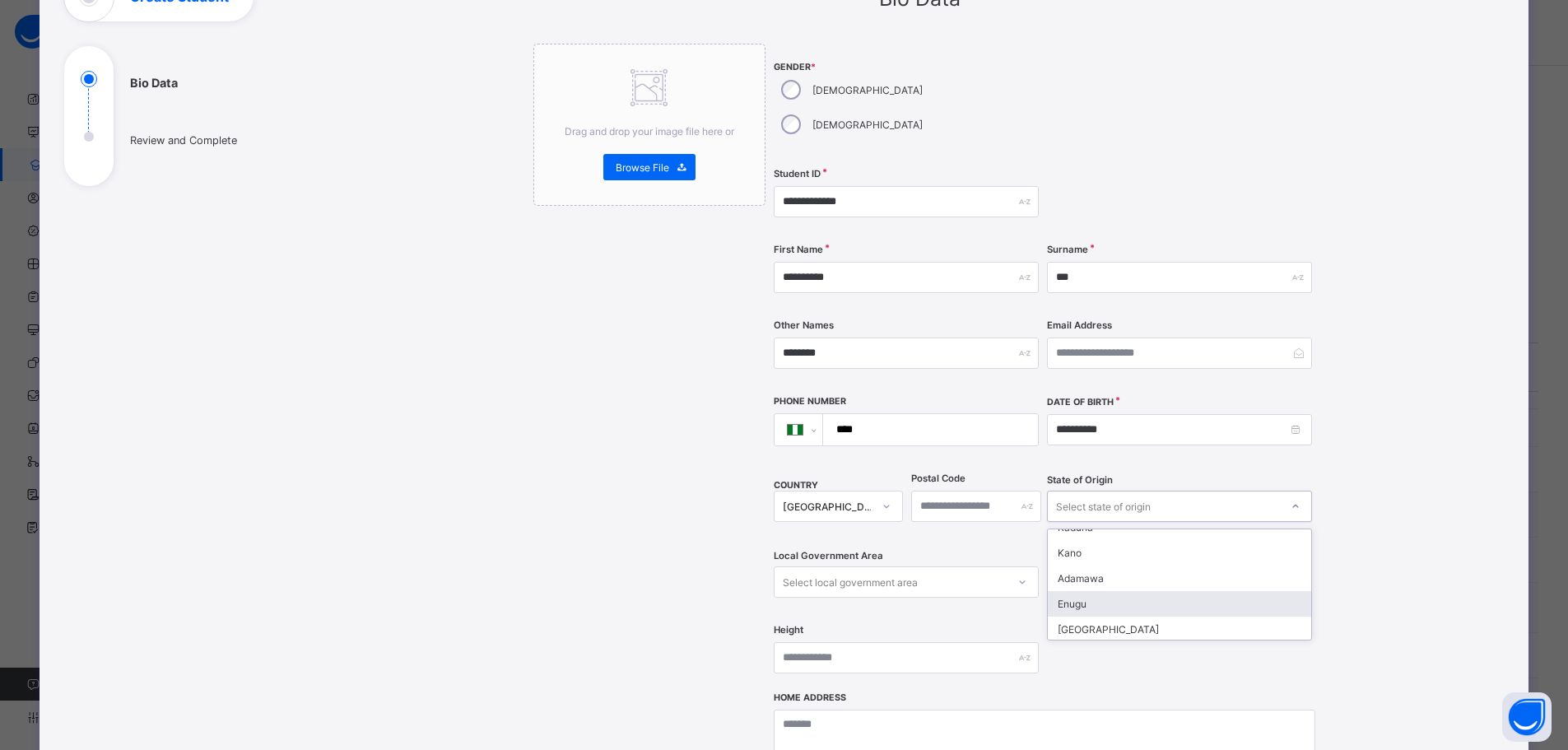
scroll to position [659, 0]
click at [1088, 586] on div "Benue" at bounding box center [1179, 598] width 264 height 26
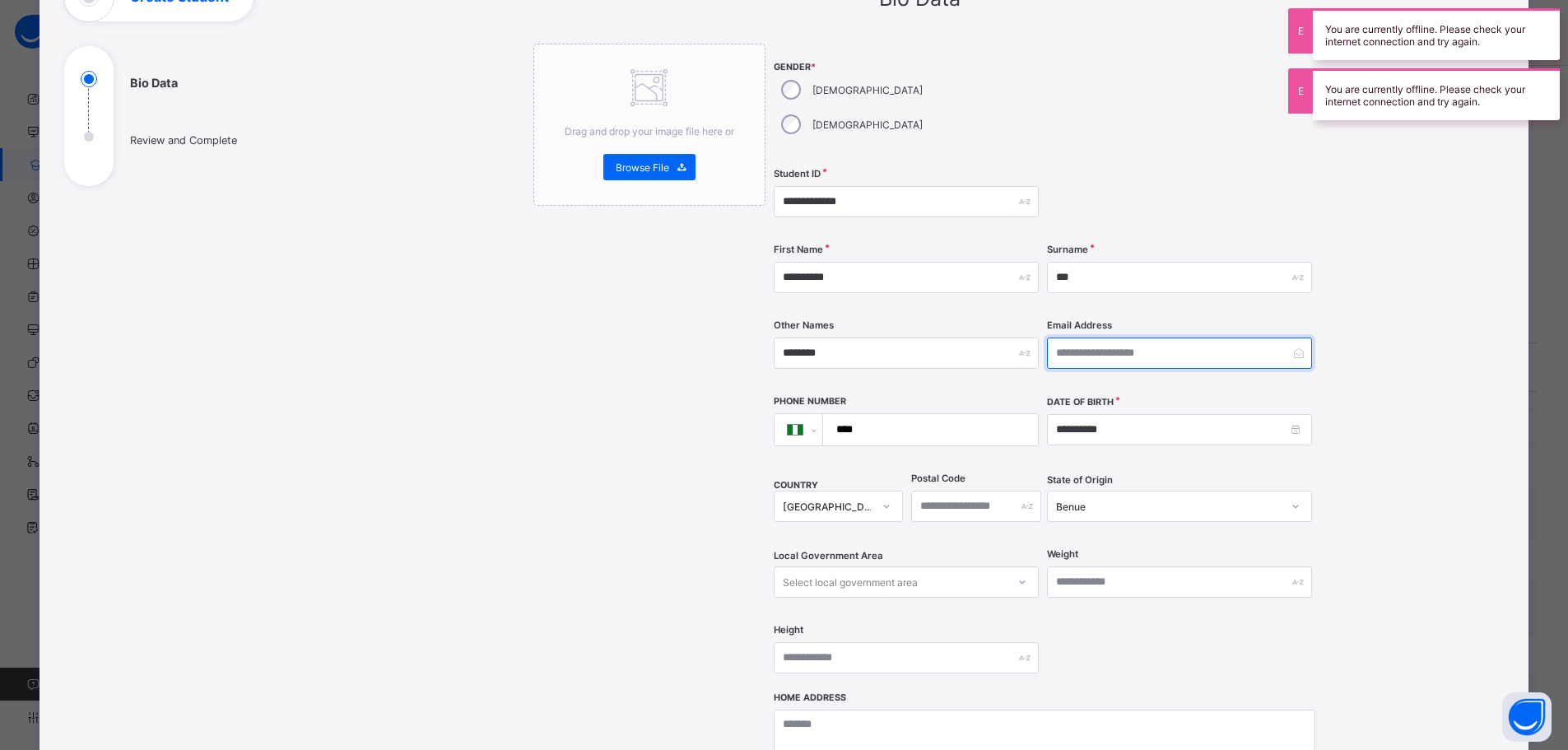
click at [1070, 337] on input "email" at bounding box center [1179, 352] width 265 height 31
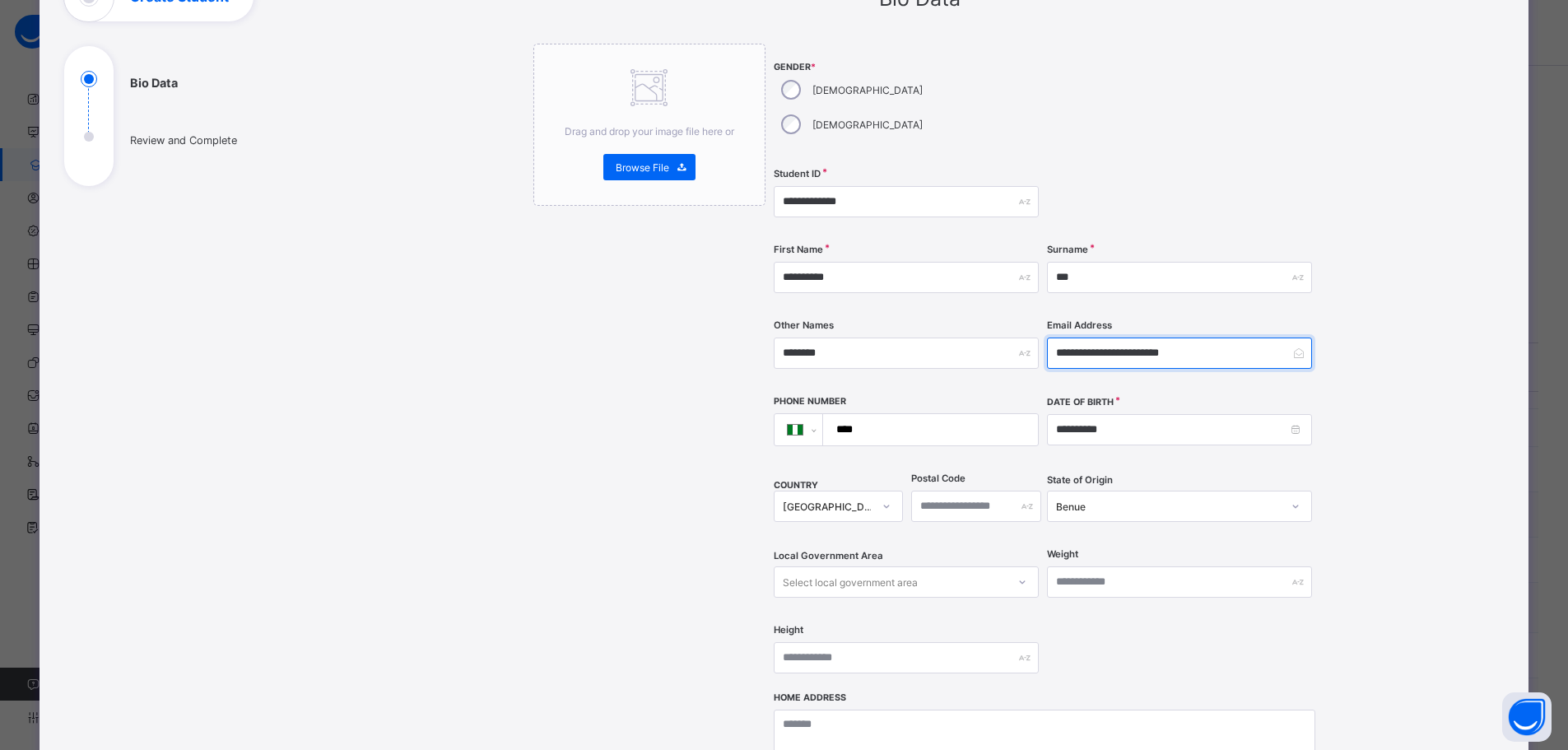
type input "**********"
click at [932, 414] on input "****" at bounding box center [926, 430] width 201 height 31
type input "**********"
click at [876, 566] on div "Select local government area" at bounding box center [850, 581] width 135 height 31
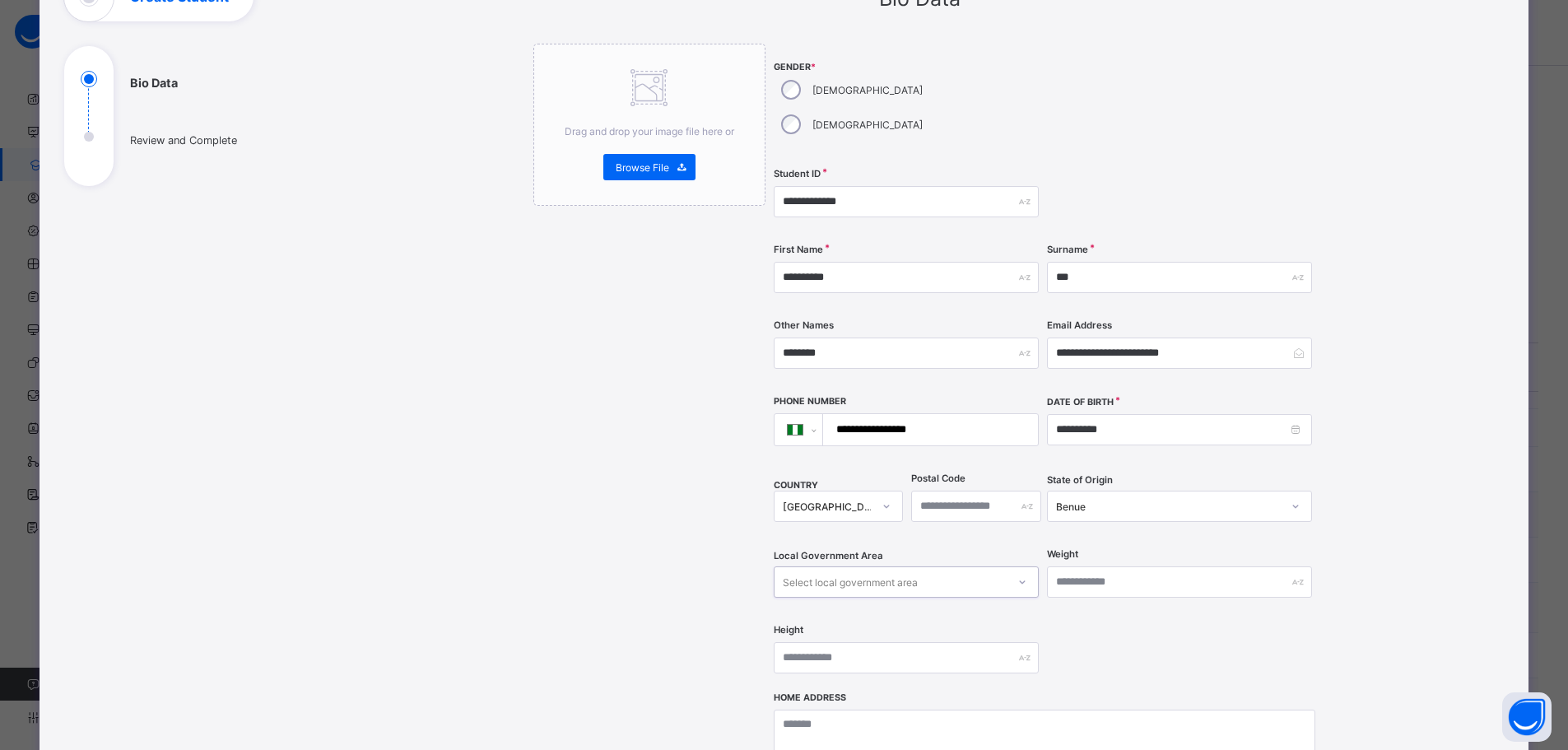
click at [876, 566] on div "Select local government area" at bounding box center [850, 581] width 135 height 31
click at [1028, 569] on div at bounding box center [1022, 582] width 28 height 27
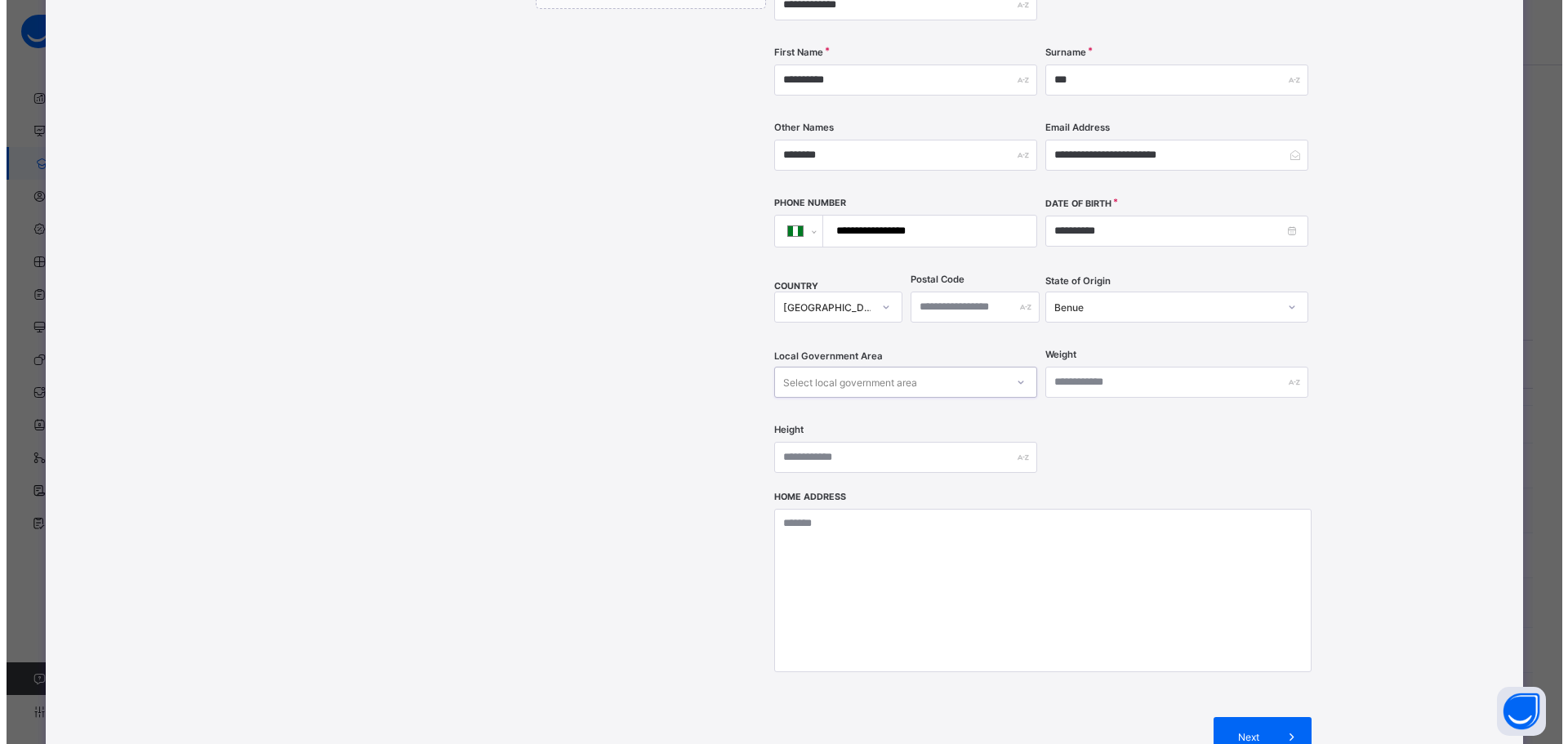
scroll to position [382, 0]
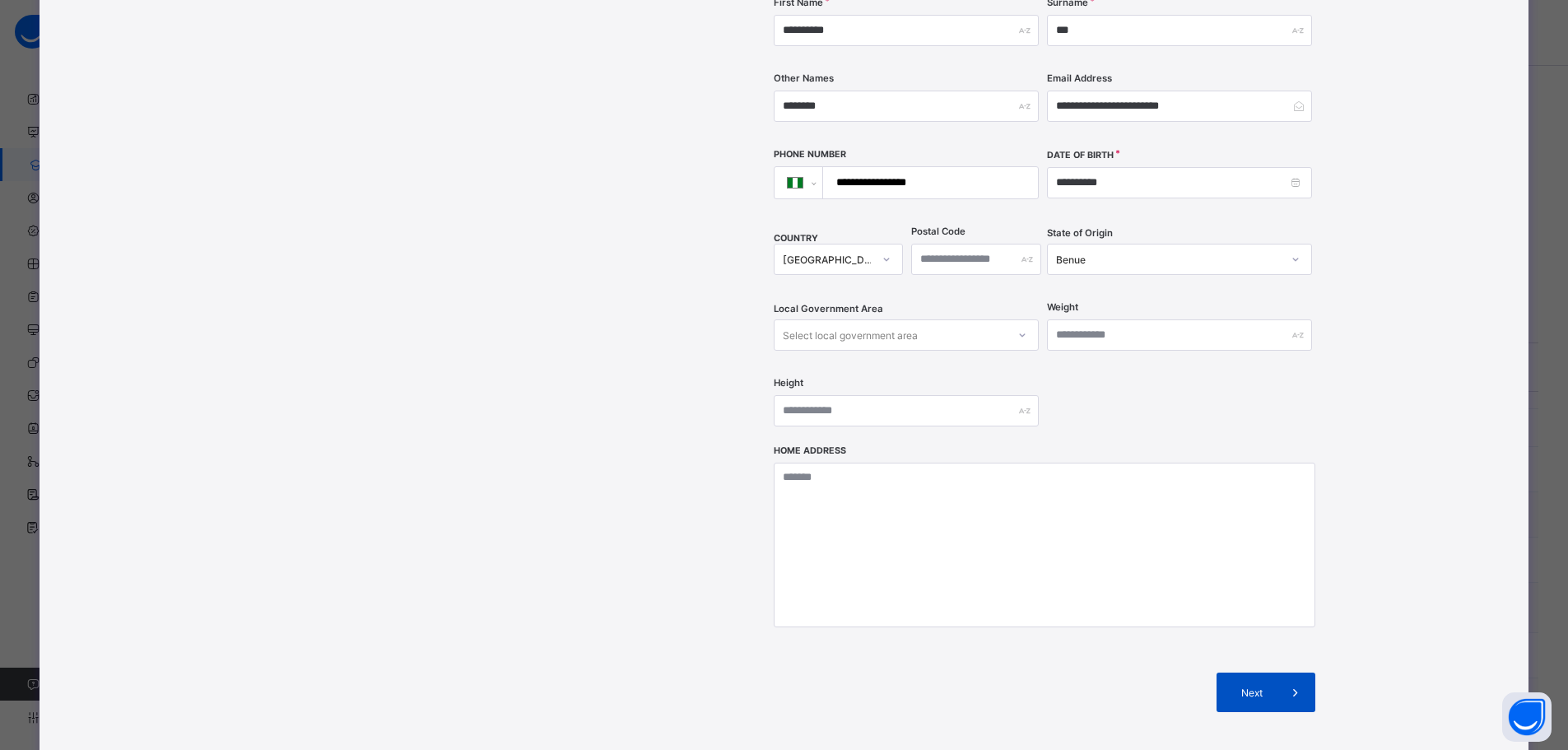
click at [1276, 673] on span at bounding box center [1296, 692] width 40 height 40
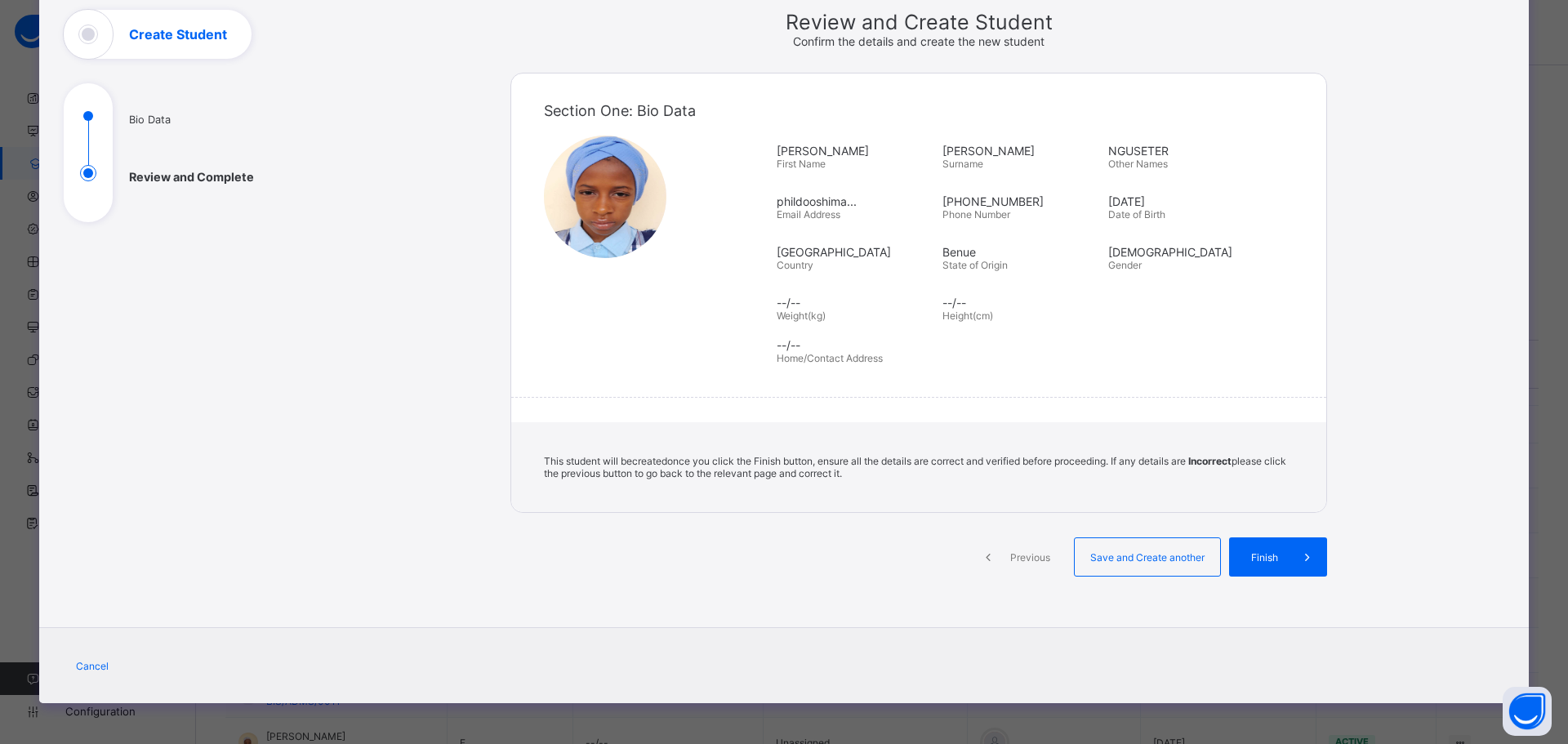
scroll to position [99, 0]
click at [1008, 562] on span "Previous" at bounding box center [1030, 557] width 45 height 12
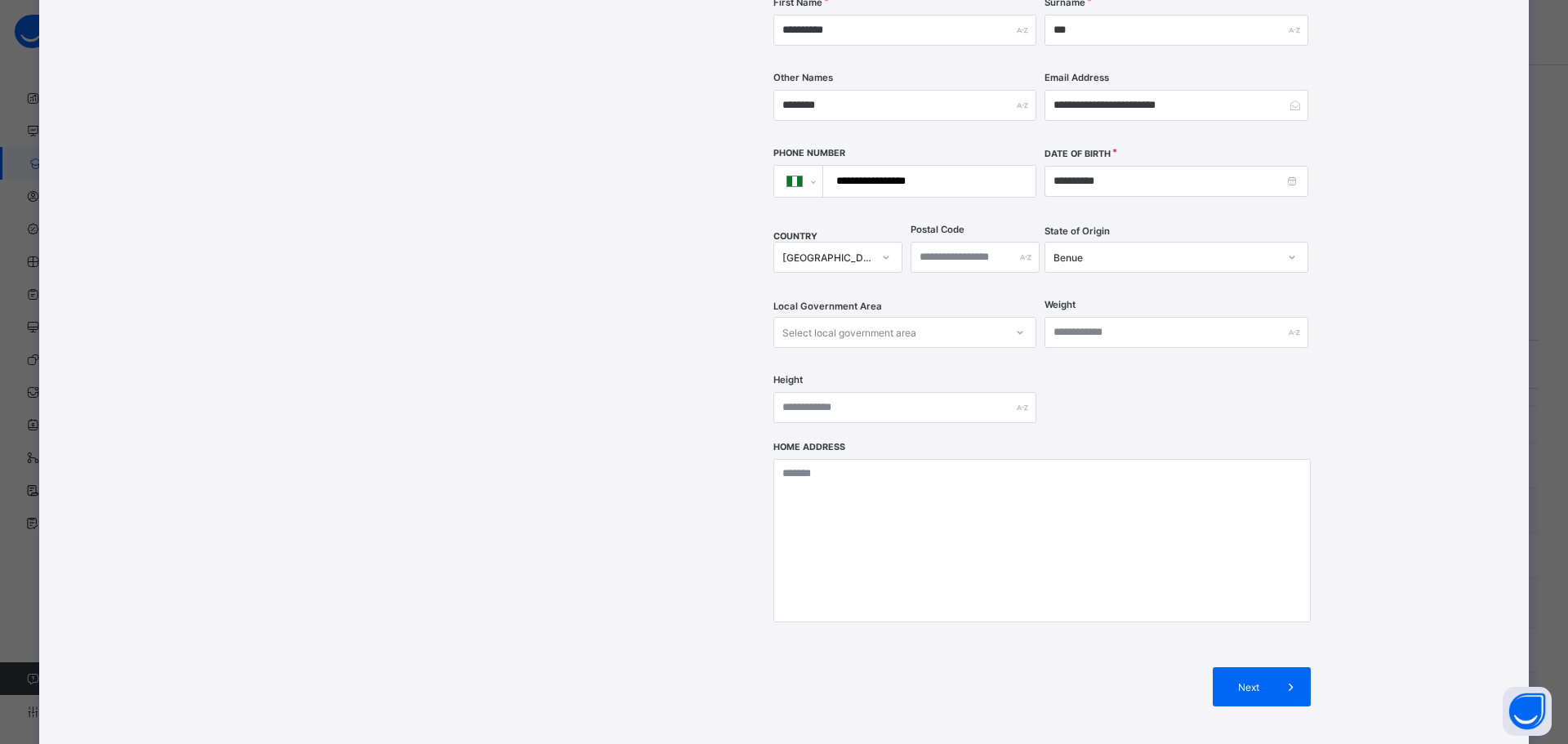
scroll to position [0, 0]
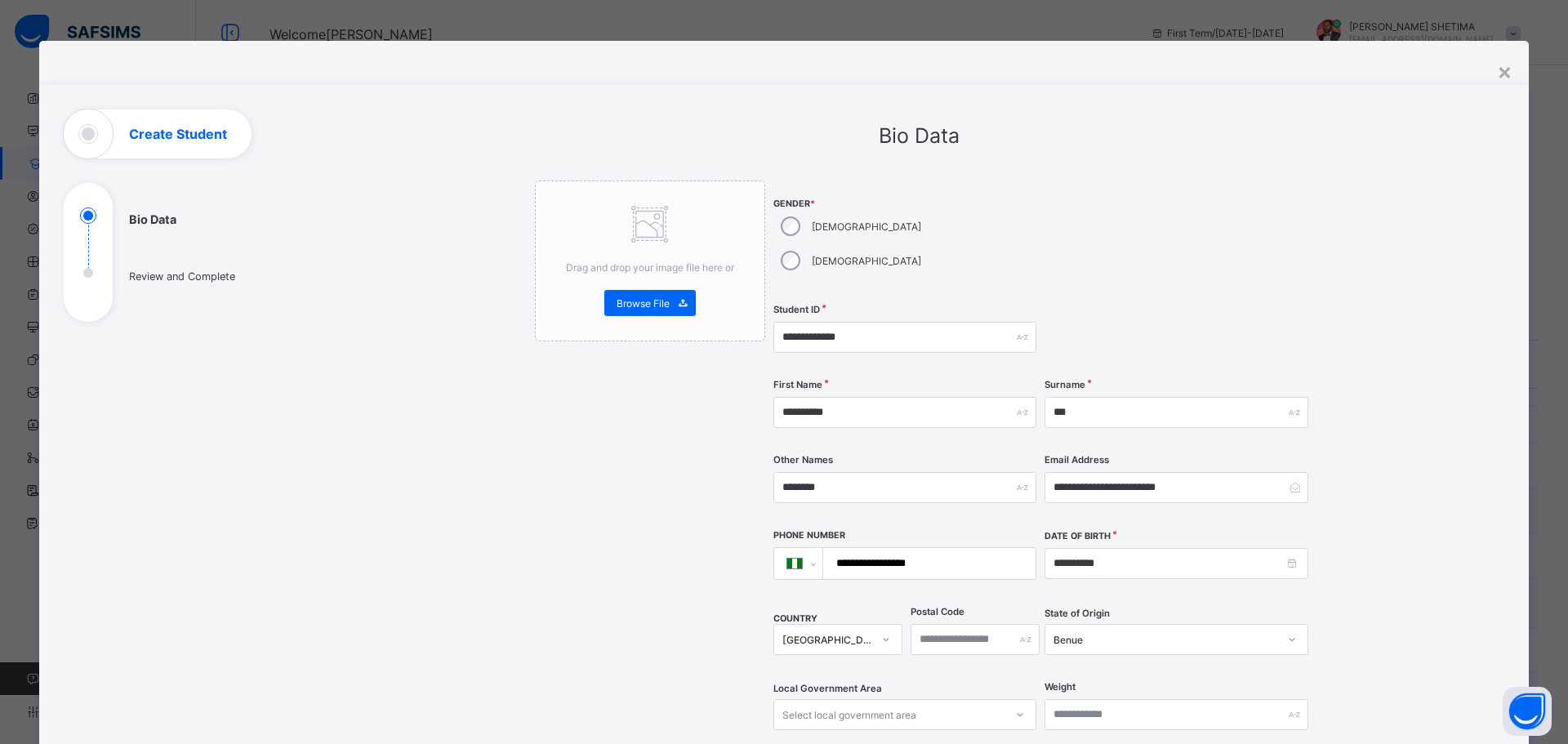
click at [1363, 284] on div "**********" at bounding box center [918, 618] width 1171 height 1018
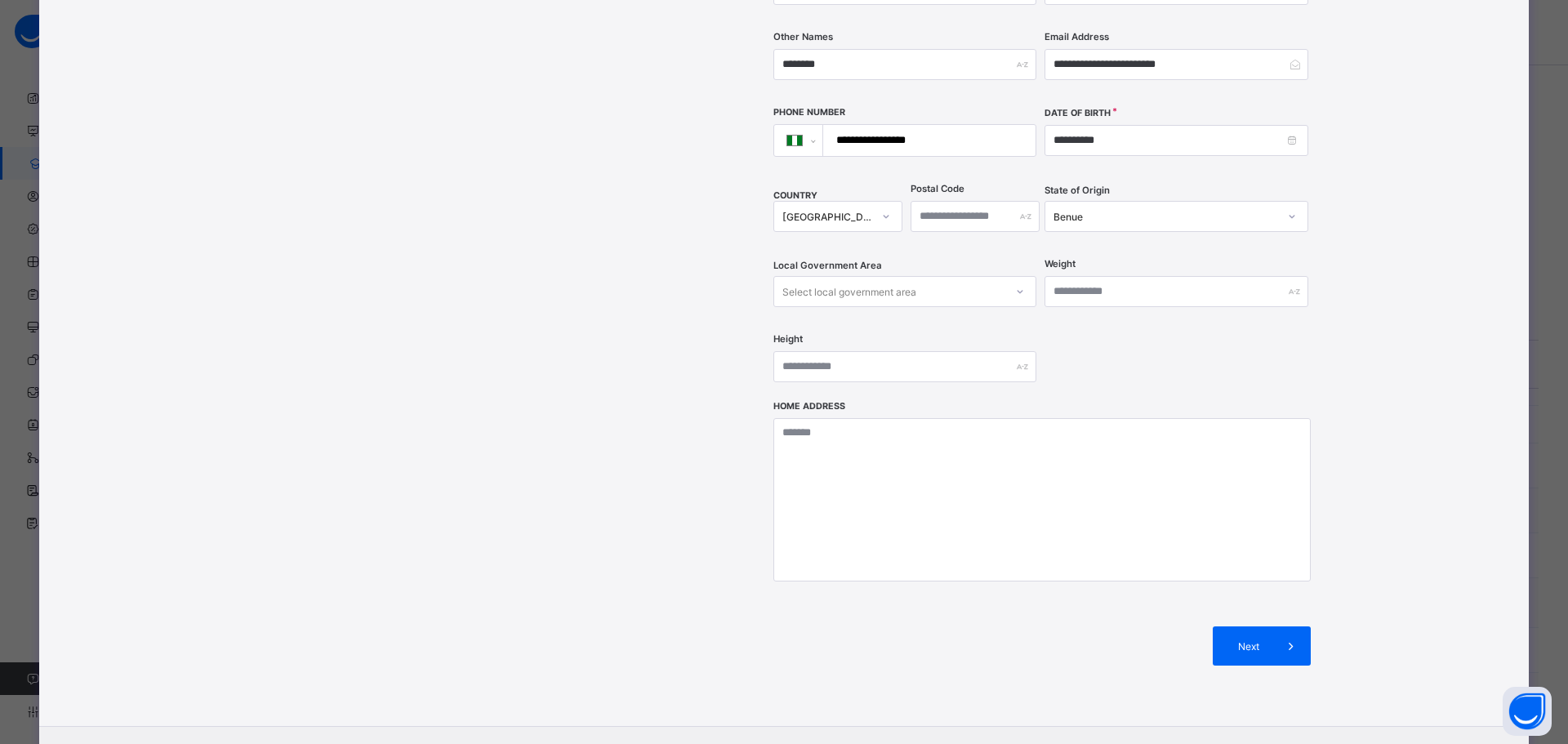
scroll to position [489, 0]
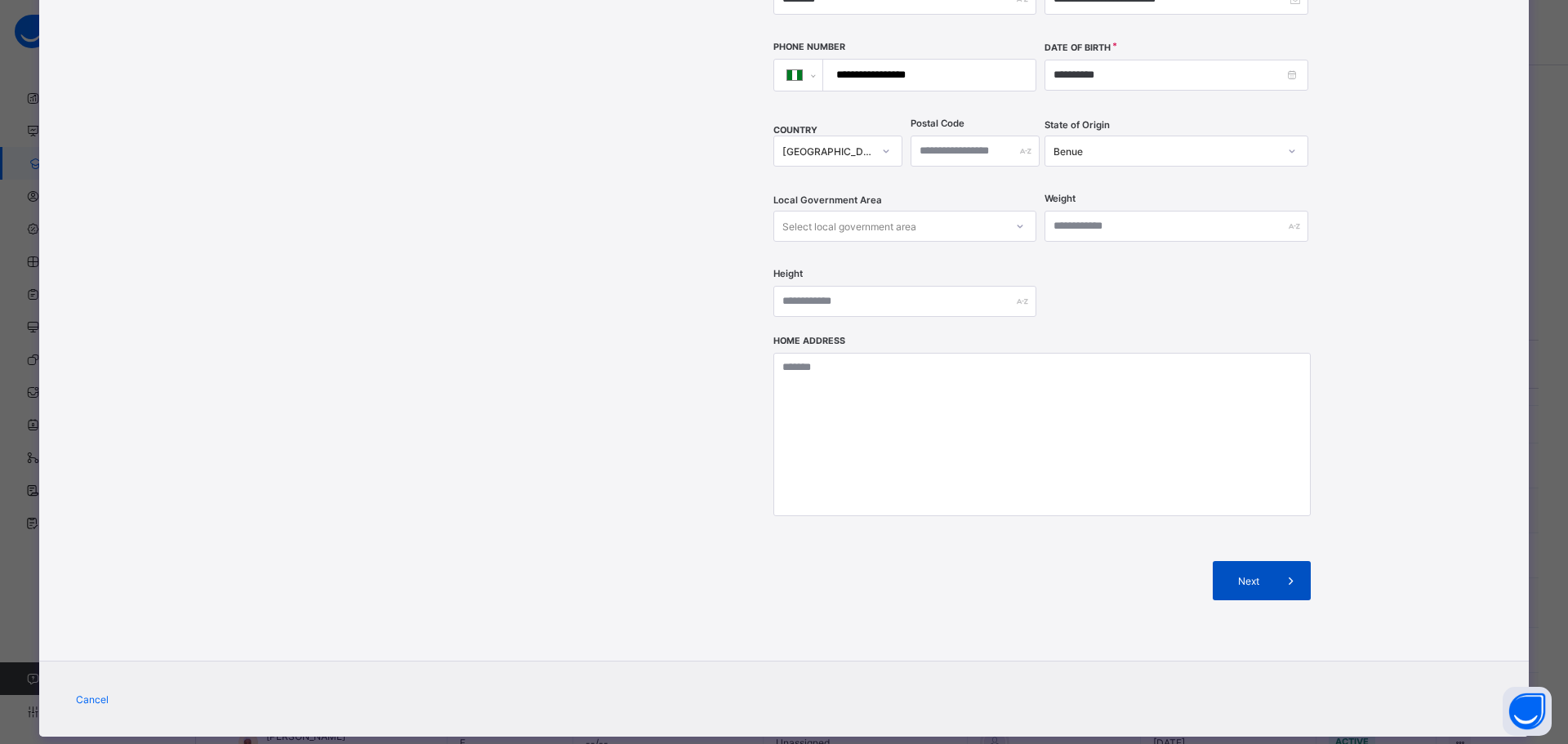
click at [1234, 561] on div "Next" at bounding box center [1261, 580] width 98 height 40
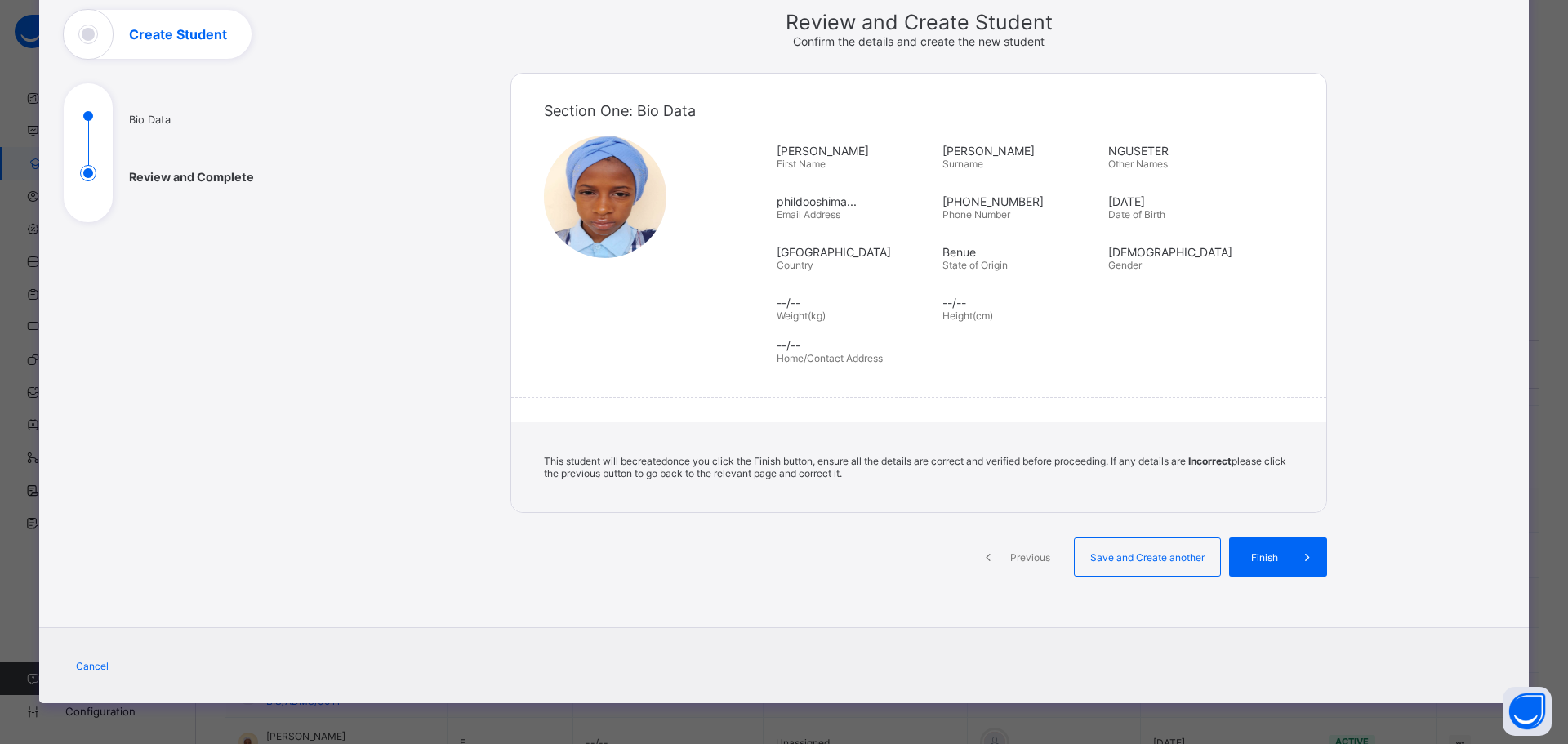
click at [1034, 556] on span "Previous" at bounding box center [1030, 557] width 45 height 12
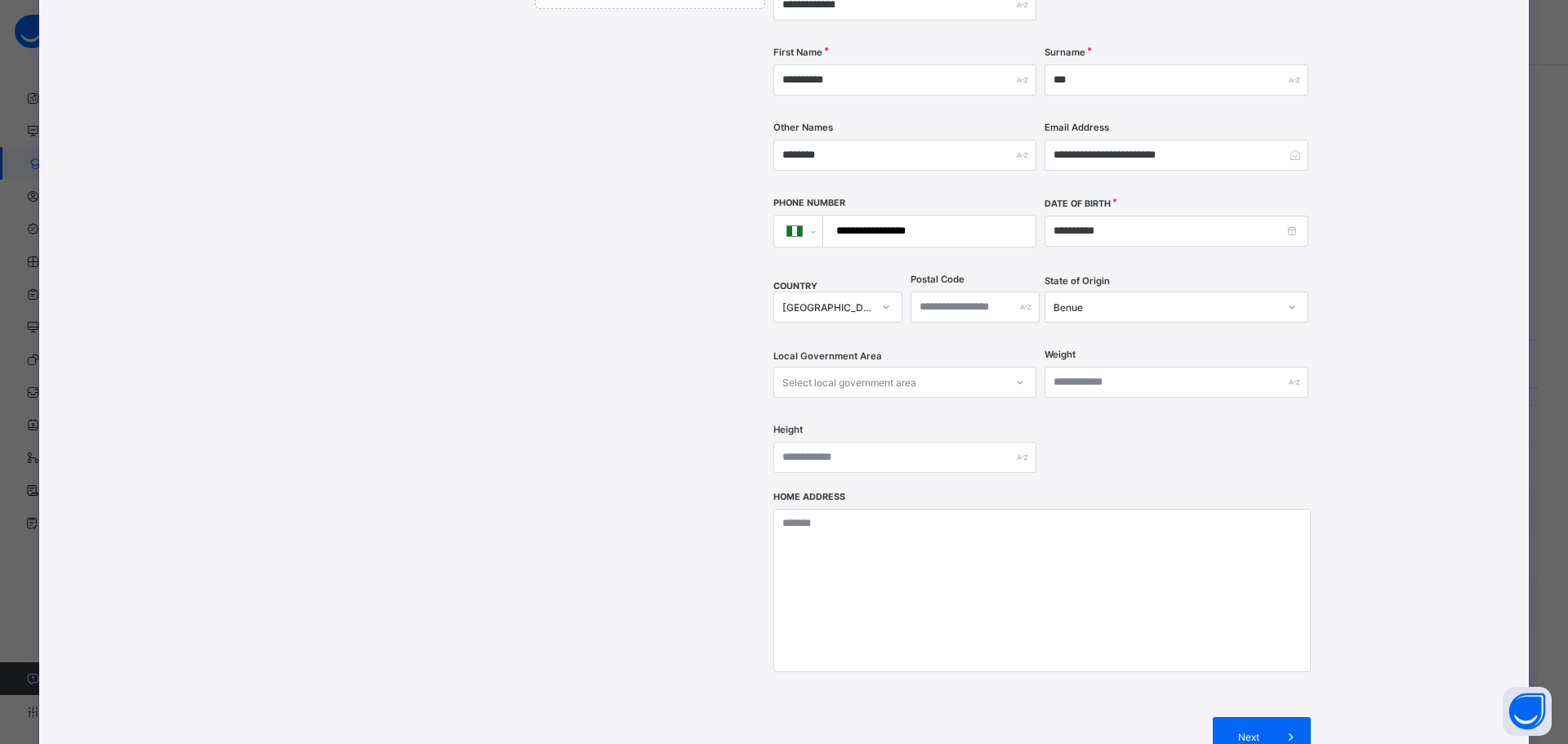
scroll to position [489, 0]
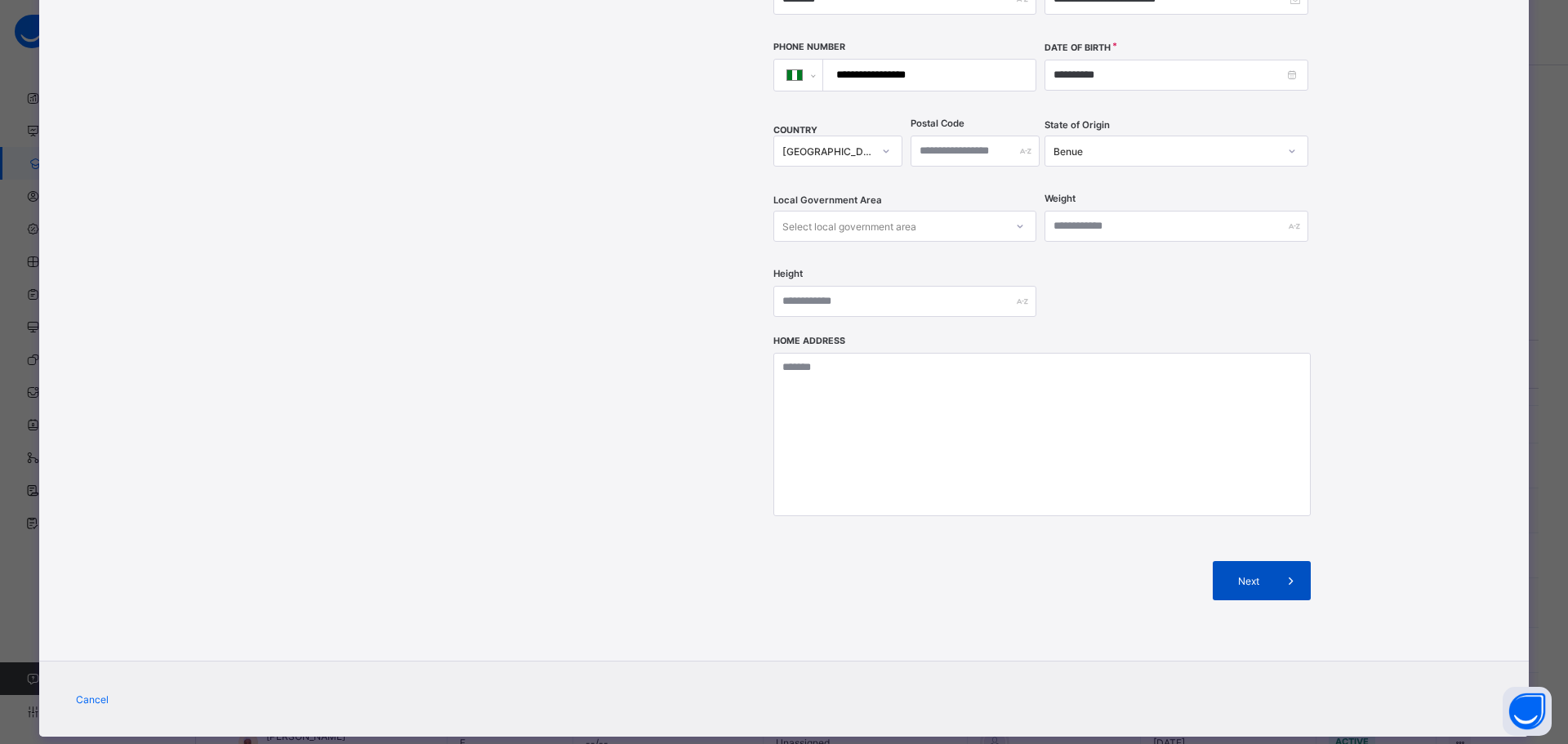
click at [1282, 572] on icon at bounding box center [1291, 580] width 18 height 17
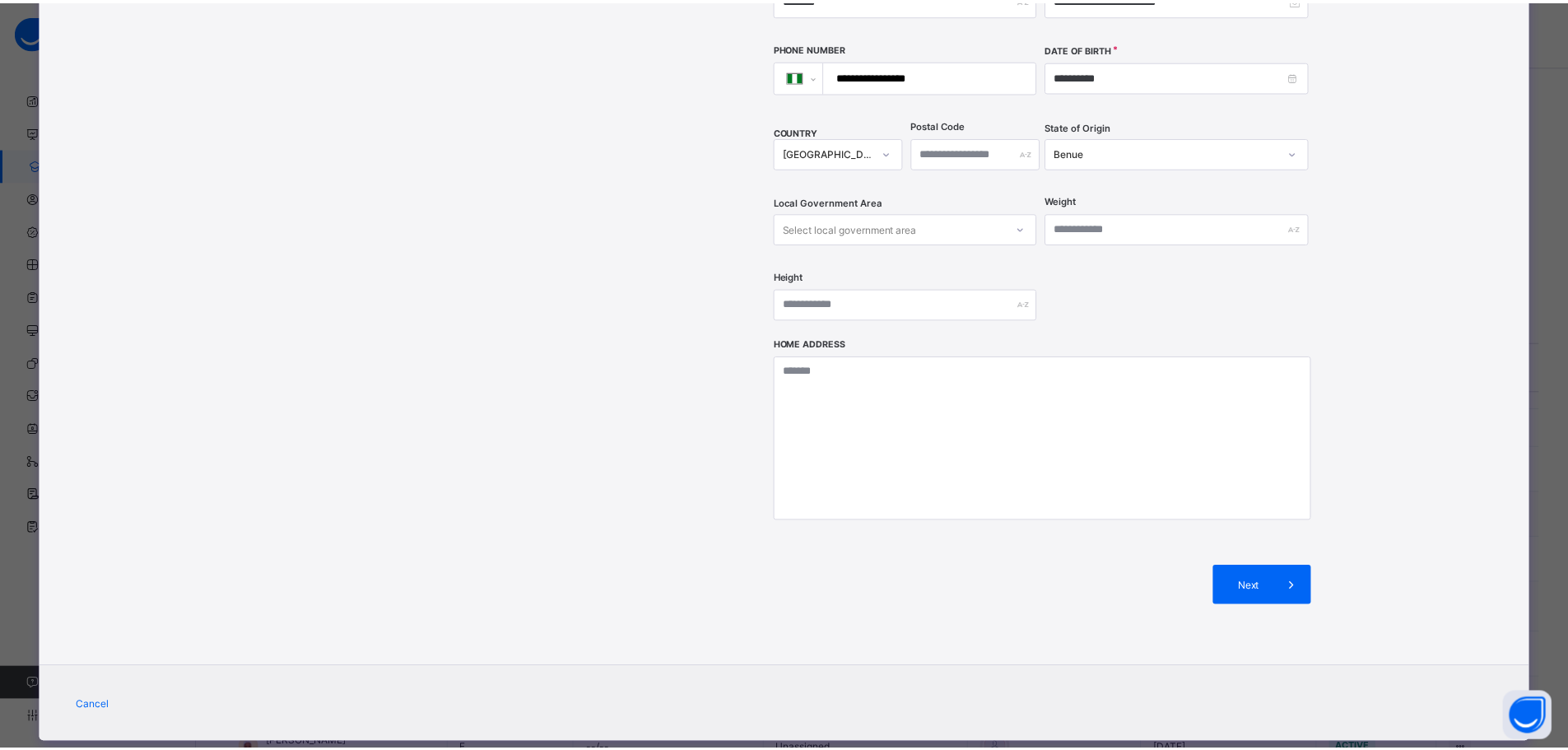
scroll to position [100, 0]
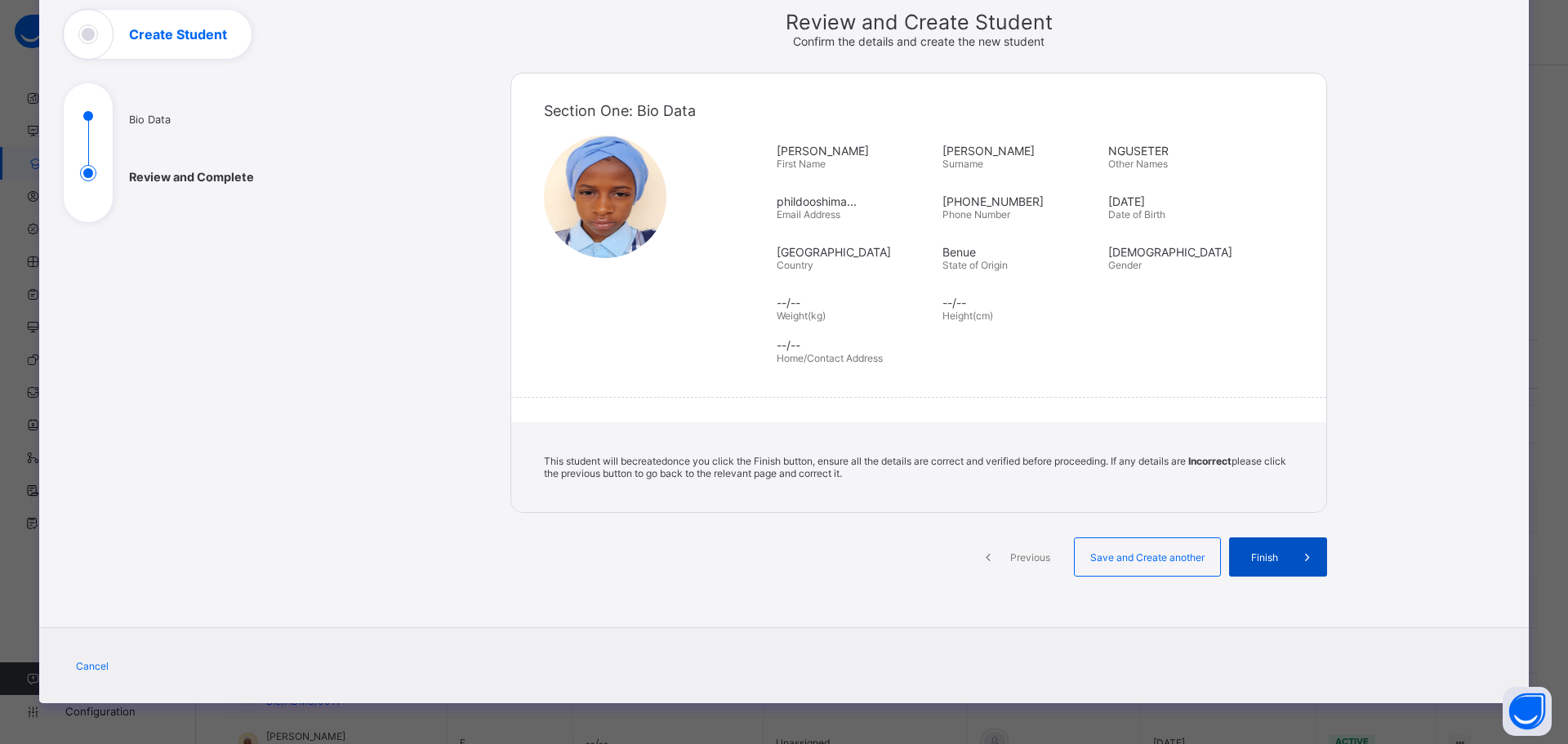
click at [1268, 546] on div "Finish" at bounding box center [1277, 556] width 98 height 40
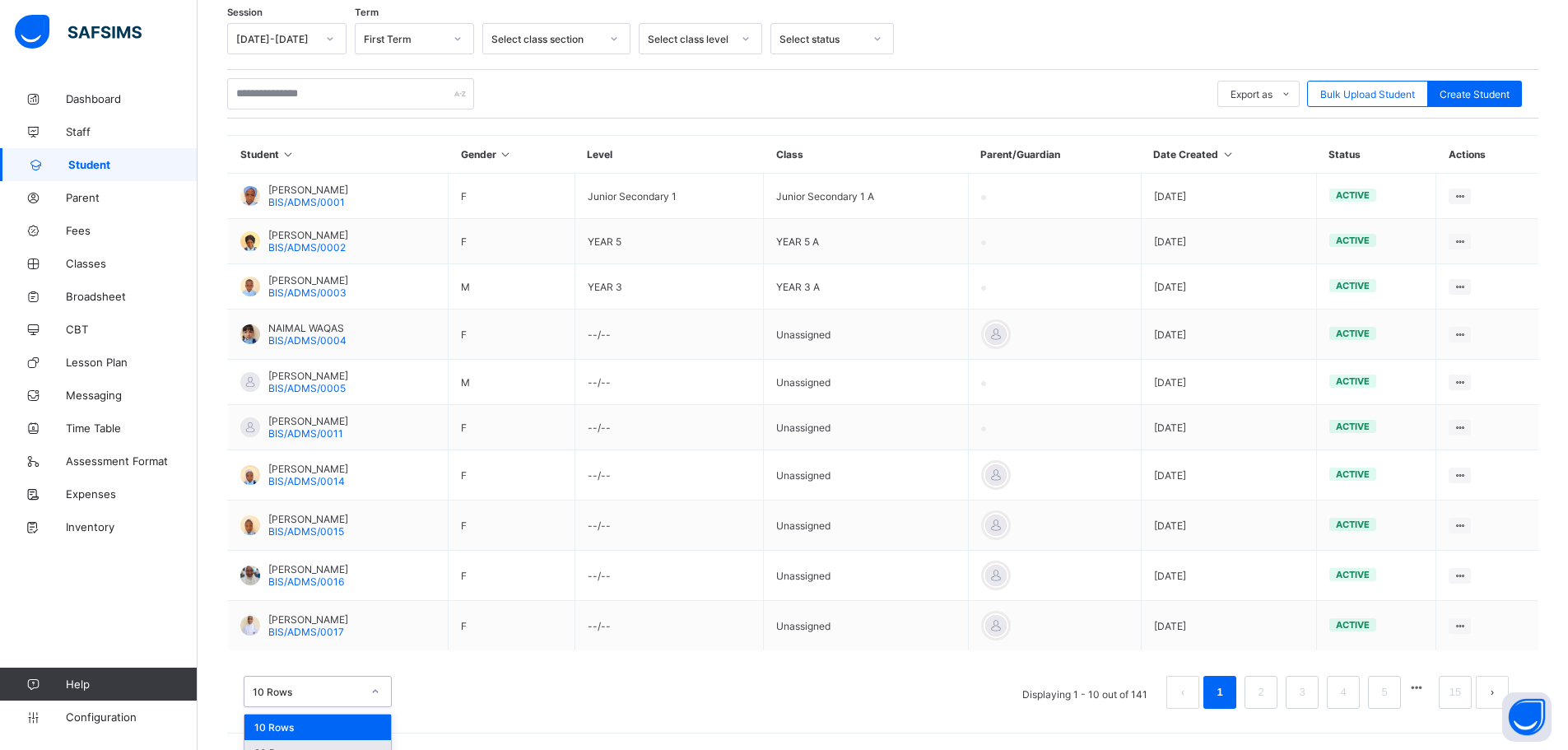
scroll to position [315, 0]
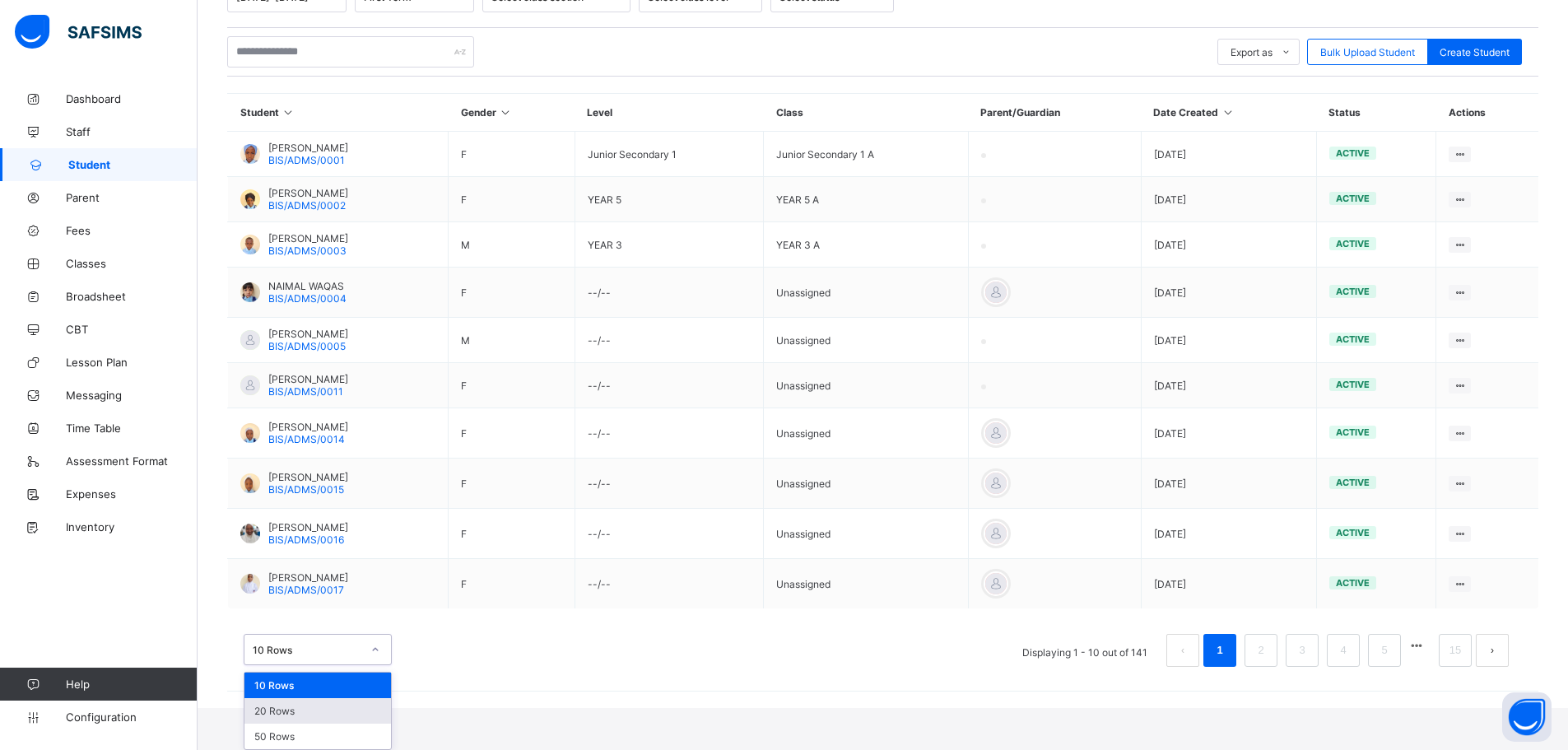
click at [352, 666] on div "option 20 Rows focused, 2 of 3. 3 results available. Use Up and Down to choose …" at bounding box center [318, 649] width 148 height 31
drag, startPoint x: 273, startPoint y: 738, endPoint x: 273, endPoint y: 728, distance: 10.0
click at [274, 738] on div "50 Rows" at bounding box center [317, 736] width 146 height 26
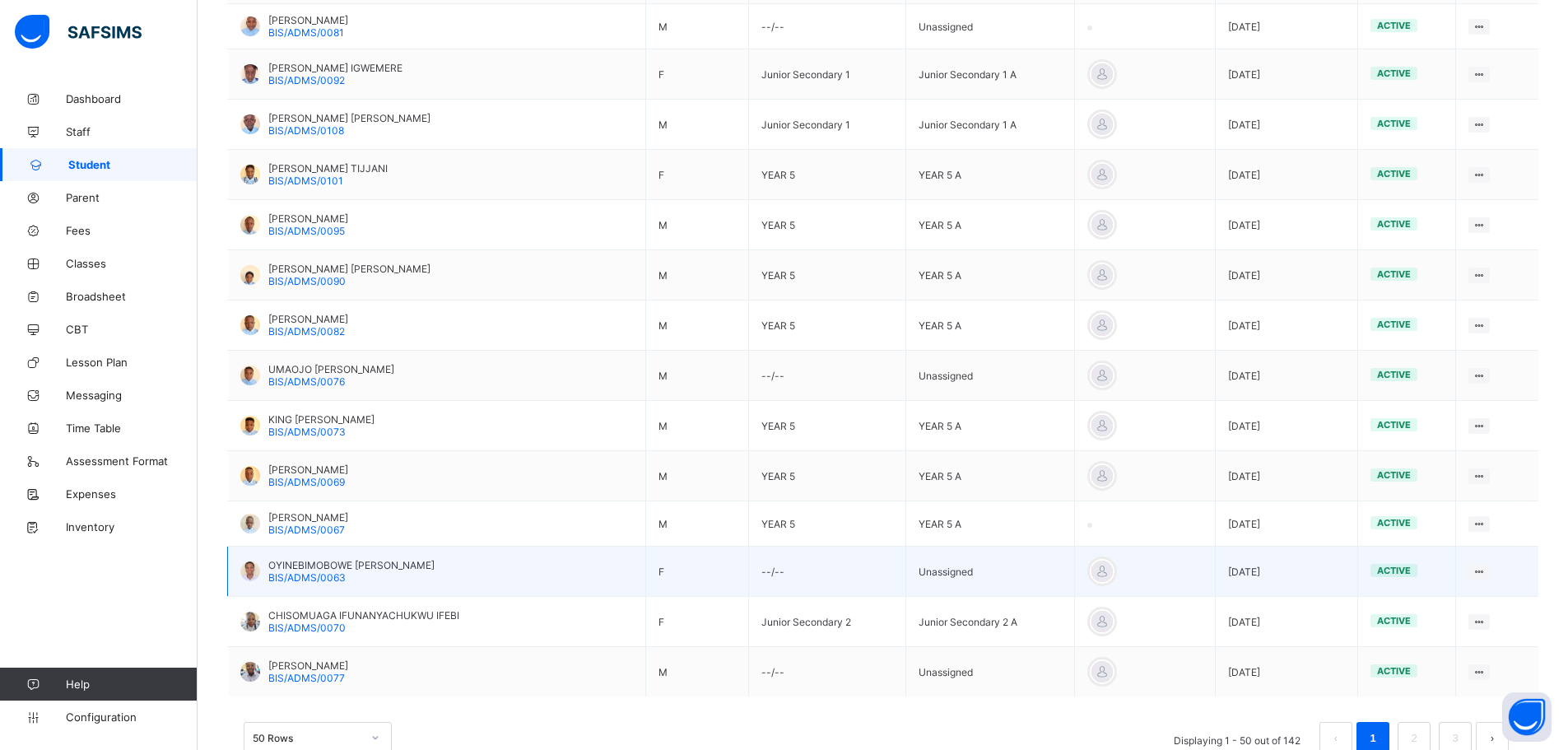
scroll to position [2272, 0]
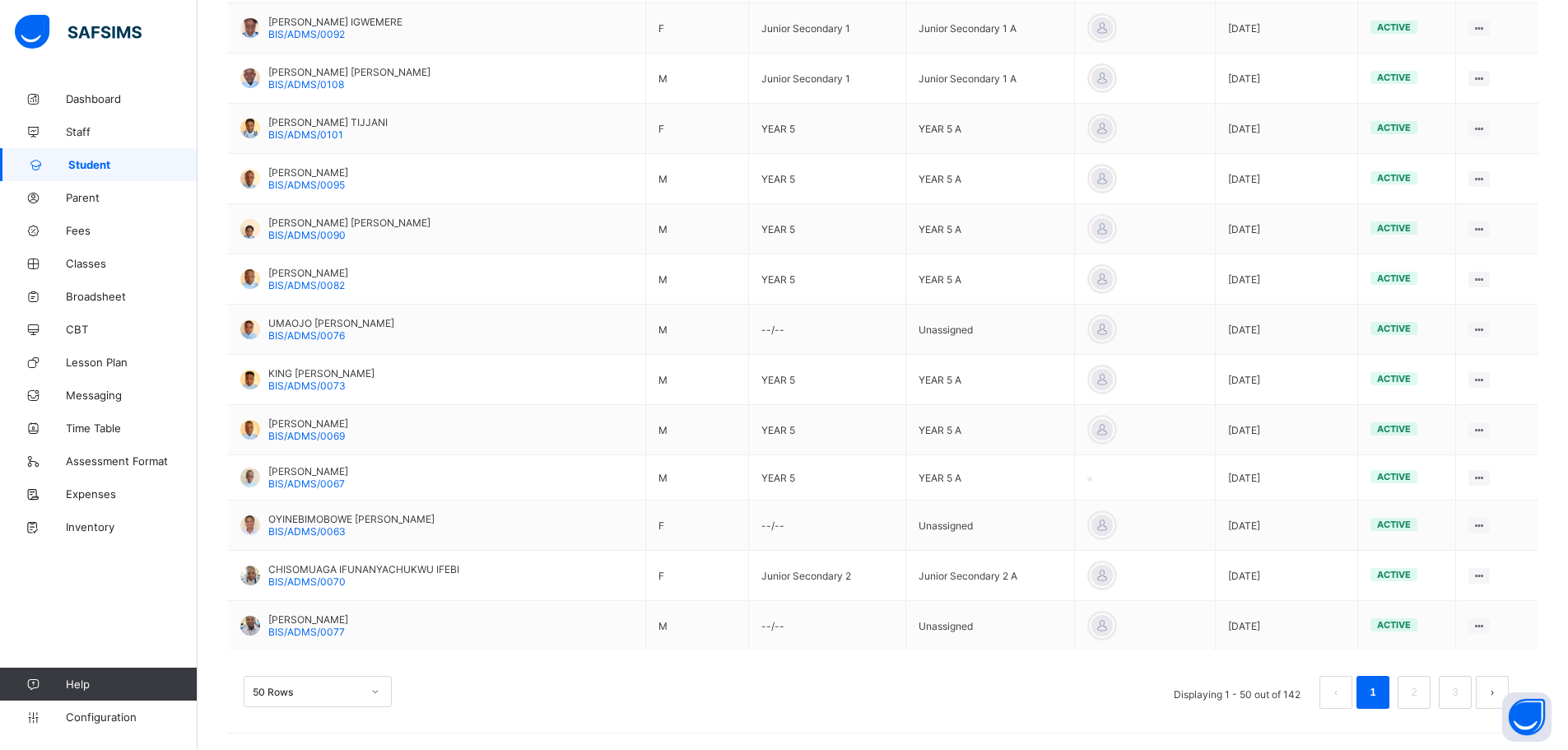
click at [1501, 687] on button "next page" at bounding box center [1492, 692] width 33 height 33
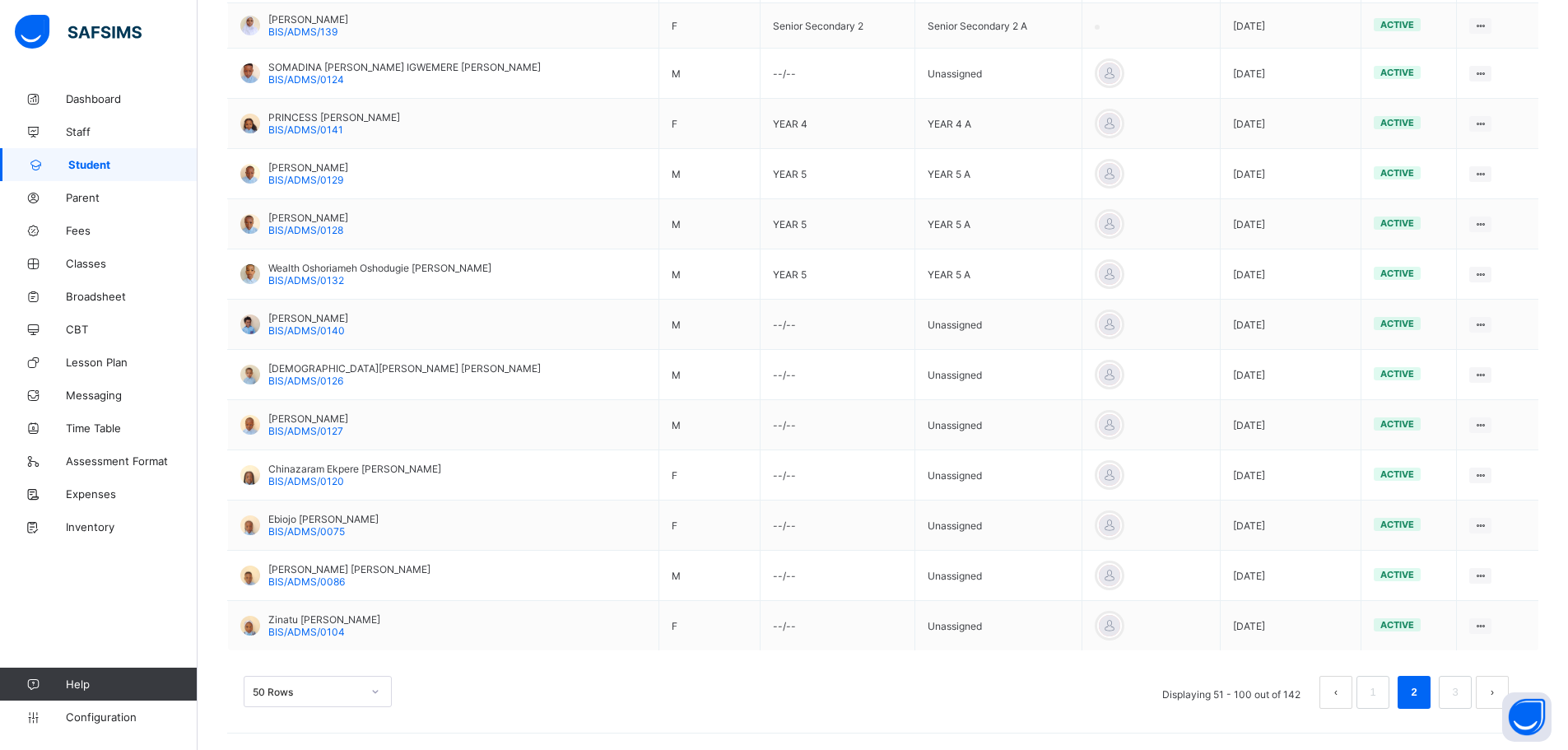
click at [382, 695] on div "50 Rows" at bounding box center [318, 691] width 148 height 31
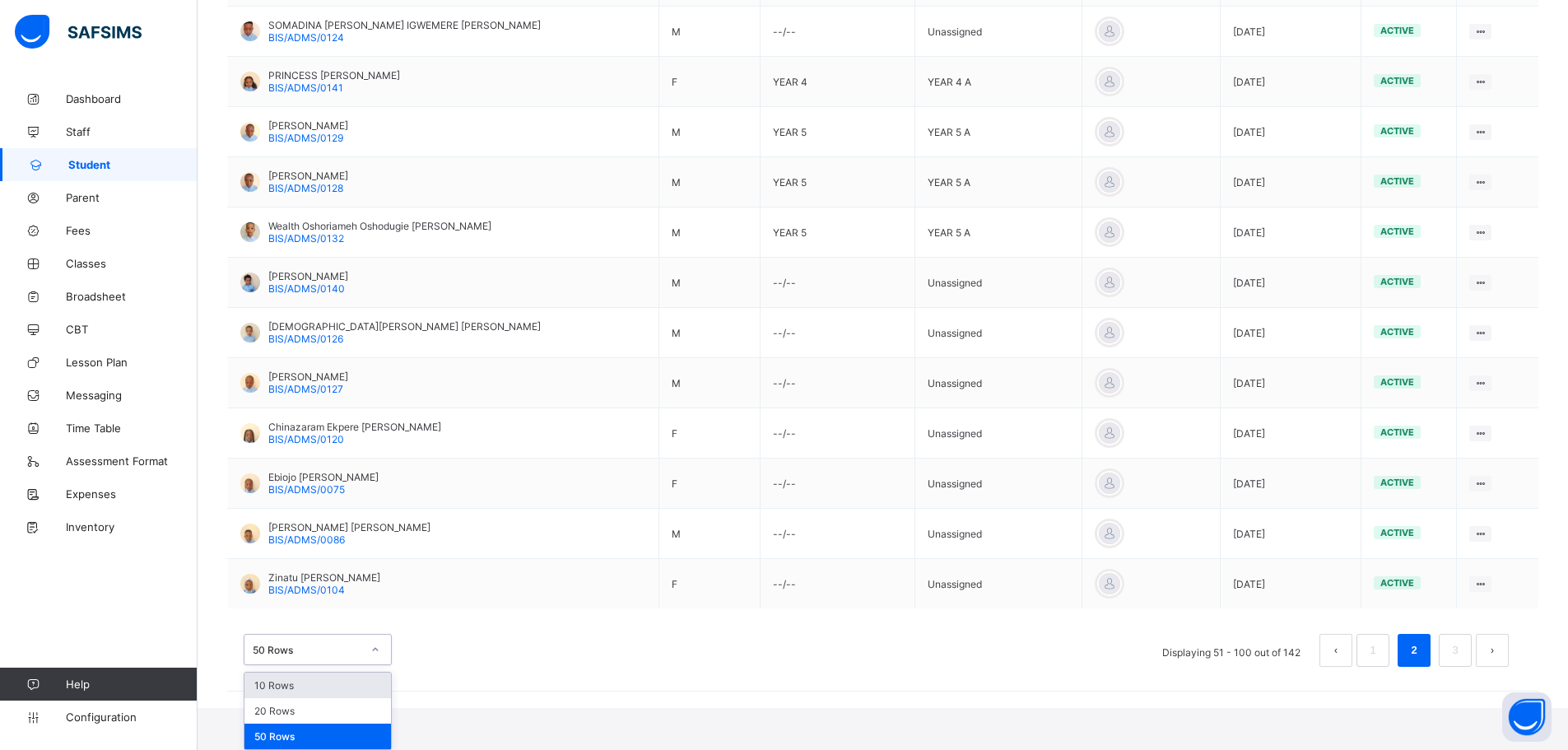
click at [376, 647] on div "option 10 Rows focused, 1 of 3. 3 results available. Use Up and Down to choose …" at bounding box center [883, 642] width 1312 height 83
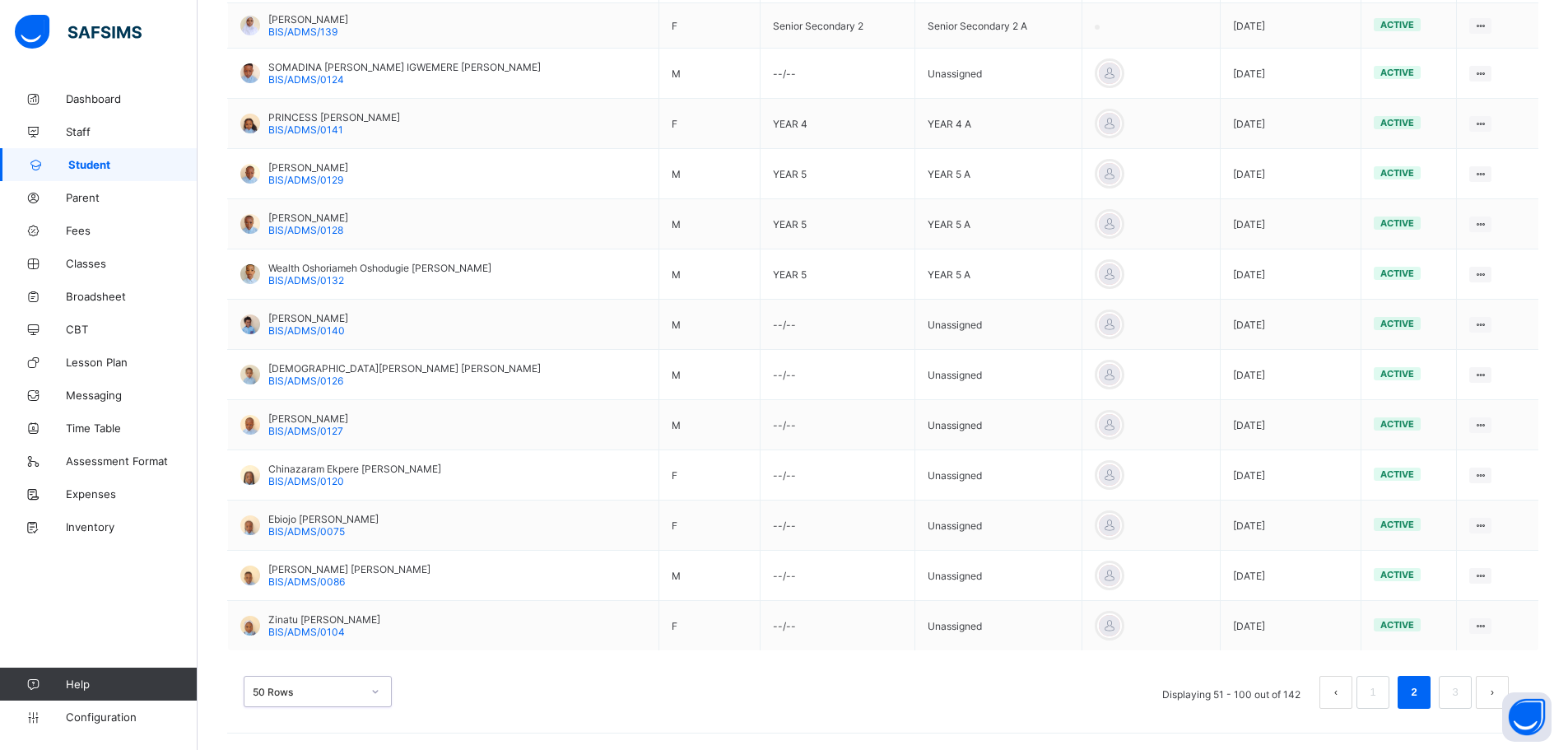
scroll to position [2272, 0]
click at [1502, 690] on button "next page" at bounding box center [1492, 692] width 33 height 33
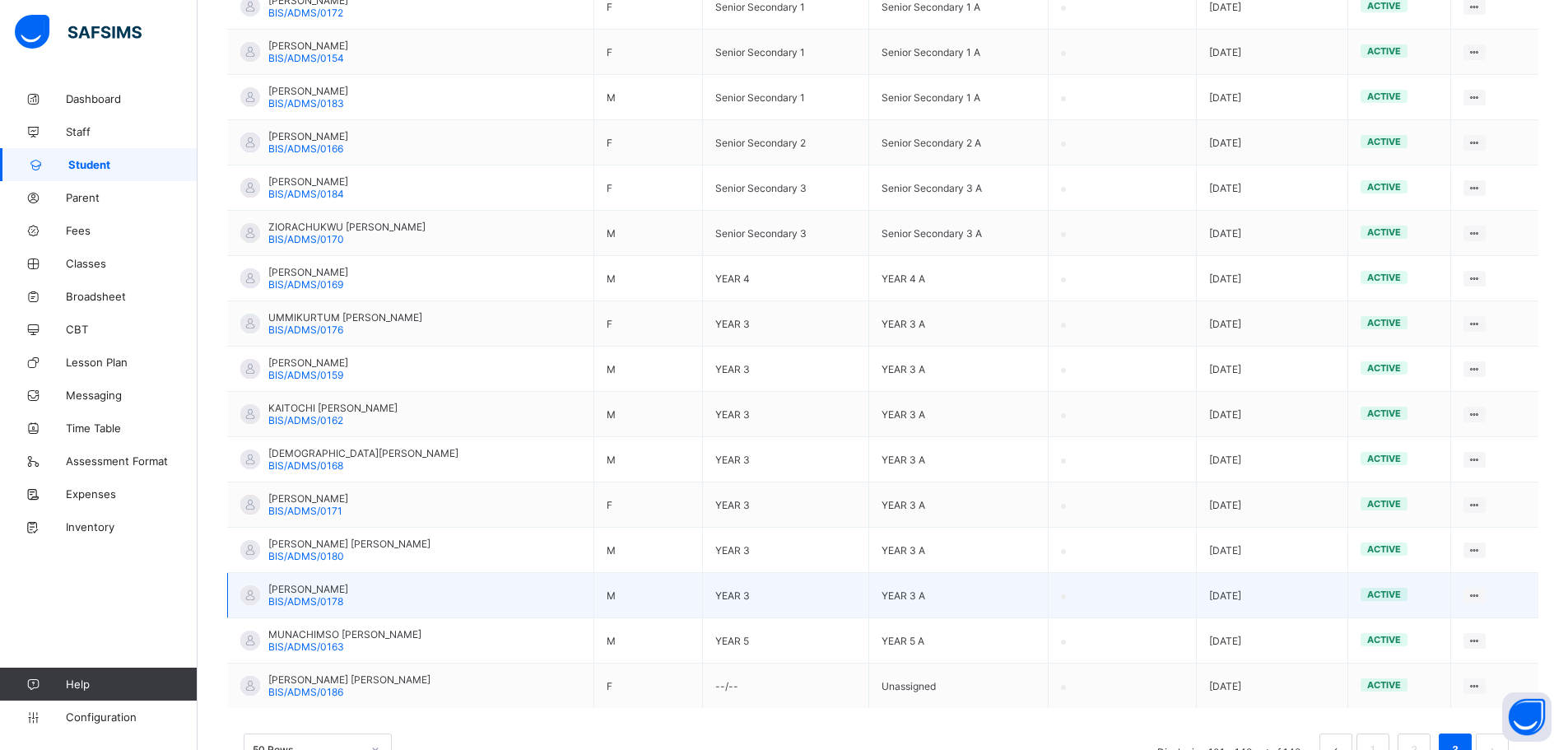
scroll to position [1742, 0]
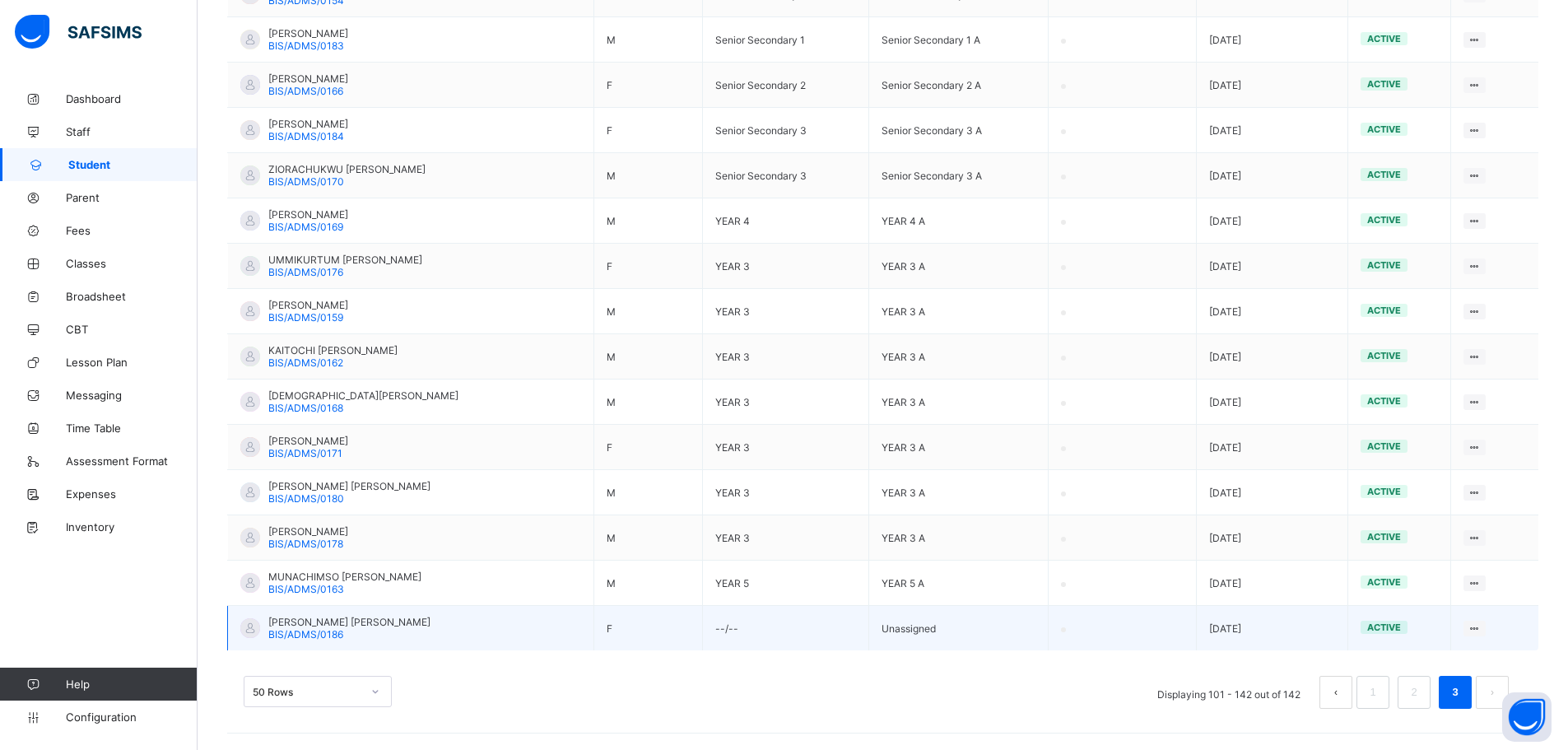
click at [306, 628] on span "BIS/ADMS/0186" at bounding box center [305, 635] width 75 height 12
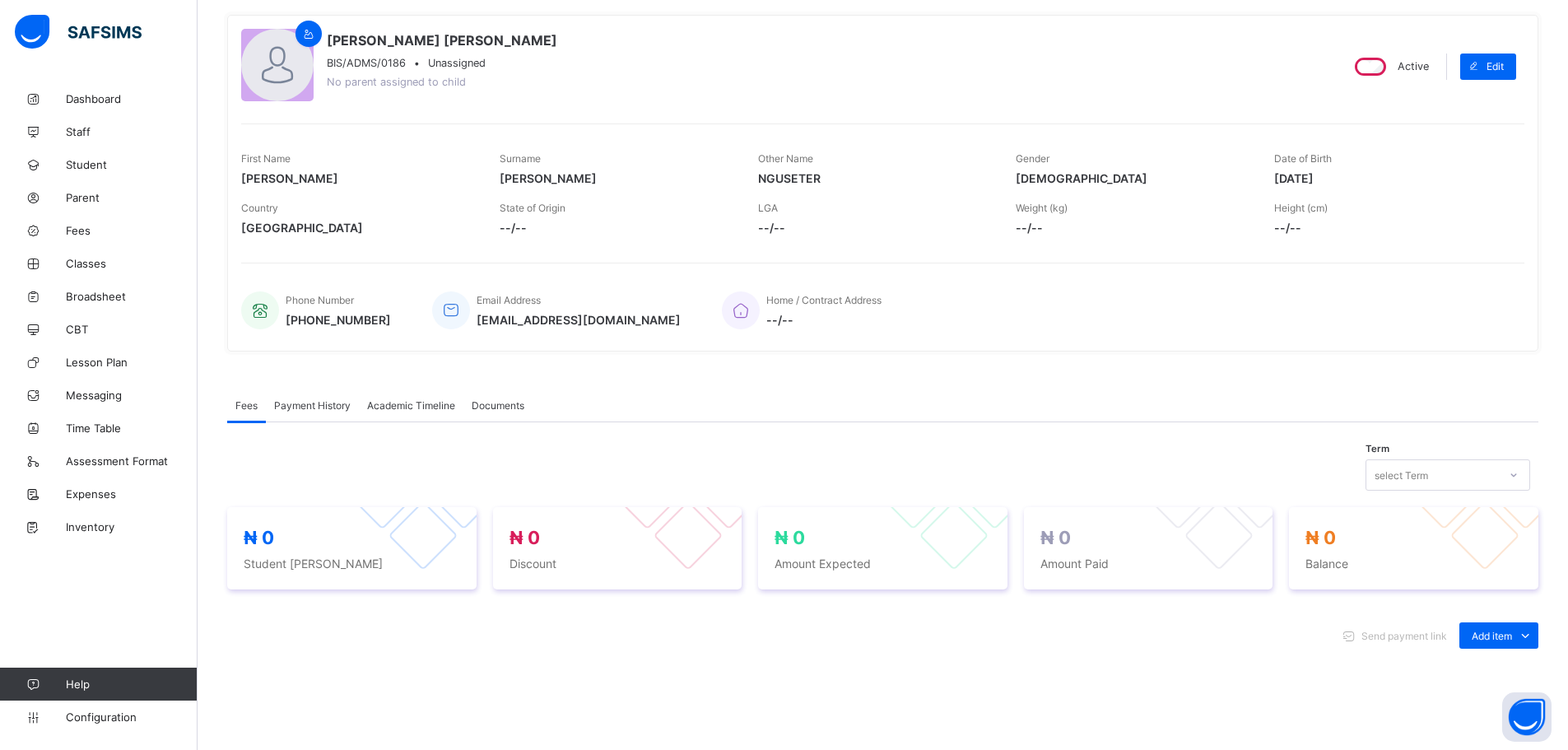
scroll to position [165, 0]
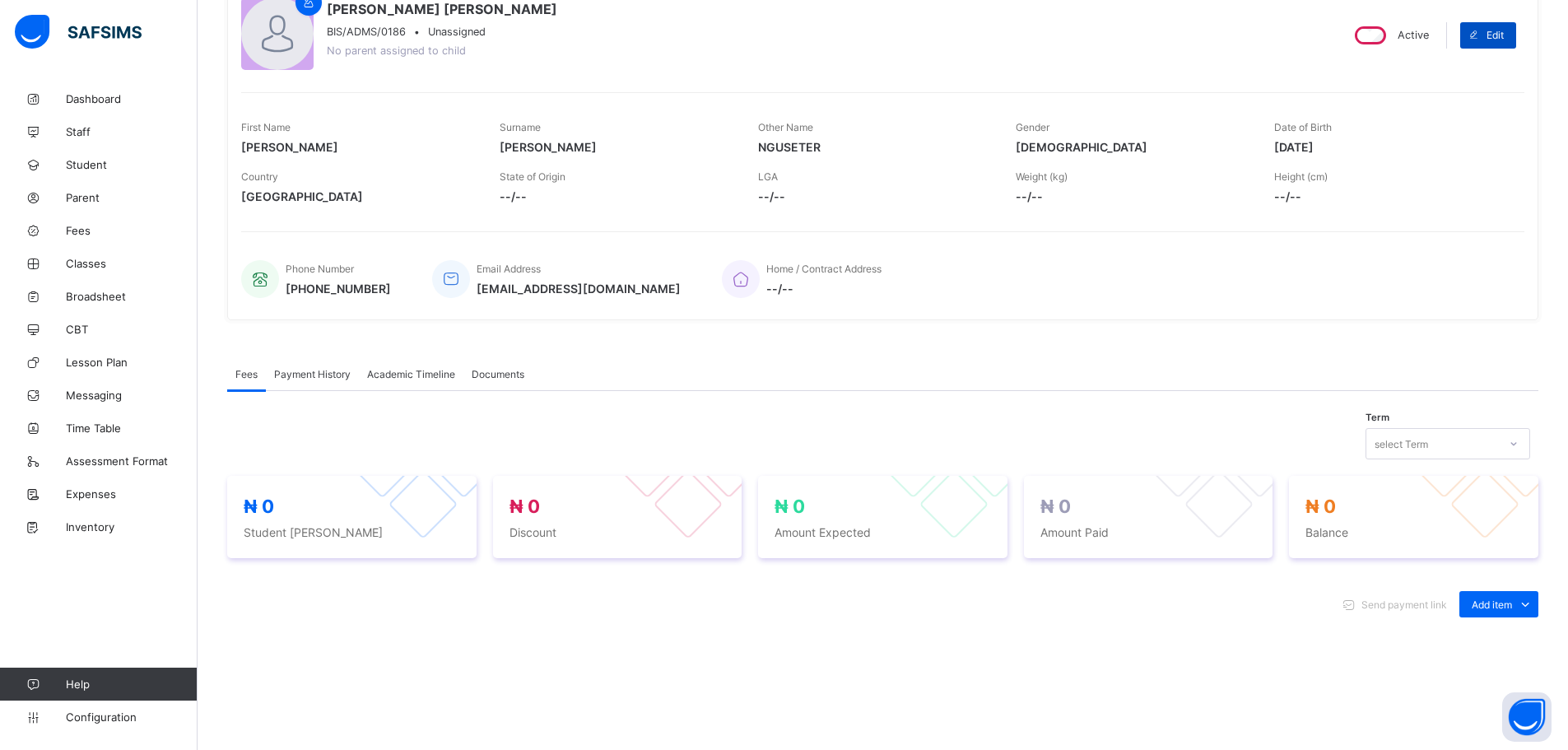
click at [1504, 37] on span "Edit" at bounding box center [1494, 35] width 17 height 12
select select "**"
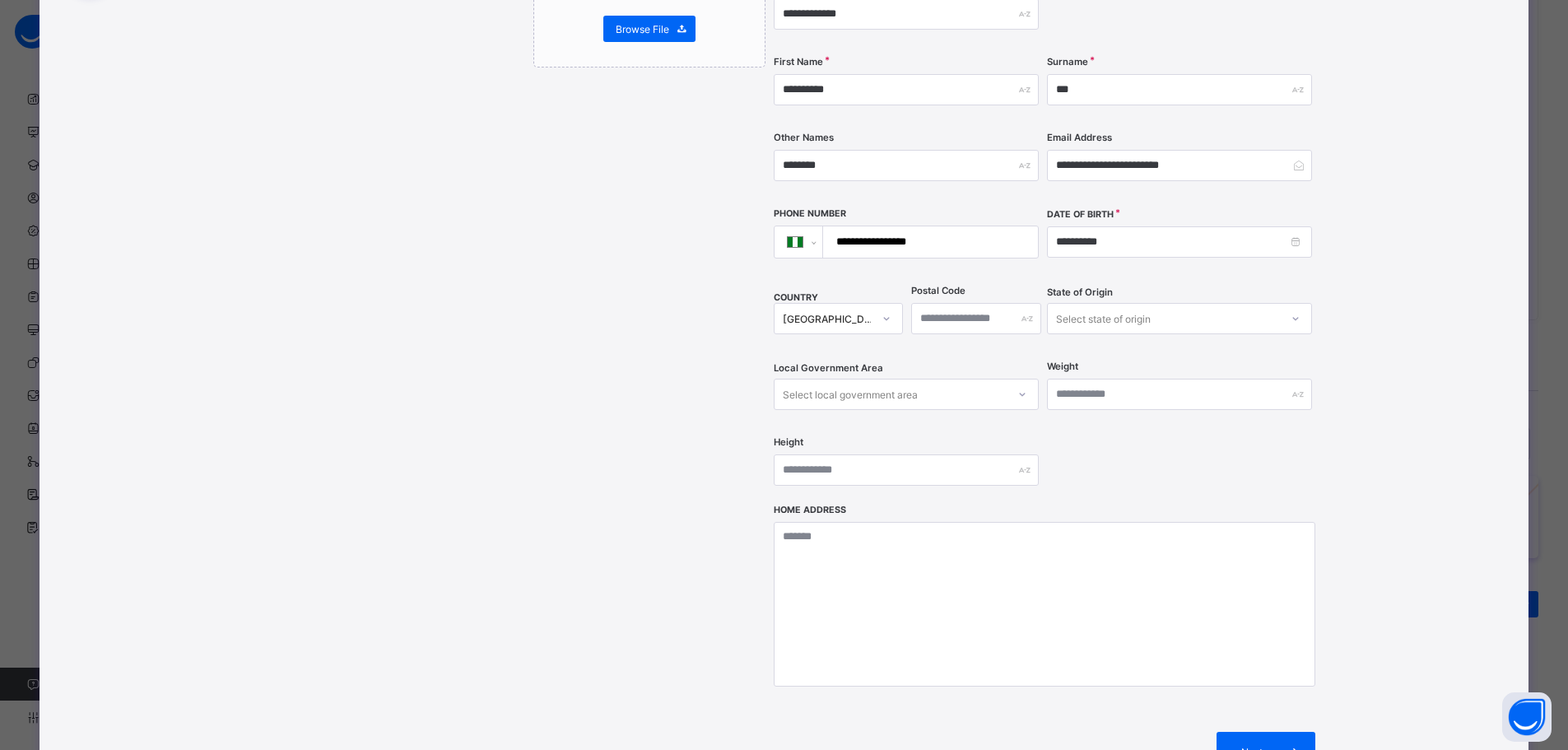
scroll to position [329, 0]
click at [998, 380] on div "Select local government area" at bounding box center [891, 391] width 232 height 23
click at [1119, 300] on div "Select state of origin" at bounding box center [1103, 315] width 95 height 31
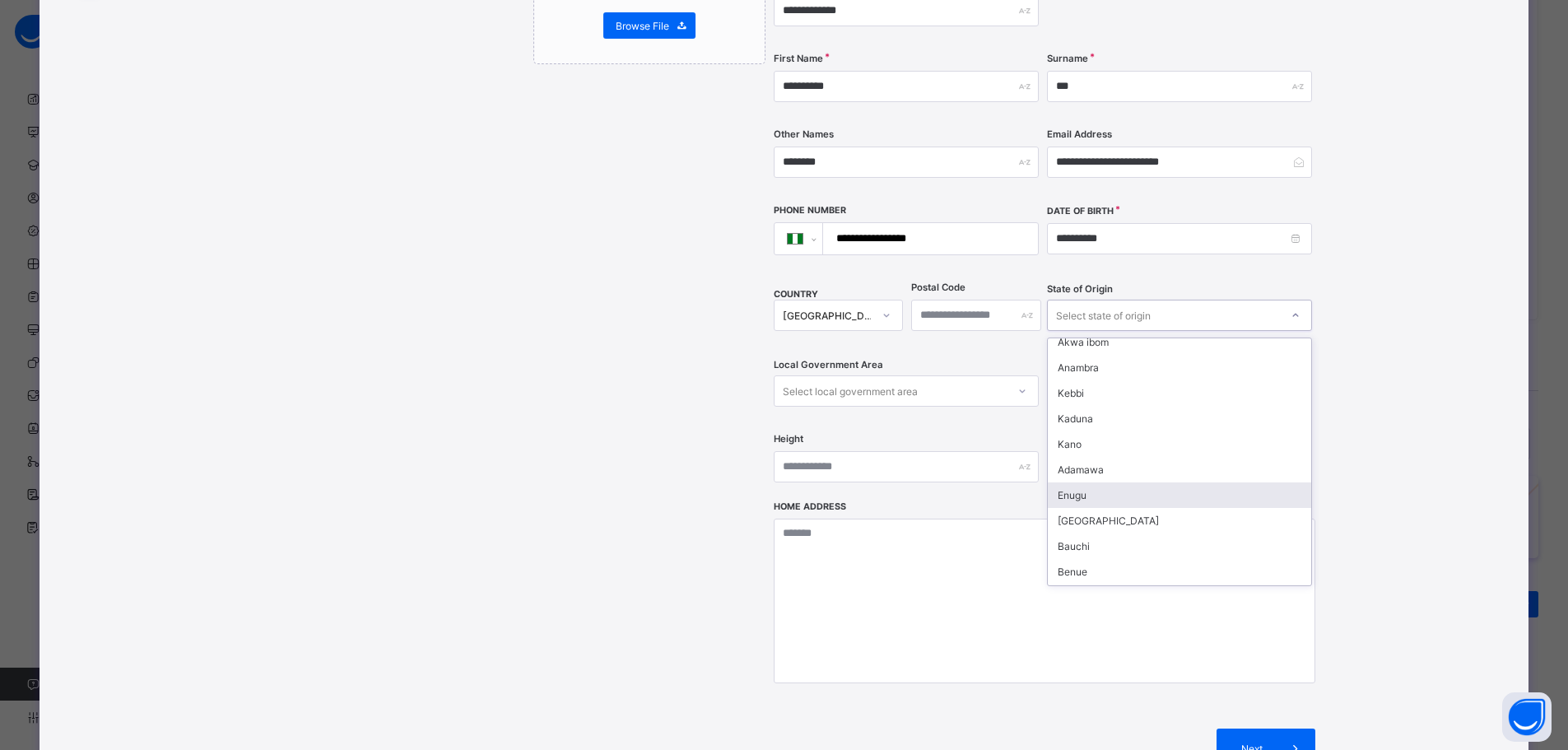
scroll to position [576, 0]
click at [1078, 477] on div "Benue" at bounding box center [1179, 489] width 264 height 26
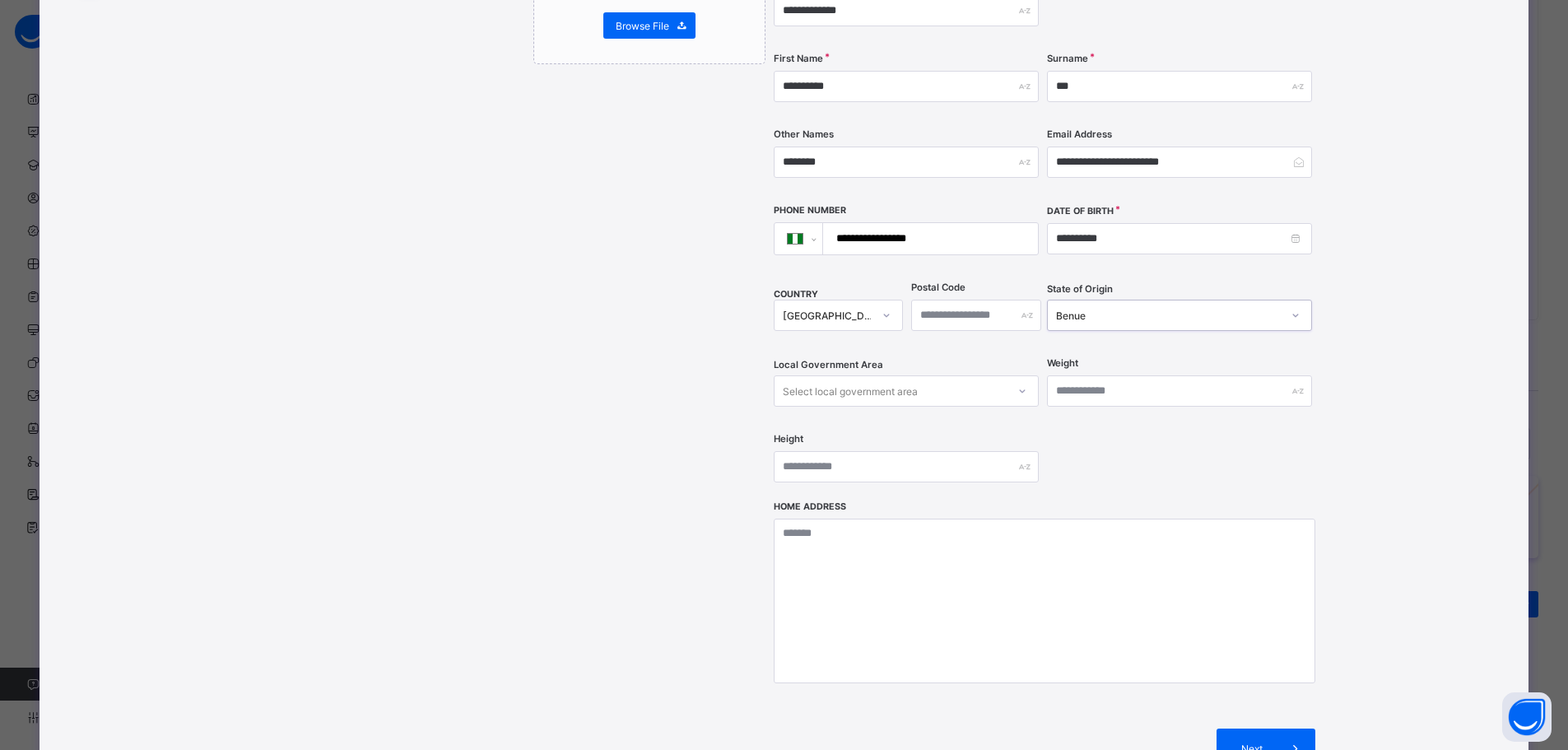
click at [1023, 378] on div at bounding box center [1022, 391] width 28 height 27
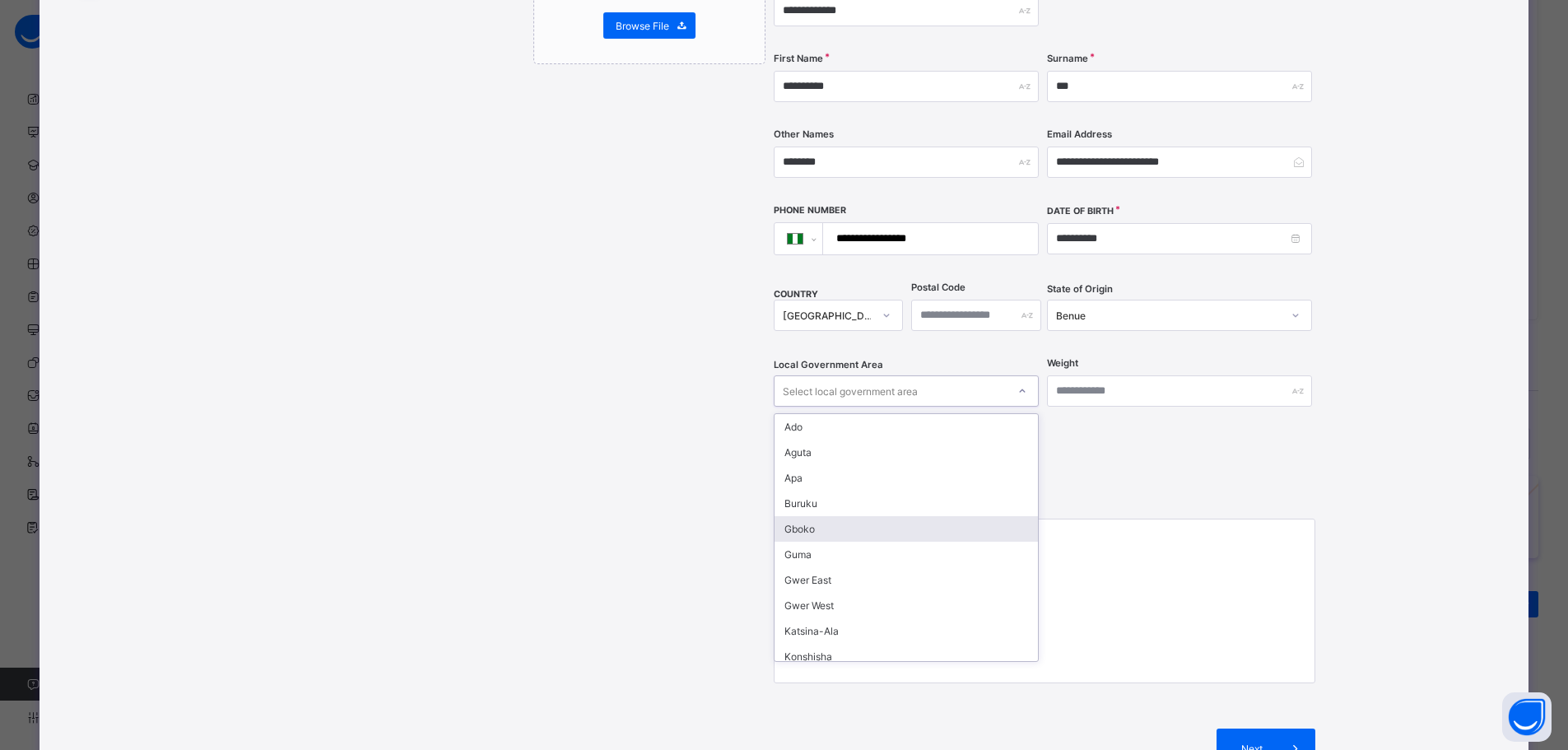
scroll to position [83, 0]
click at [844, 562] on div "Konshisha" at bounding box center [906, 574] width 264 height 26
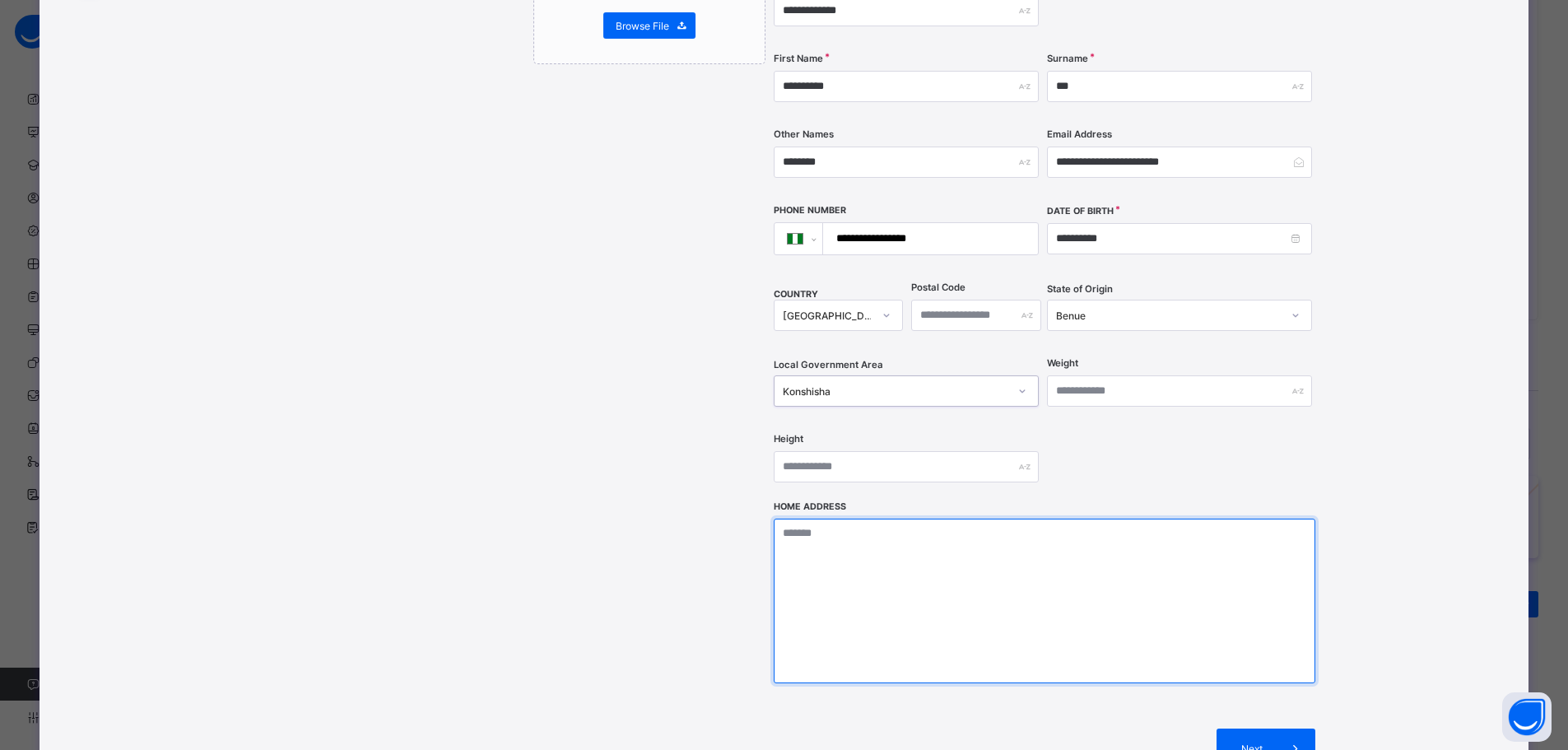
click at [917, 541] on textarea at bounding box center [1044, 601] width 541 height 165
type textarea "****"
